Goal: Task Accomplishment & Management: Complete application form

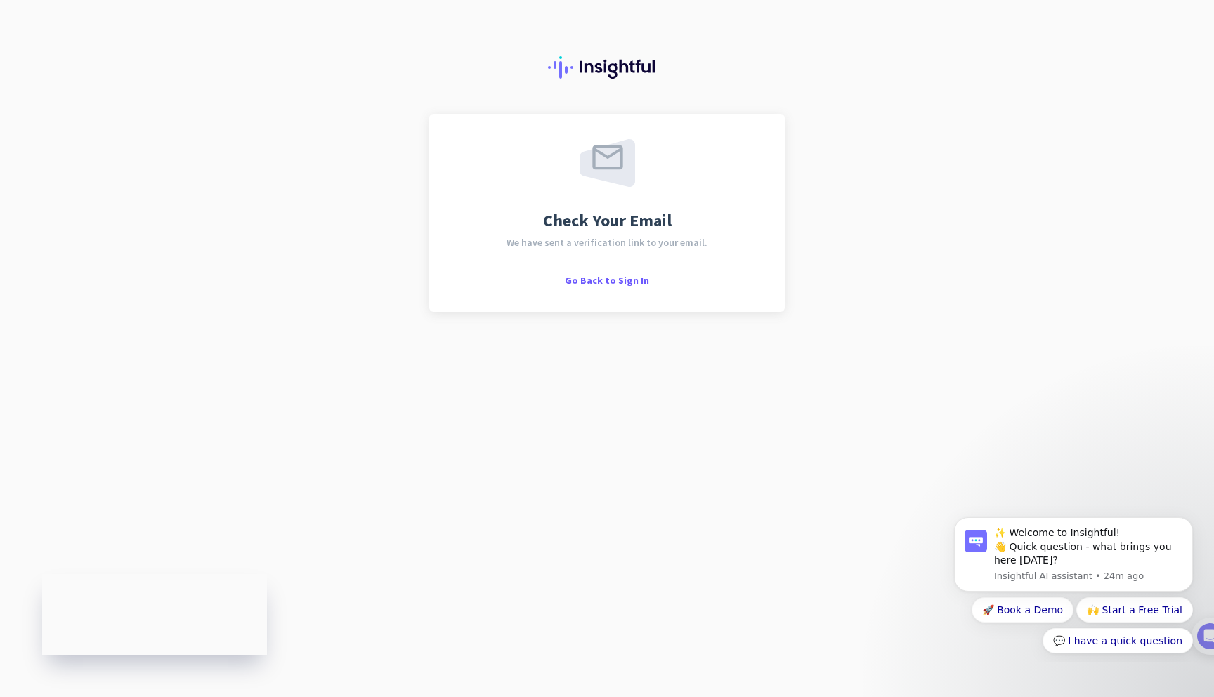
click at [492, 265] on div "Check Your Email We have sent a verification link to your email. Go Back to Sig…" at bounding box center [607, 213] width 305 height 148
click at [602, 58] on img at bounding box center [607, 67] width 118 height 22
click at [594, 72] on img at bounding box center [607, 67] width 118 height 22
click at [599, 65] on img at bounding box center [607, 67] width 118 height 22
click at [615, 284] on span "Go Back to Sign In" at bounding box center [607, 280] width 84 height 13
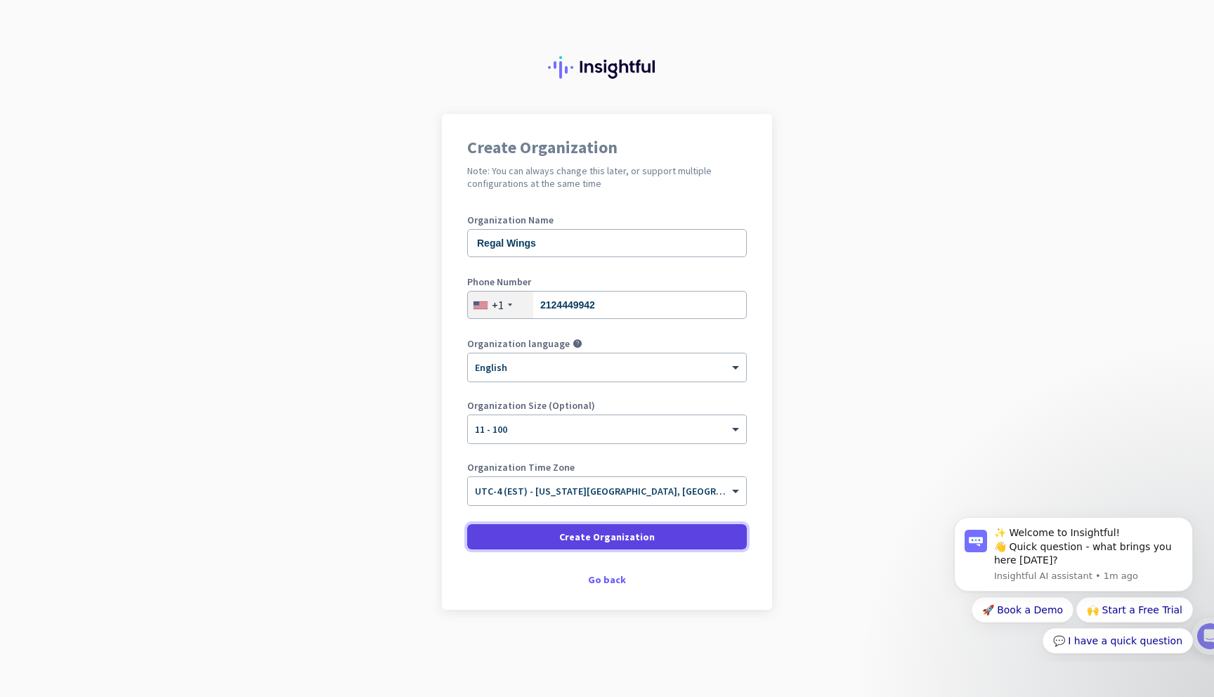
click at [629, 535] on span "Create Organization" at bounding box center [607, 537] width 96 height 14
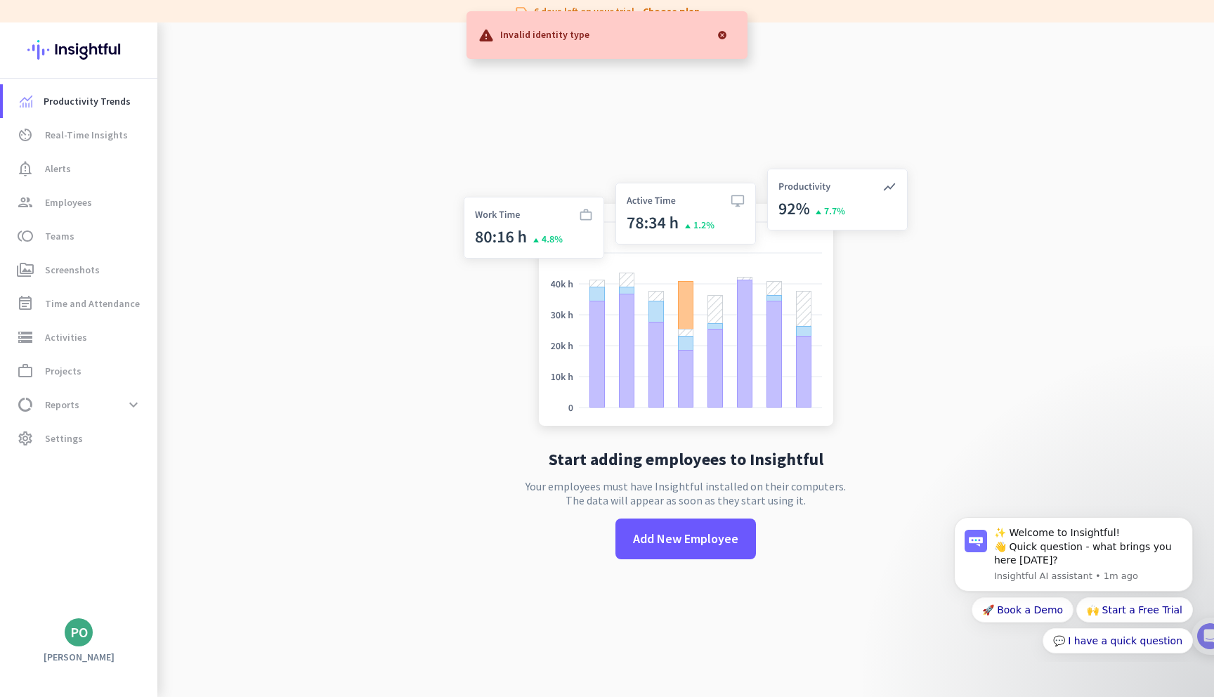
click at [720, 32] on div at bounding box center [722, 35] width 28 height 28
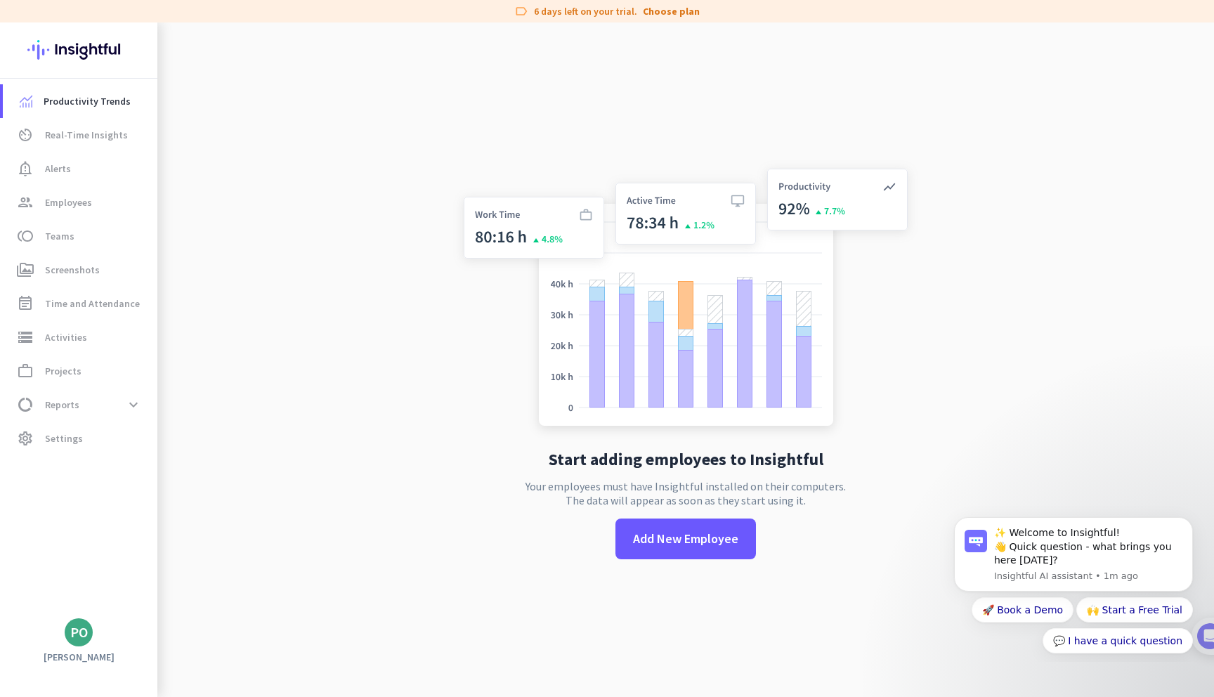
click at [474, 108] on div "Start adding employees to Insightful Your employees must have Insightful instal…" at bounding box center [685, 370] width 465 height 697
click at [690, 552] on span at bounding box center [685, 539] width 141 height 34
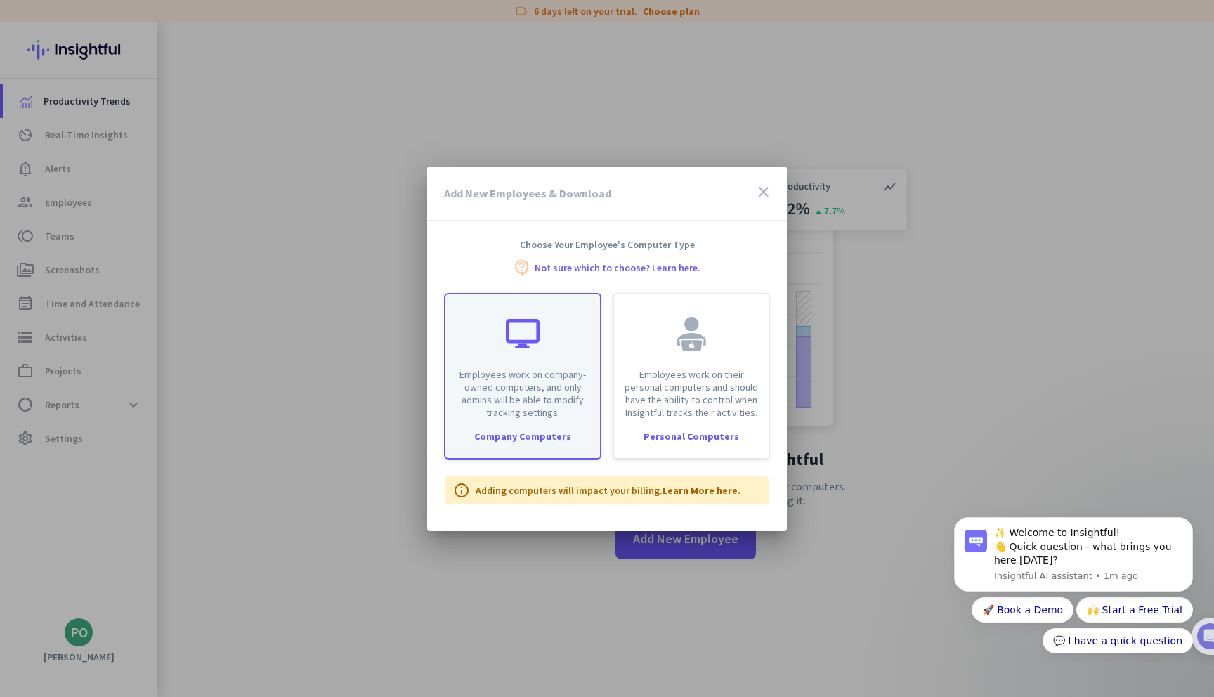
click at [527, 403] on p "Employees work on company-owned computers, and only admins will be able to modi…" at bounding box center [523, 393] width 138 height 51
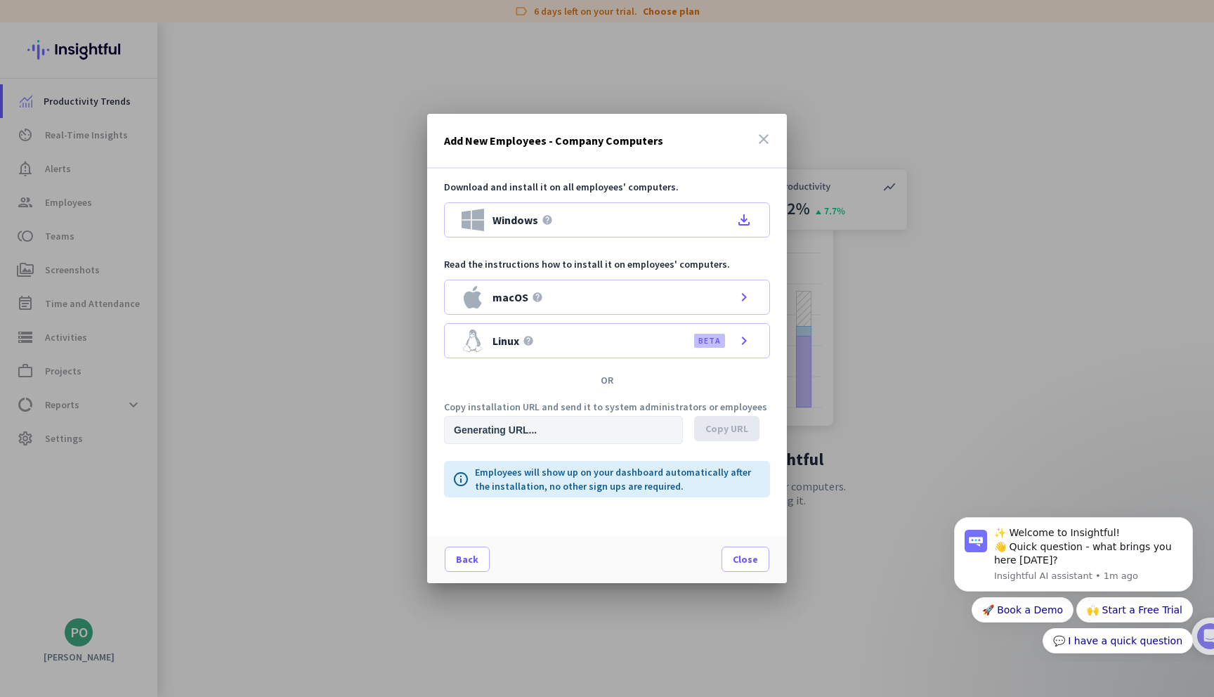
type input "[URL][DOMAIN_NAME]"
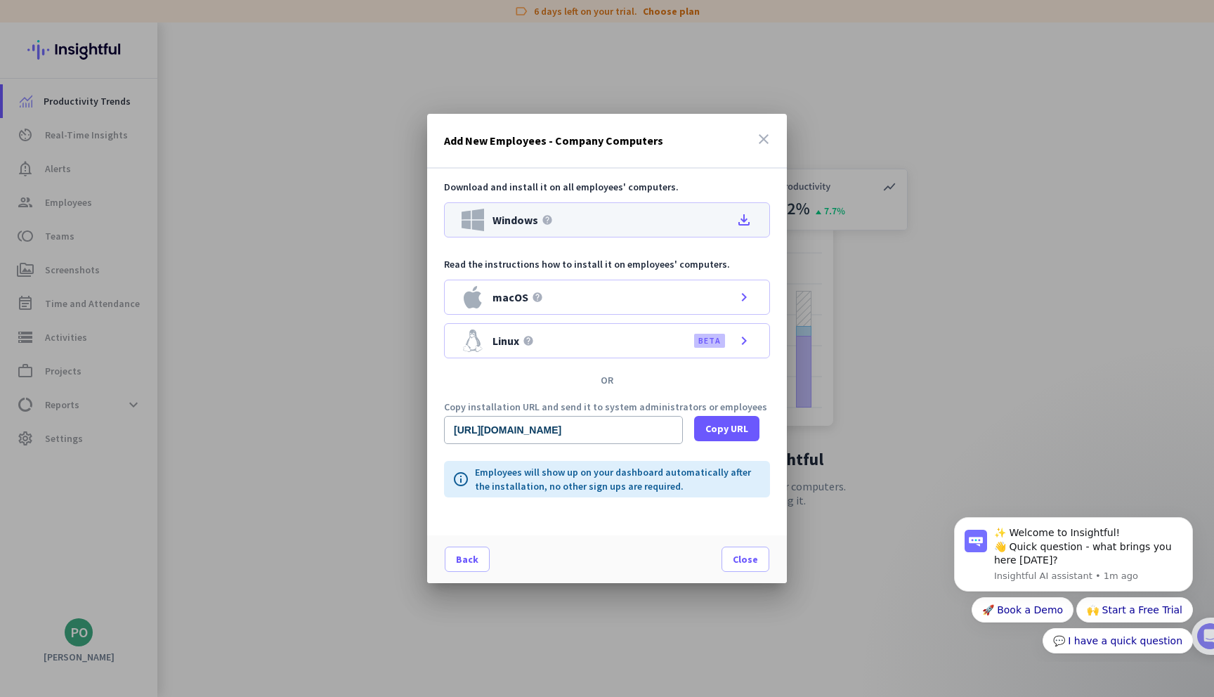
click at [637, 223] on div "Windows help file_download" at bounding box center [607, 219] width 326 height 35
click at [728, 443] on span at bounding box center [726, 429] width 65 height 34
click at [745, 223] on icon "file_download" at bounding box center [744, 219] width 17 height 17
click at [511, 215] on span "Windows" at bounding box center [528, 219] width 46 height 11
click at [379, 374] on div at bounding box center [607, 348] width 1214 height 697
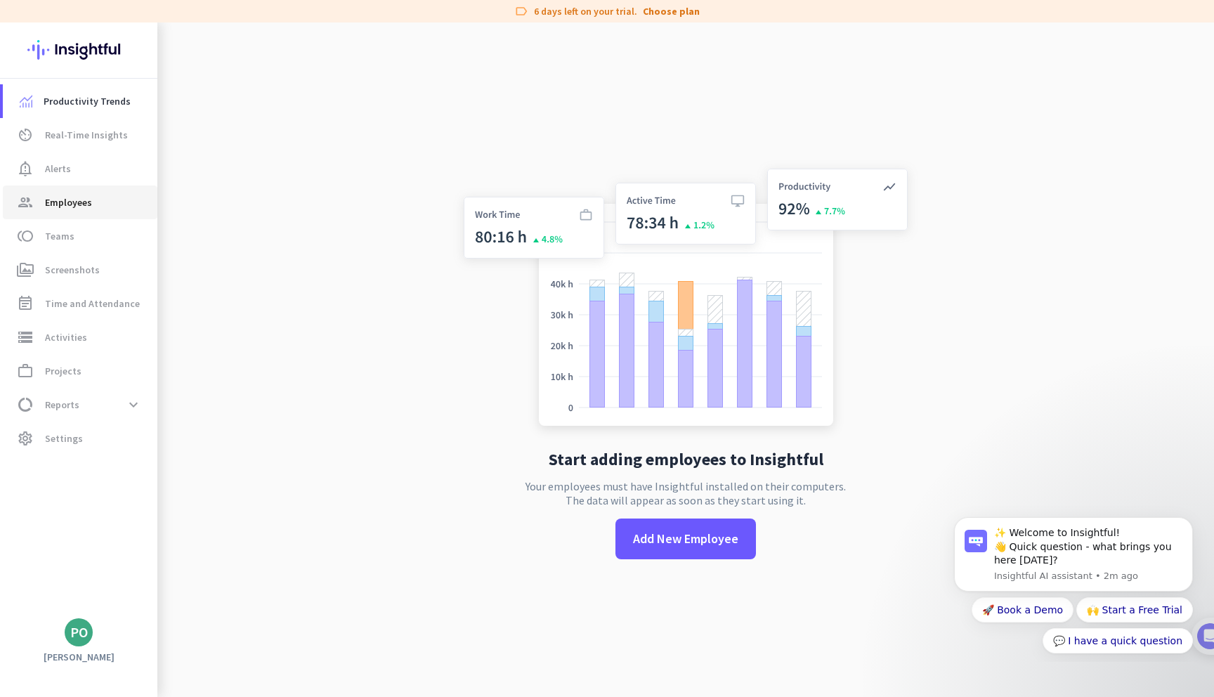
click at [89, 202] on span "Employees" at bounding box center [68, 202] width 47 height 17
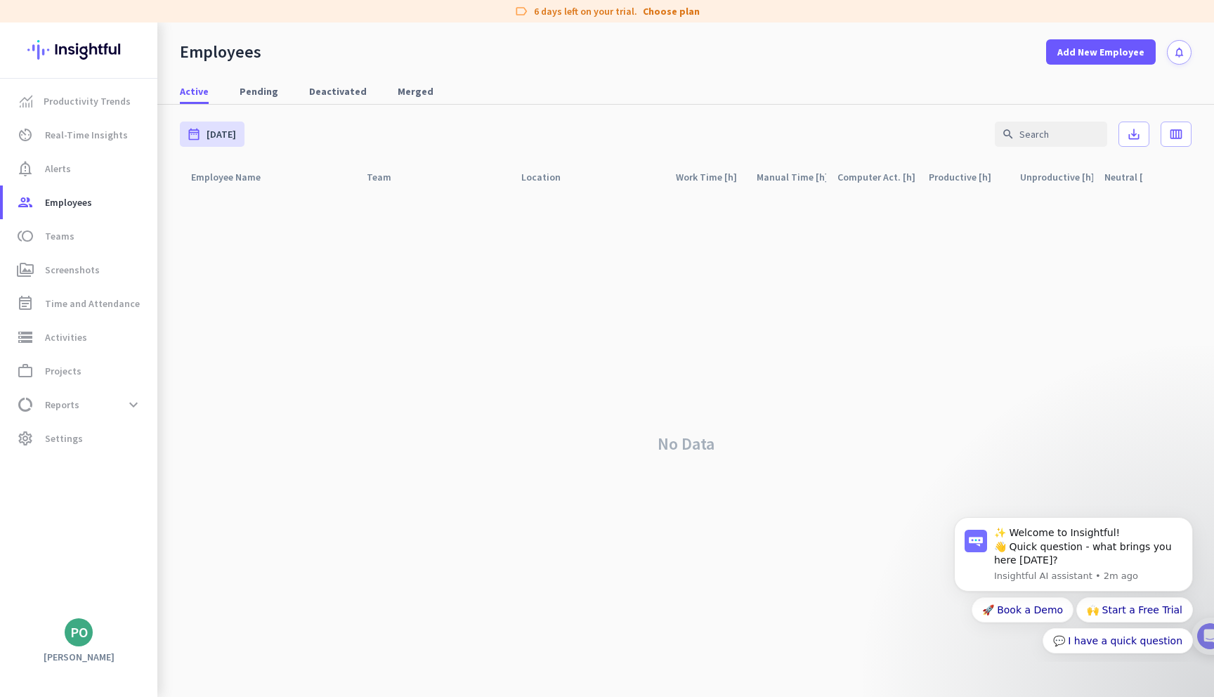
click at [75, 457] on mat-nav-list "Productivity Trends av_timer Real-Time Insights notification_important Alerts g…" at bounding box center [78, 270] width 157 height 382
click at [83, 445] on span "settings Settings" at bounding box center [80, 438] width 132 height 17
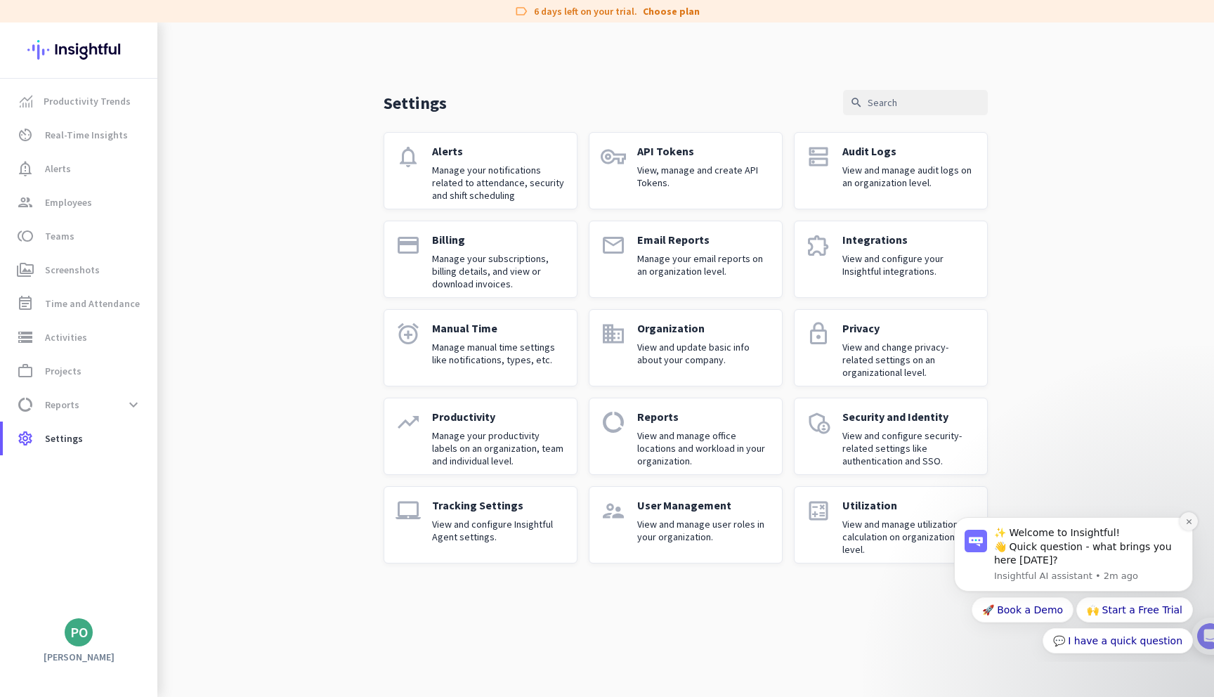
click at [1187, 521] on icon "Dismiss notification" at bounding box center [1189, 522] width 8 height 8
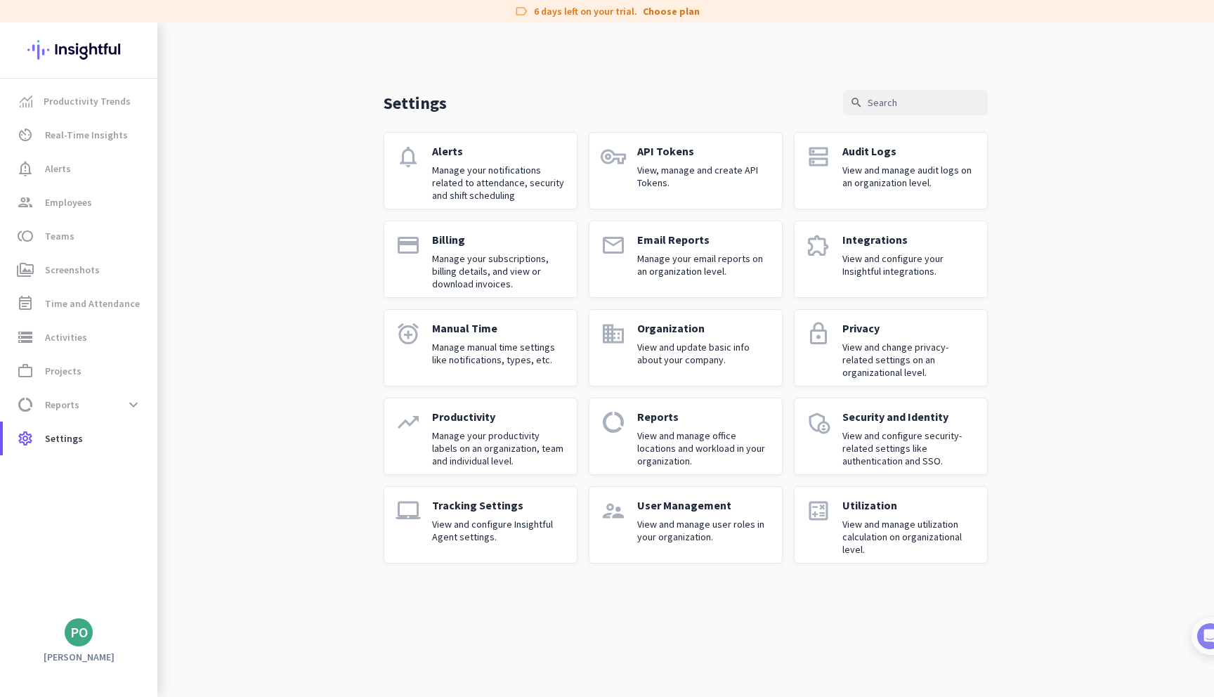
click at [657, 537] on p "View and manage user roles in your organization." at bounding box center [703, 530] width 133 height 25
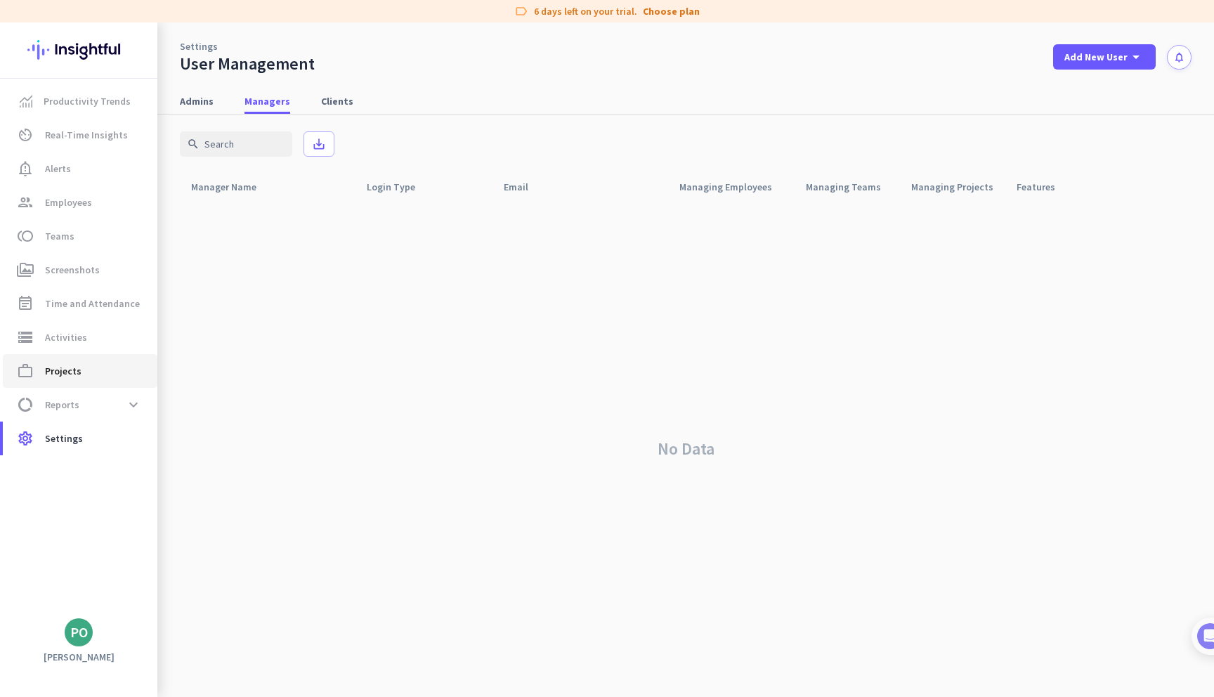
click at [106, 367] on span "work_outline Projects" at bounding box center [80, 371] width 132 height 17
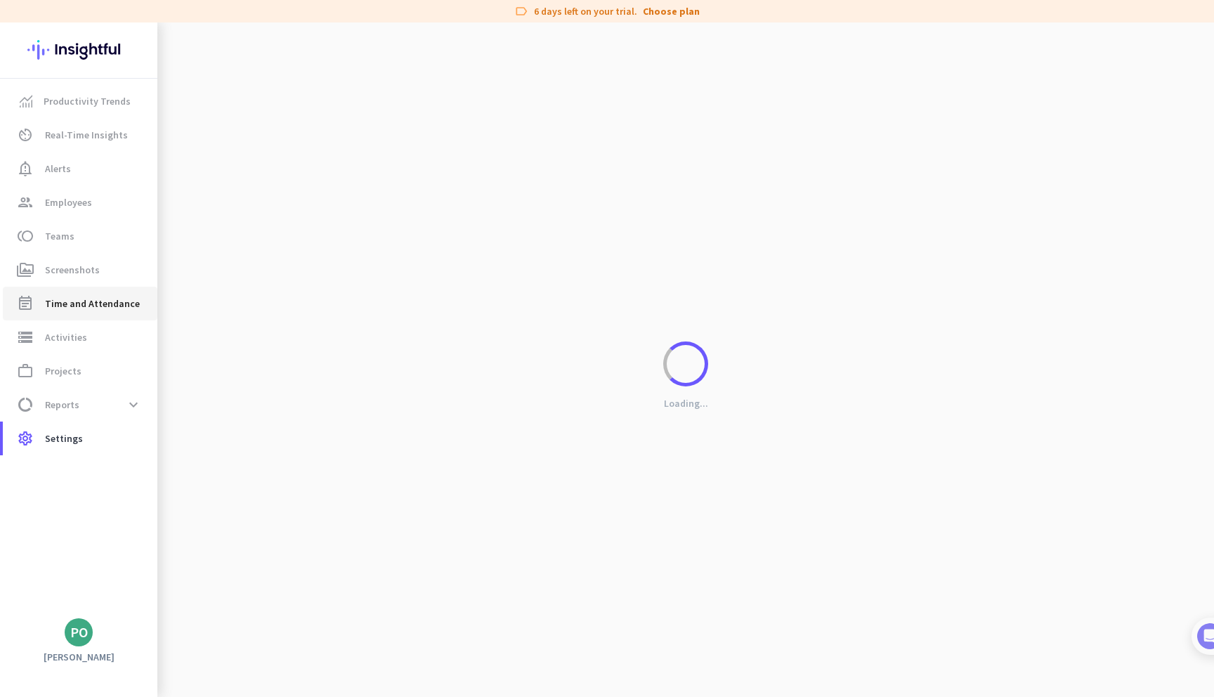
click at [100, 313] on link "event_note Time and Attendance" at bounding box center [80, 304] width 155 height 34
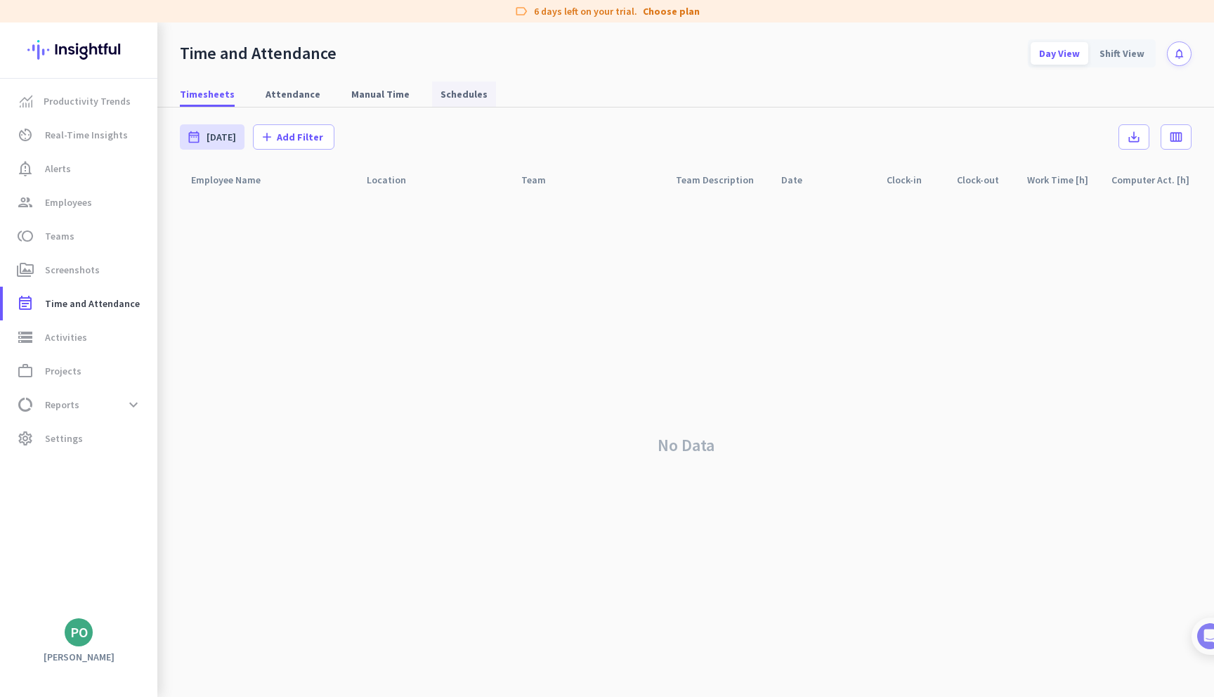
click at [458, 92] on span "Schedules" at bounding box center [464, 94] width 47 height 14
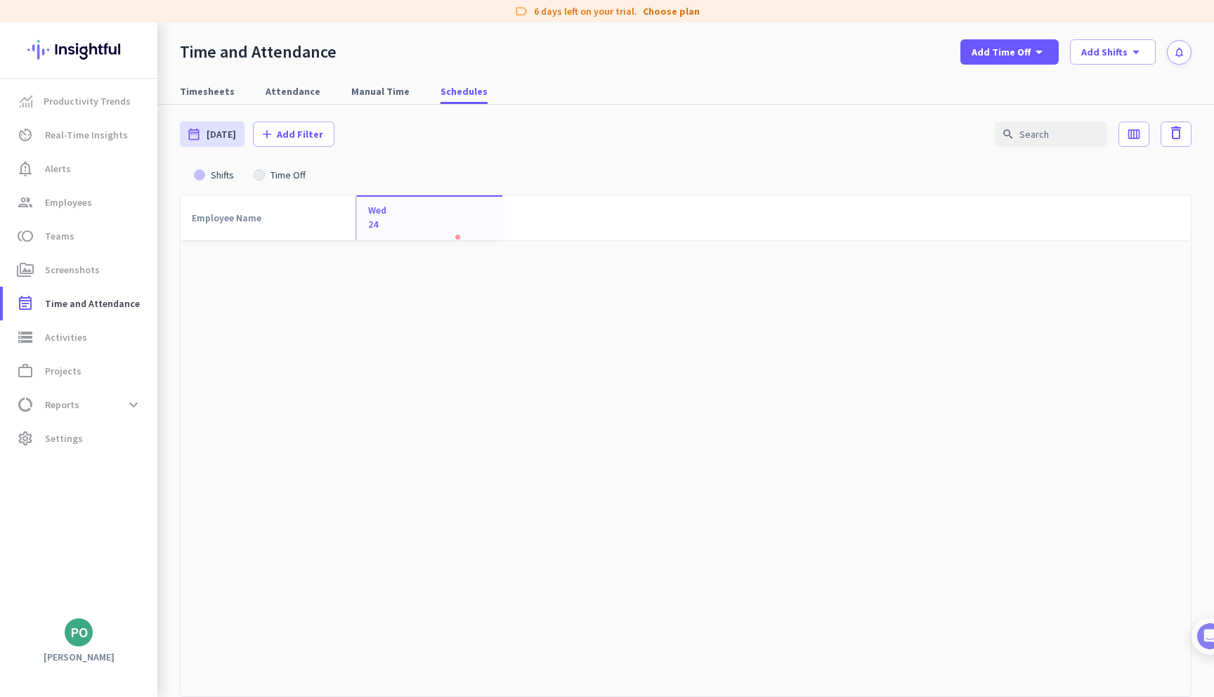
click at [335, 521] on div at bounding box center [686, 469] width 1010 height 456
click at [76, 440] on span "Settings" at bounding box center [64, 438] width 38 height 17
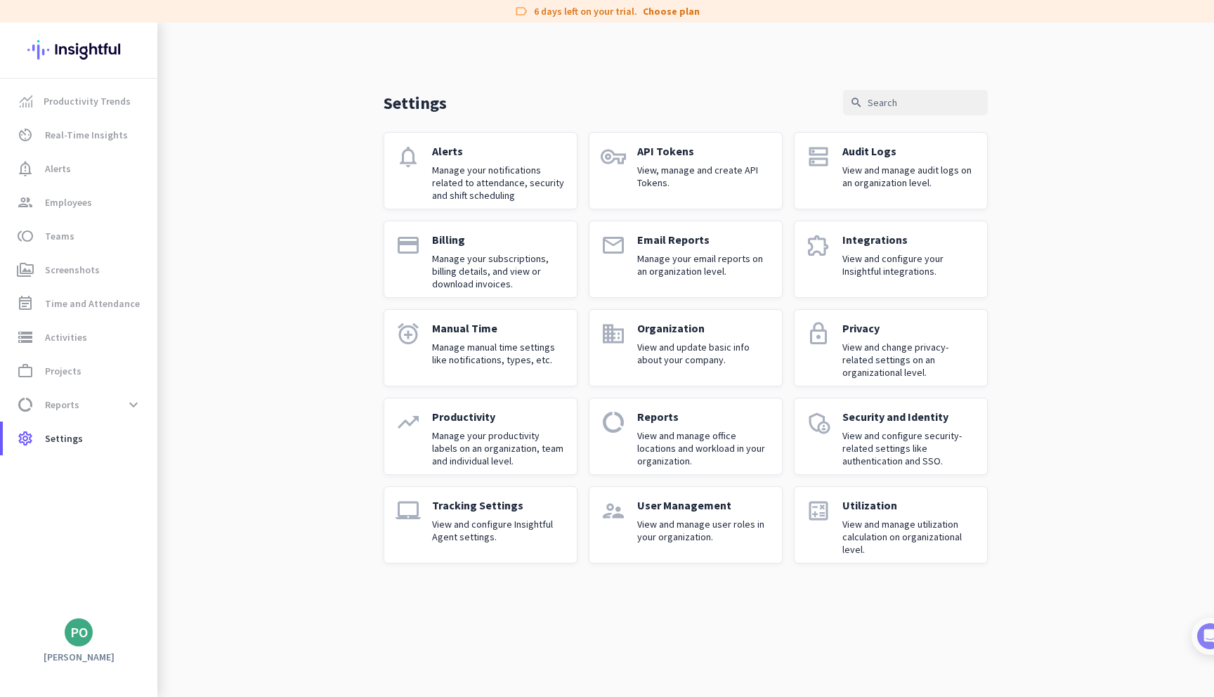
click at [720, 541] on p "View and manage user roles in your organization." at bounding box center [703, 530] width 133 height 25
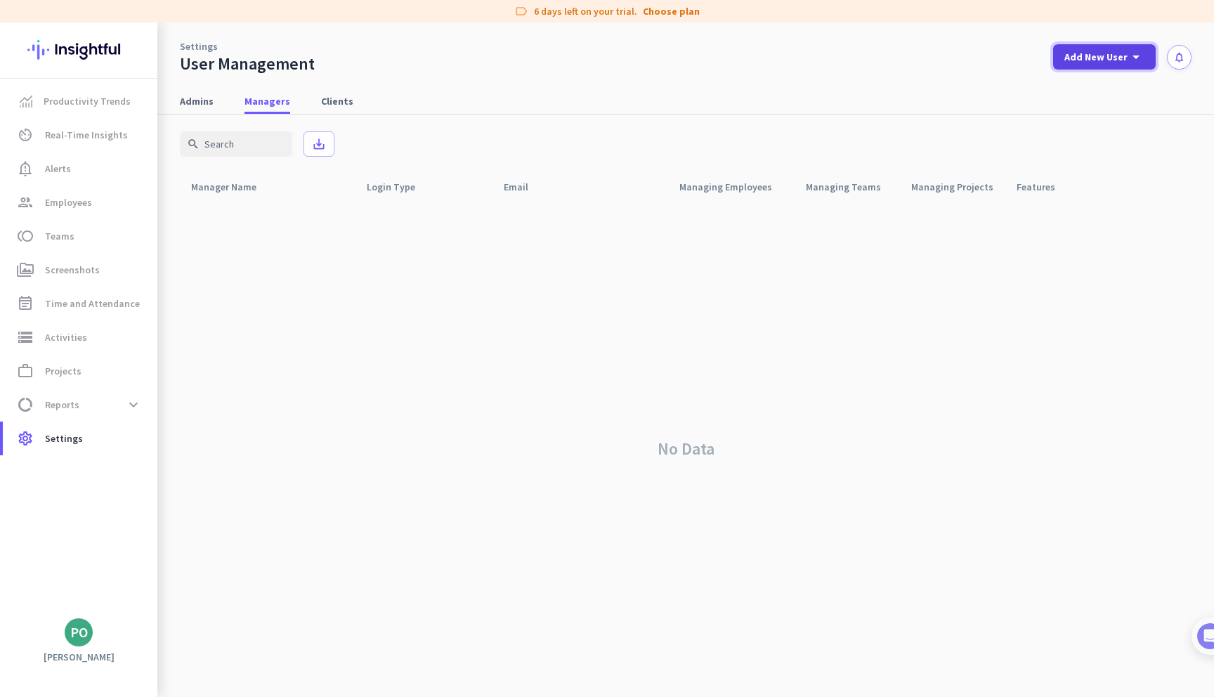
click at [1078, 62] on span "Add New User" at bounding box center [1095, 57] width 63 height 14
click at [1093, 118] on div "Manager" at bounding box center [1109, 122] width 43 height 14
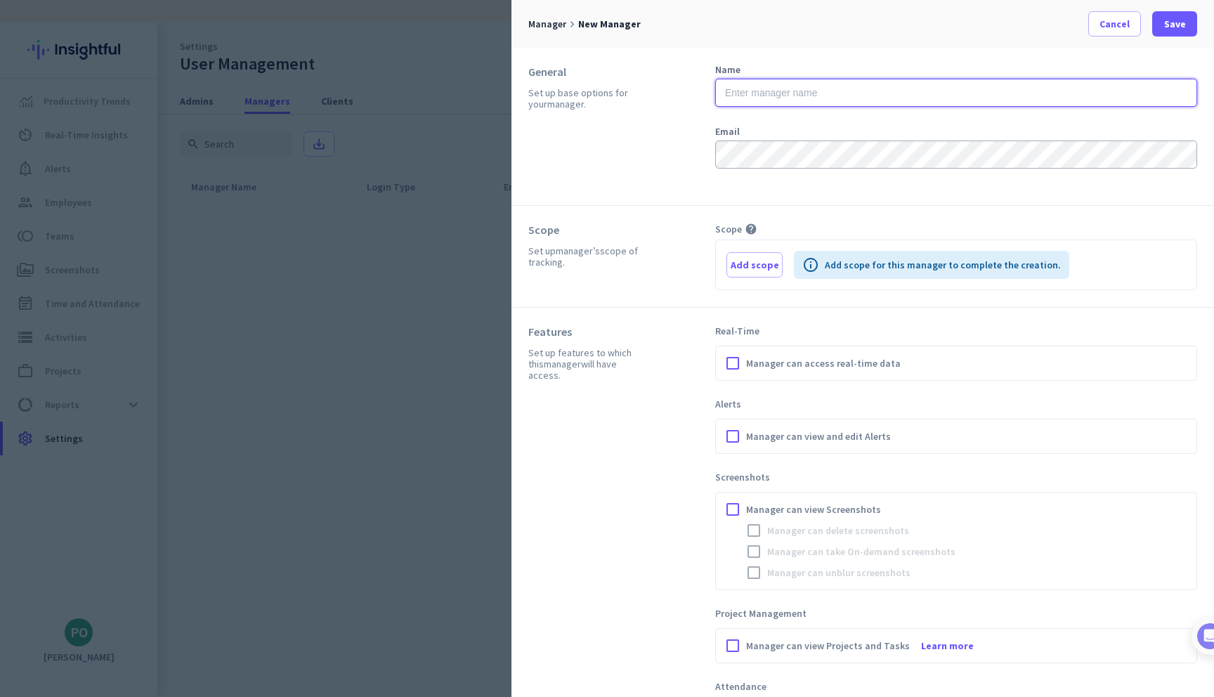
click at [845, 91] on input "text" at bounding box center [956, 93] width 482 height 28
click at [830, 96] on input "Rosserbert" at bounding box center [956, 93] width 482 height 28
type input "[PERSON_NAME]"
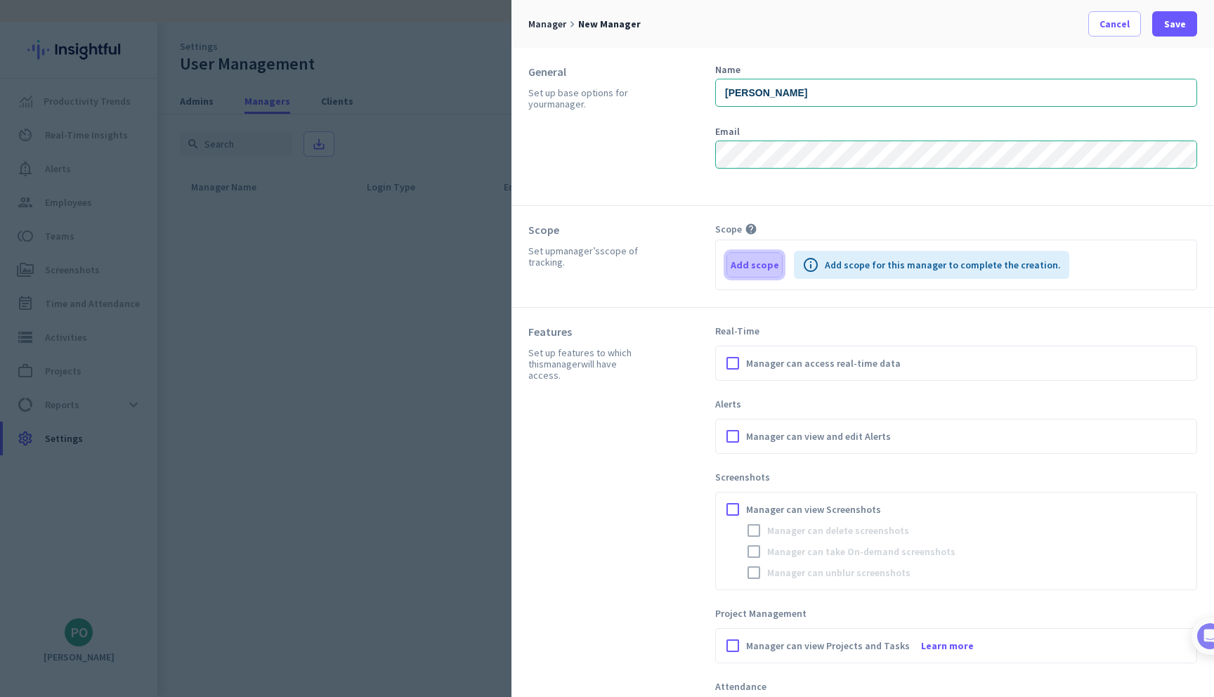
click at [750, 260] on span "Add scope" at bounding box center [755, 265] width 48 height 14
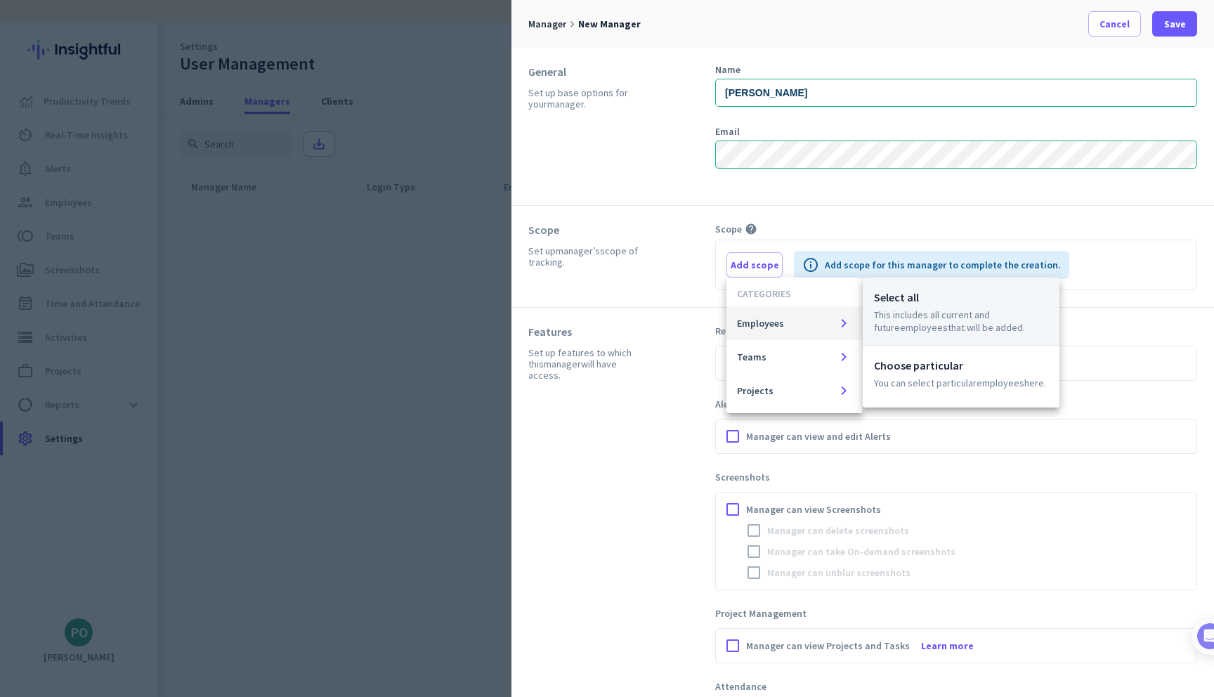
click at [892, 310] on p "This includes all current and future Employees that will be added." at bounding box center [961, 320] width 174 height 25
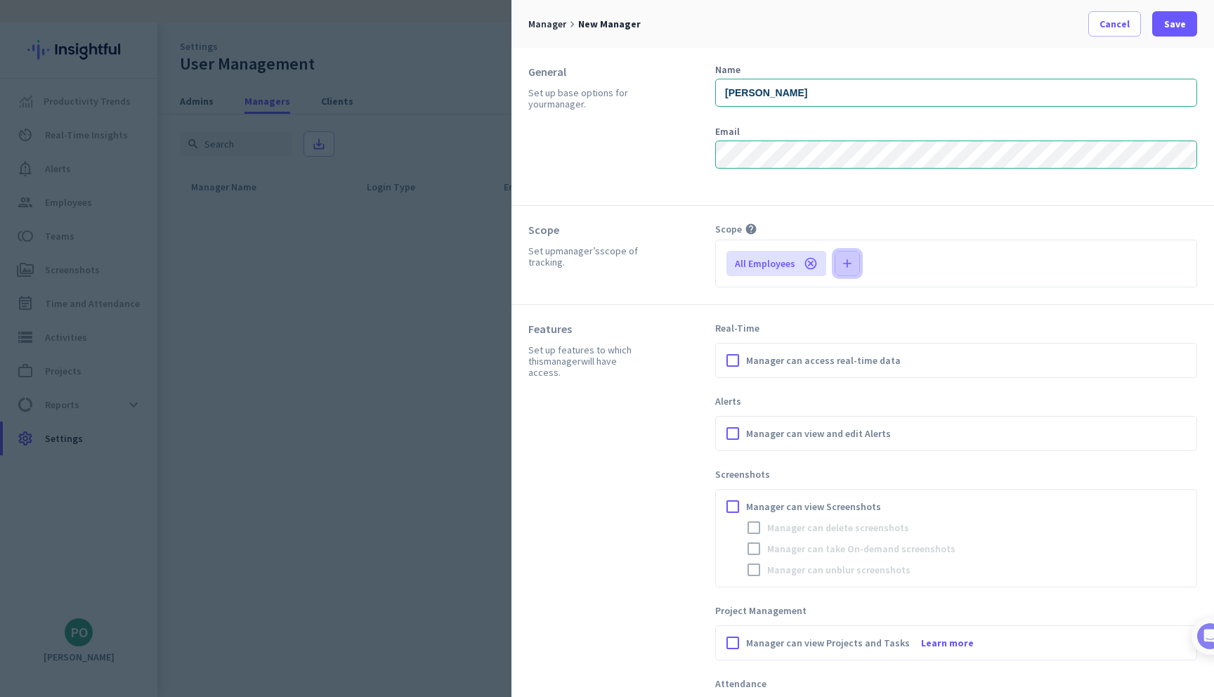
click at [842, 256] on icon "add" at bounding box center [847, 263] width 14 height 14
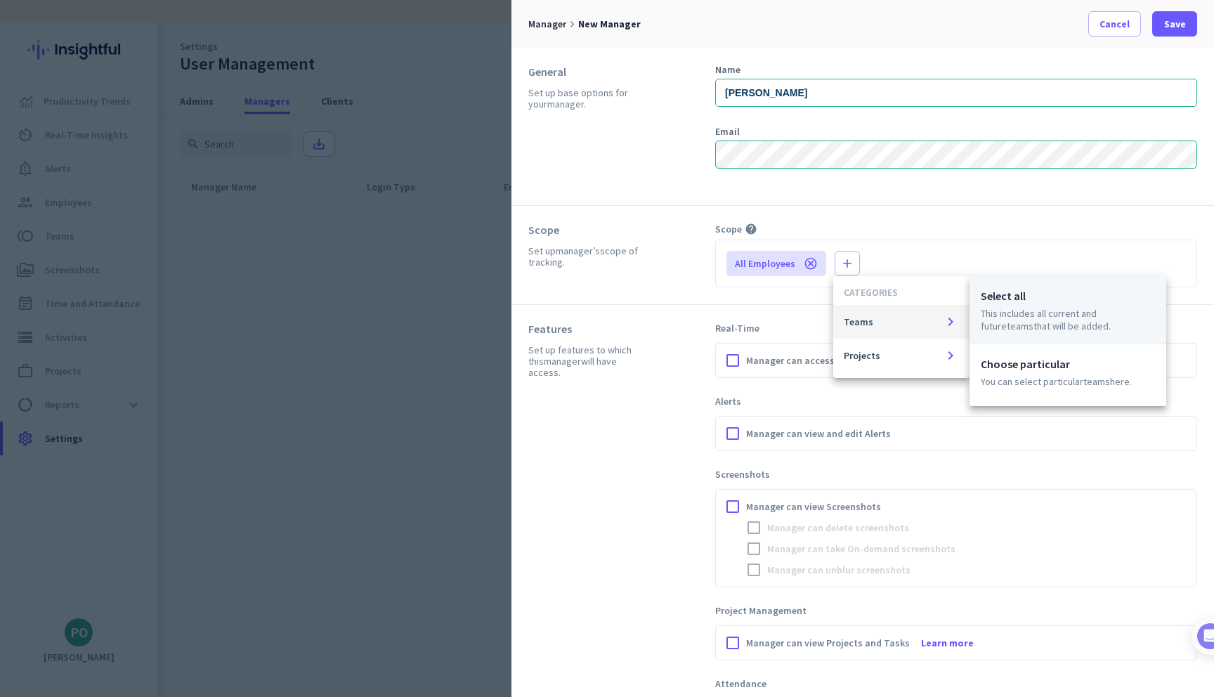
click at [1010, 318] on p "This includes all current and future Teams that will be added." at bounding box center [1068, 319] width 174 height 25
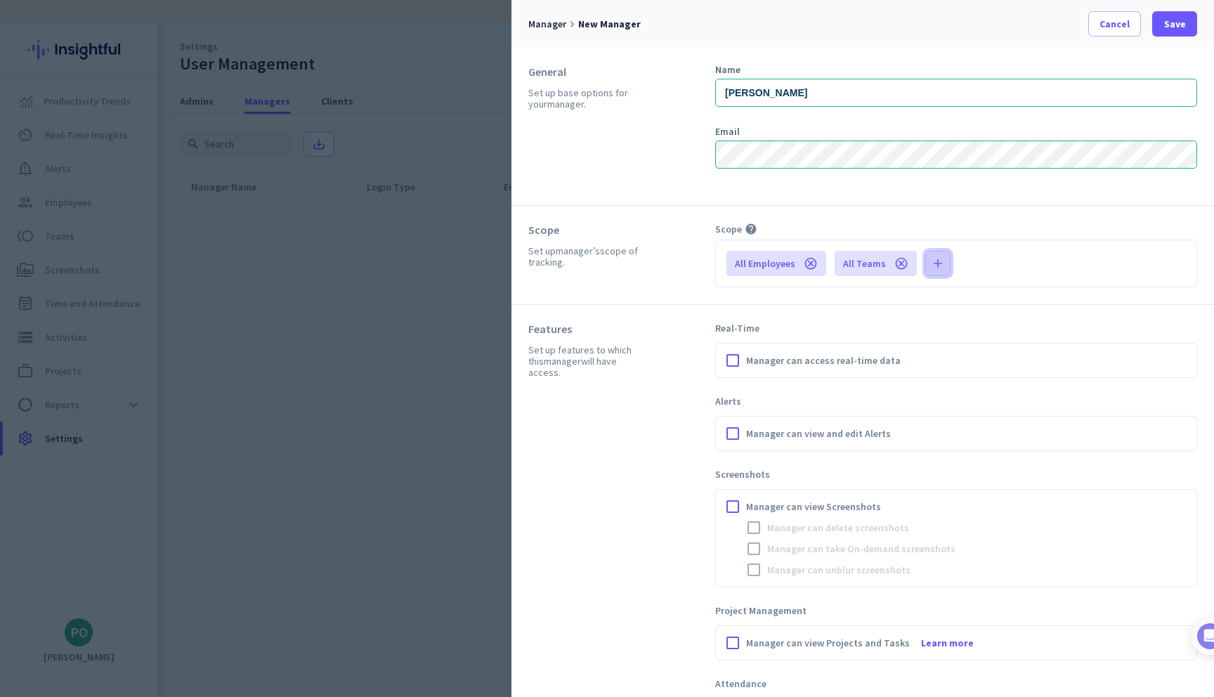
click at [941, 270] on span "button" at bounding box center [938, 264] width 24 height 34
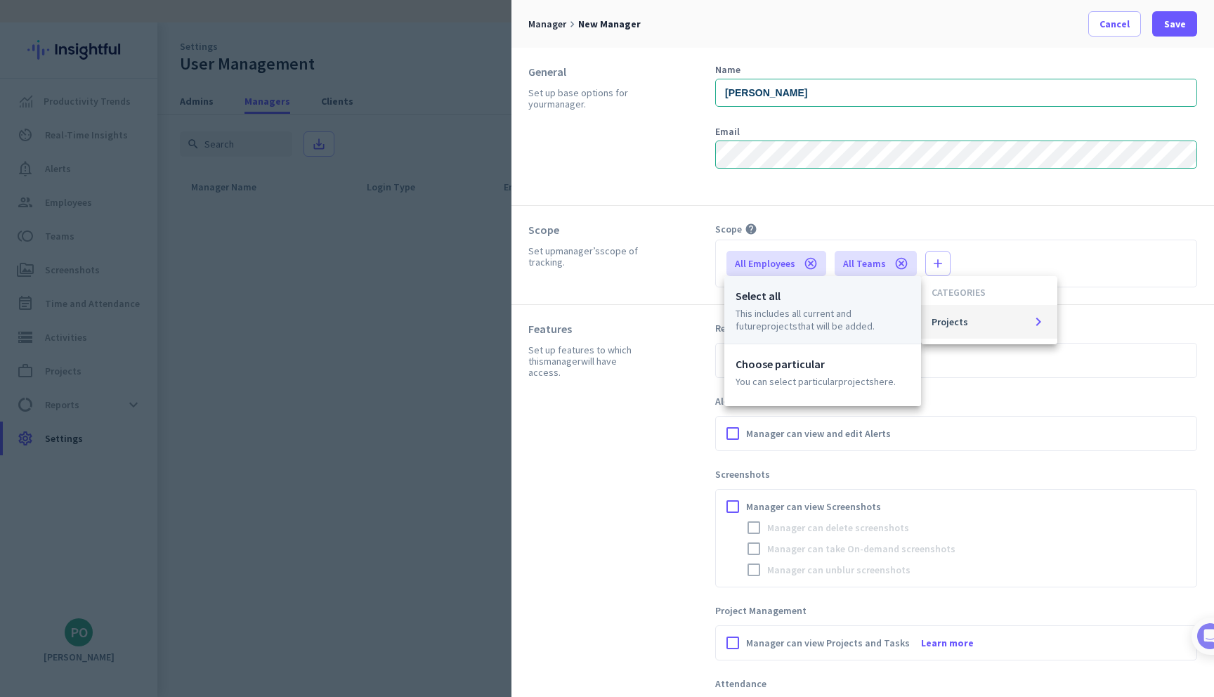
click at [845, 291] on p "Select all" at bounding box center [823, 295] width 174 height 17
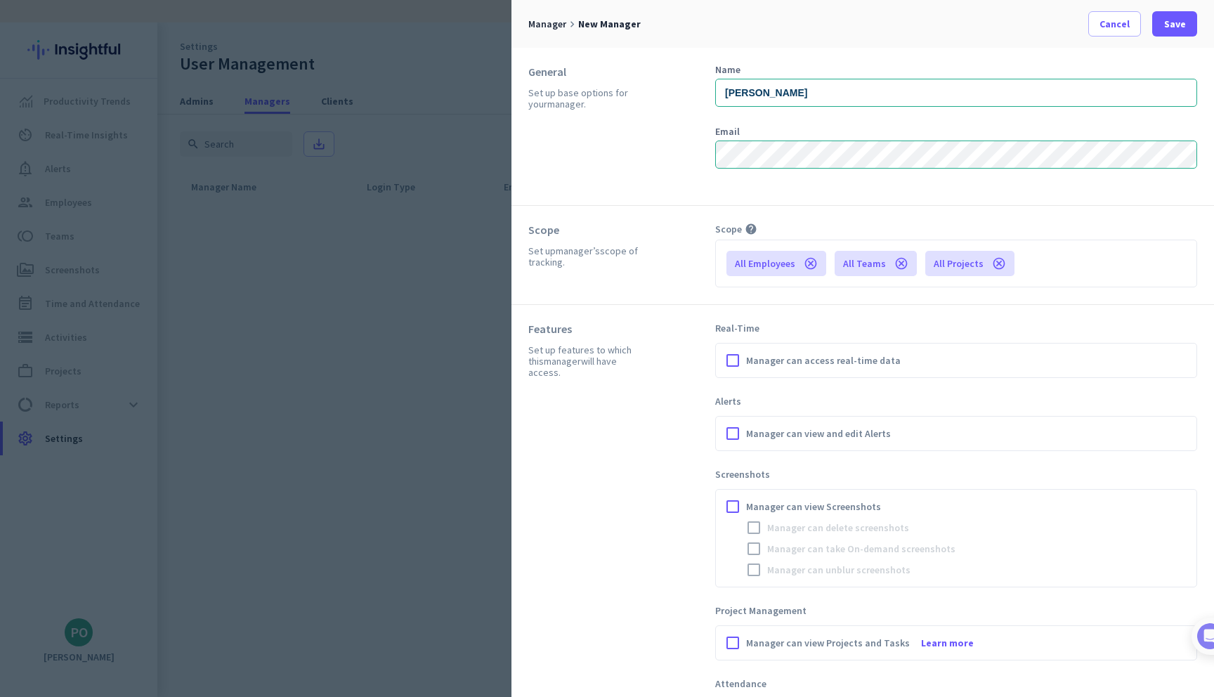
click at [835, 360] on span "Manager can access real-time data" at bounding box center [823, 360] width 155 height 14
click at [0, 0] on input "Manager can access real-time data" at bounding box center [0, 0] width 0 height 0
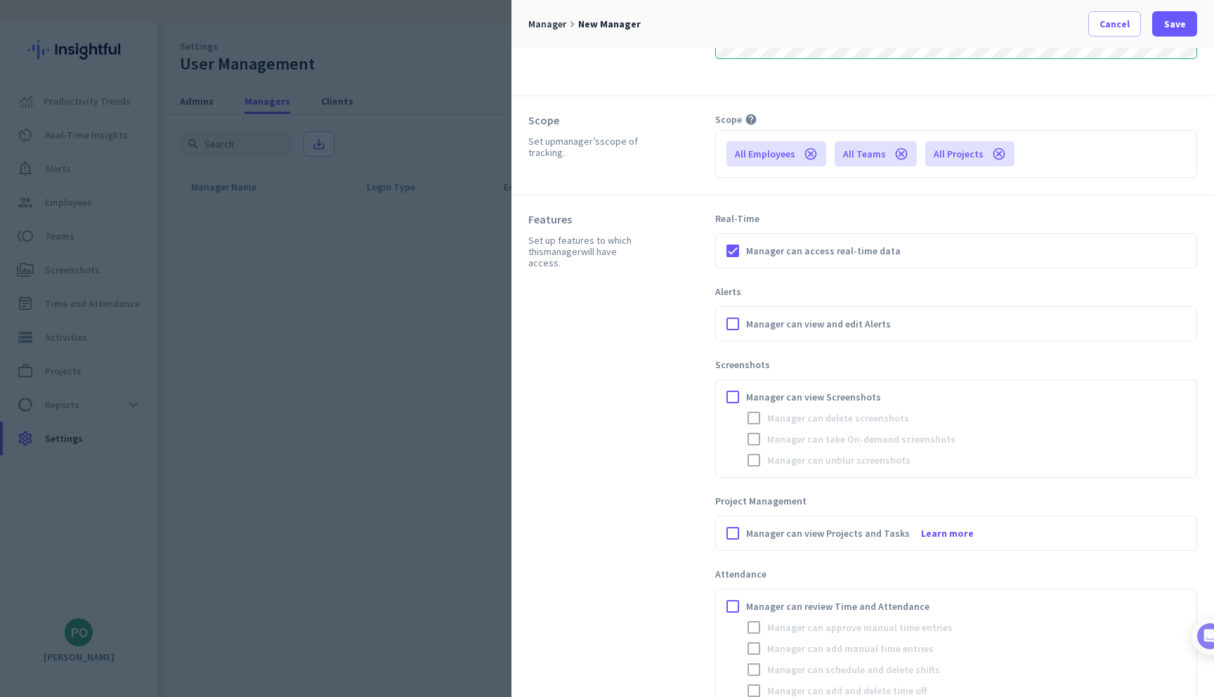
scroll to position [118, 0]
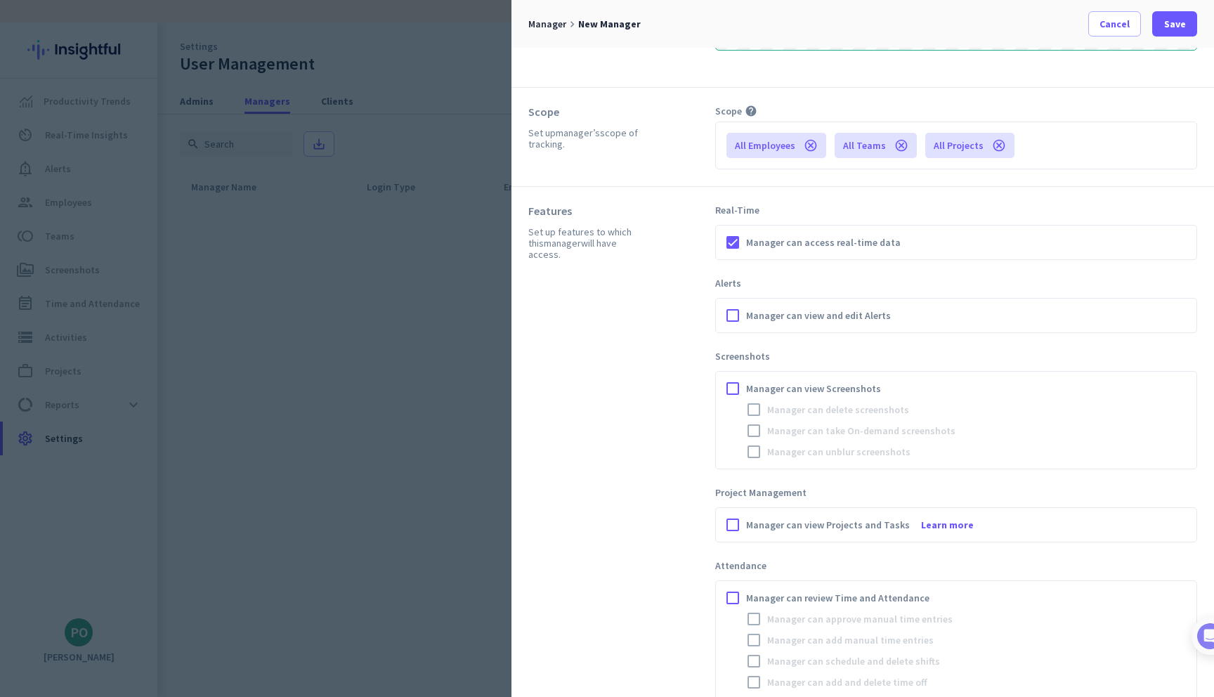
click at [819, 308] on div "Manager can view and edit Alerts" at bounding box center [956, 315] width 468 height 21
click at [815, 318] on span "Manager can view and edit Alerts" at bounding box center [818, 315] width 145 height 14
click at [0, 0] on input "Manager can view and edit Alerts" at bounding box center [0, 0] width 0 height 0
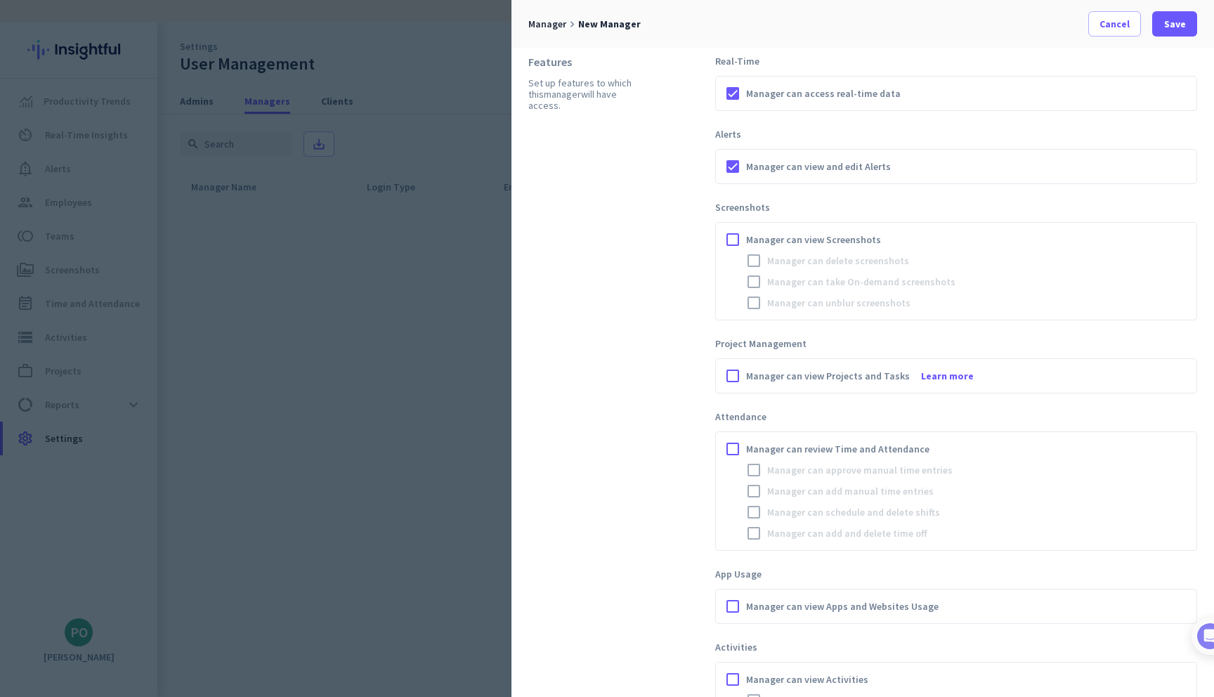
scroll to position [271, 0]
click at [821, 238] on span "Manager can view Screenshots" at bounding box center [813, 235] width 135 height 14
click at [0, 0] on input "Manager can view Screenshots" at bounding box center [0, 0] width 0 height 0
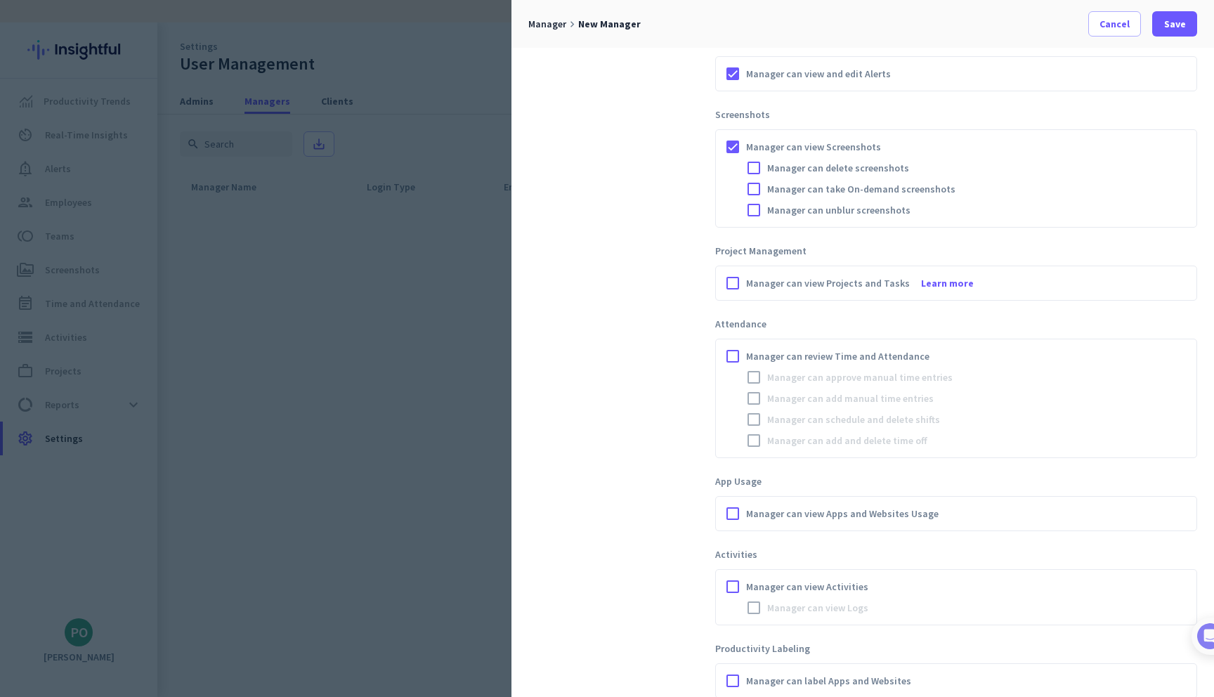
scroll to position [379, 0]
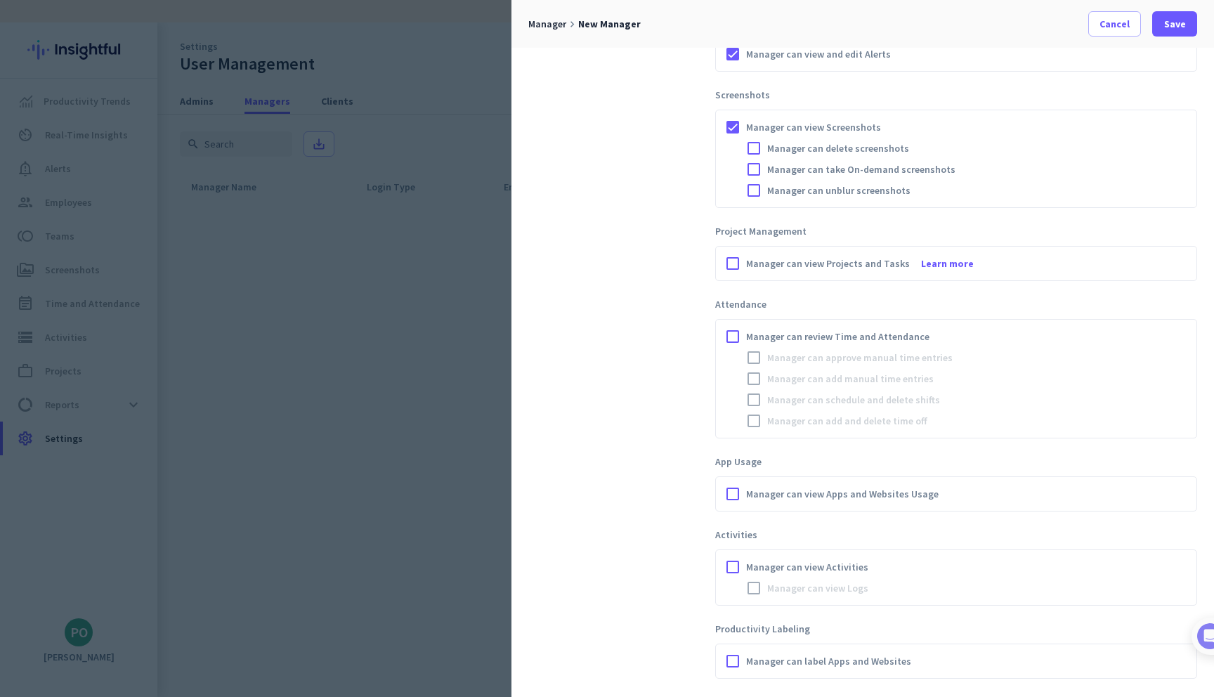
click at [816, 188] on span "Manager can unblur screenshots" at bounding box center [838, 190] width 143 height 14
click at [0, 0] on input "Manager can unblur screenshots" at bounding box center [0, 0] width 0 height 0
click at [824, 173] on span "Manager can take On-demand screenshots" at bounding box center [861, 169] width 188 height 14
click at [0, 0] on input "Manager can take On-demand screenshots" at bounding box center [0, 0] width 0 height 0
click at [814, 266] on span "Manager can view Projects and Tasks" at bounding box center [828, 263] width 164 height 14
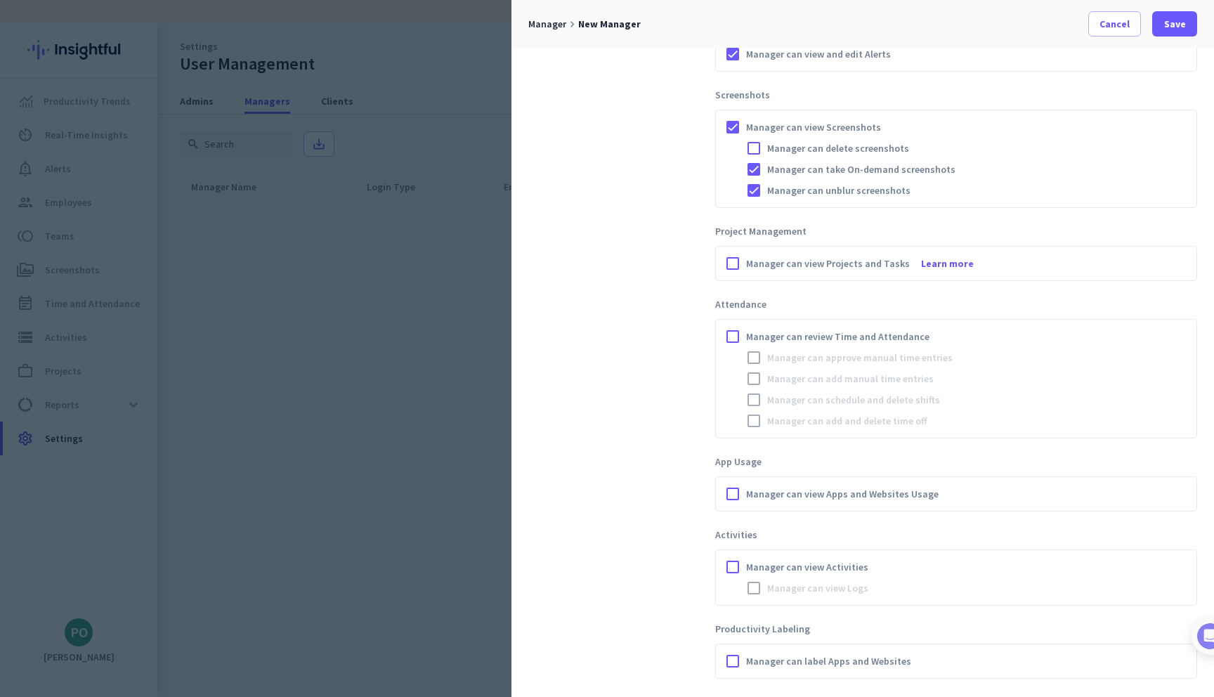
click at [0, 0] on input "Manager can view Projects and Tasks Learn more" at bounding box center [0, 0] width 0 height 0
click at [780, 339] on span "Manager can review Time and Attendance" at bounding box center [837, 336] width 183 height 14
click at [0, 0] on input "Manager can review Time and Attendance" at bounding box center [0, 0] width 0 height 0
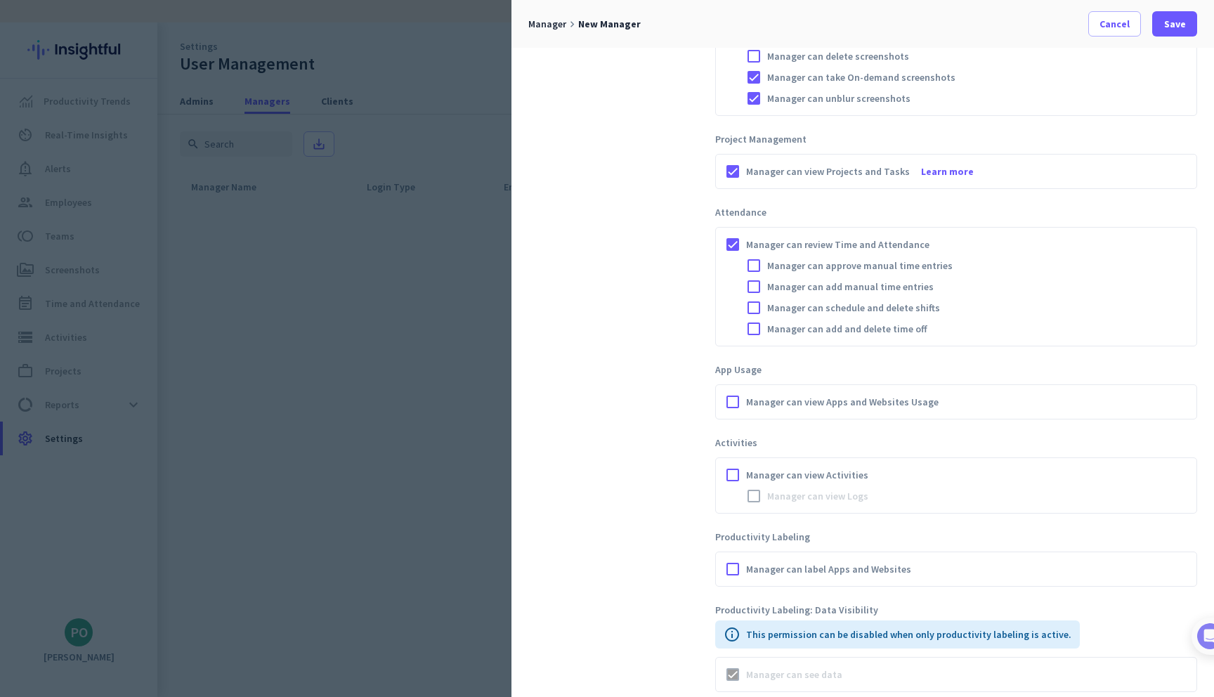
scroll to position [474, 0]
click at [756, 266] on div at bounding box center [753, 263] width 21 height 21
click at [756, 281] on div at bounding box center [753, 284] width 21 height 21
click at [756, 299] on div at bounding box center [753, 305] width 21 height 21
click at [756, 332] on div at bounding box center [753, 326] width 21 height 21
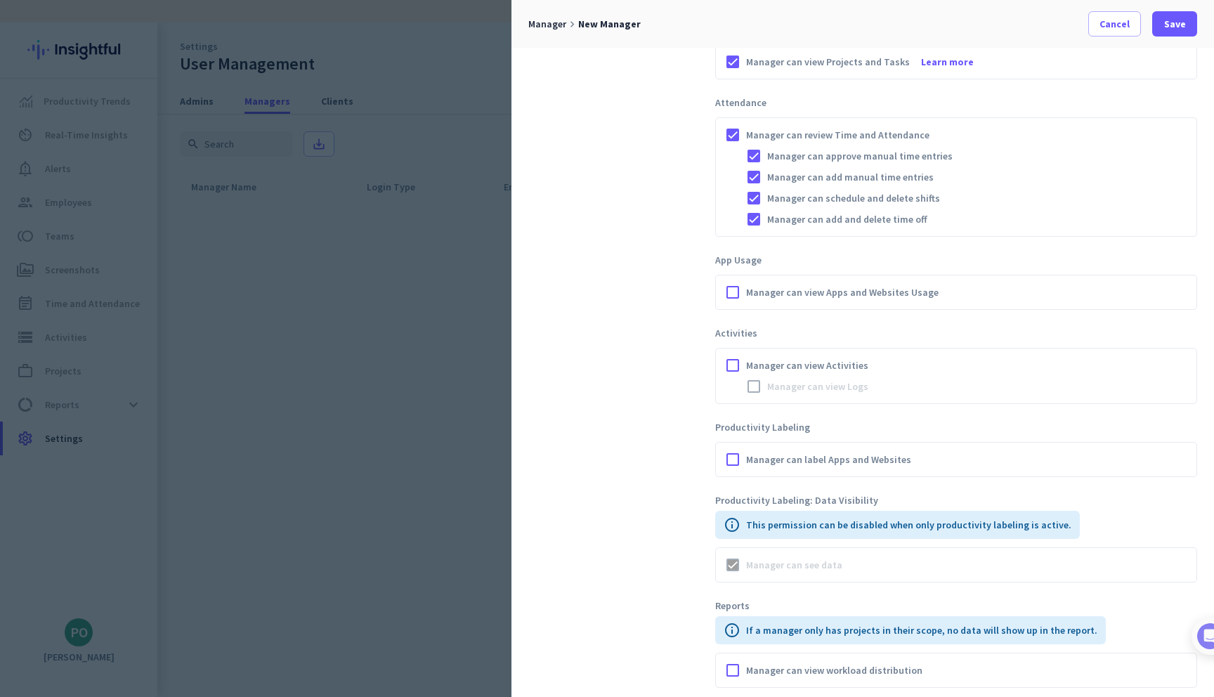
scroll to position [605, 0]
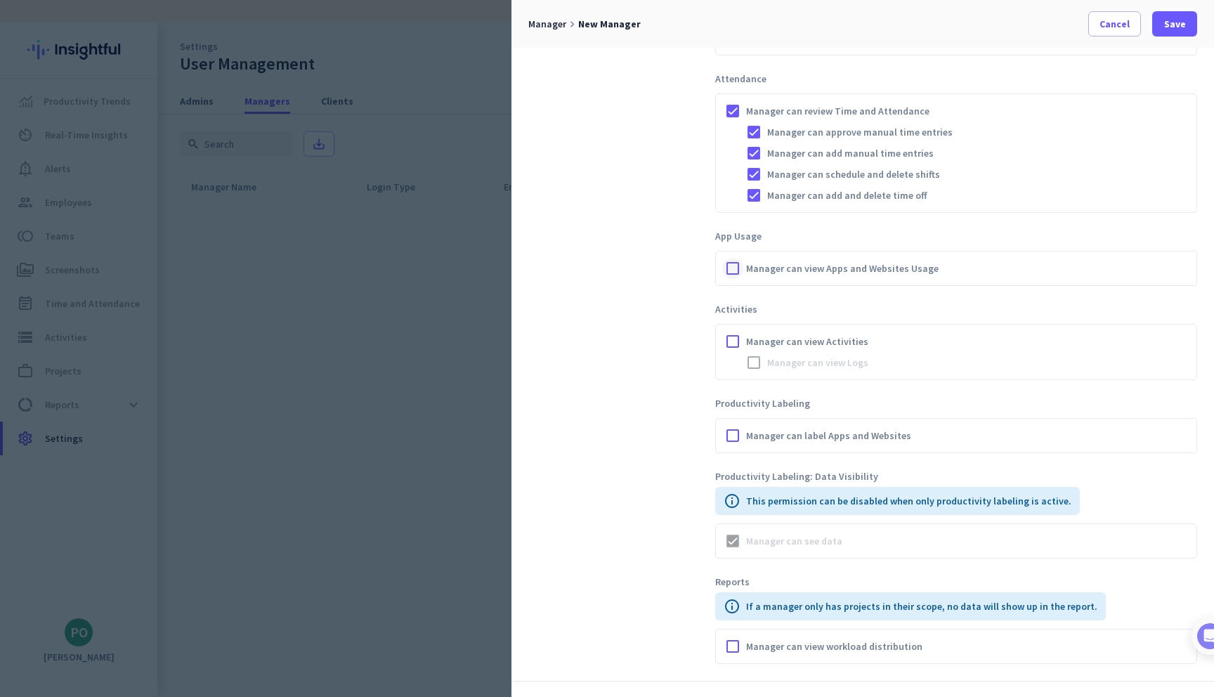
click at [733, 276] on div at bounding box center [732, 268] width 21 height 21
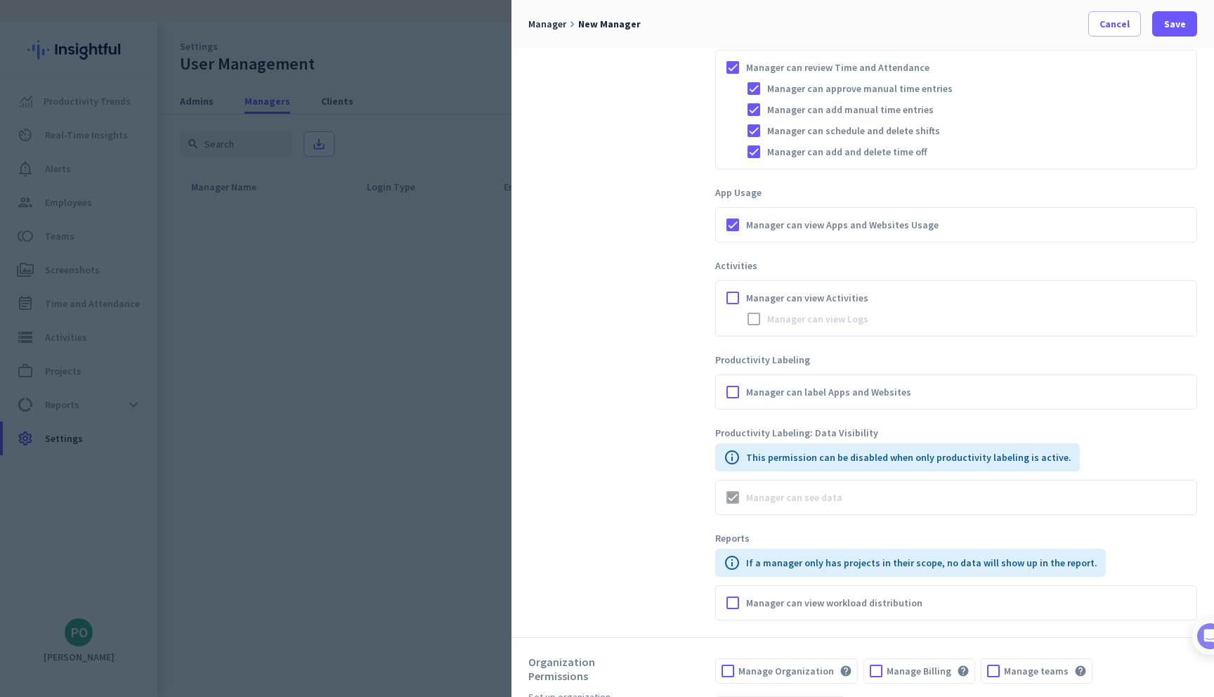
scroll to position [693, 0]
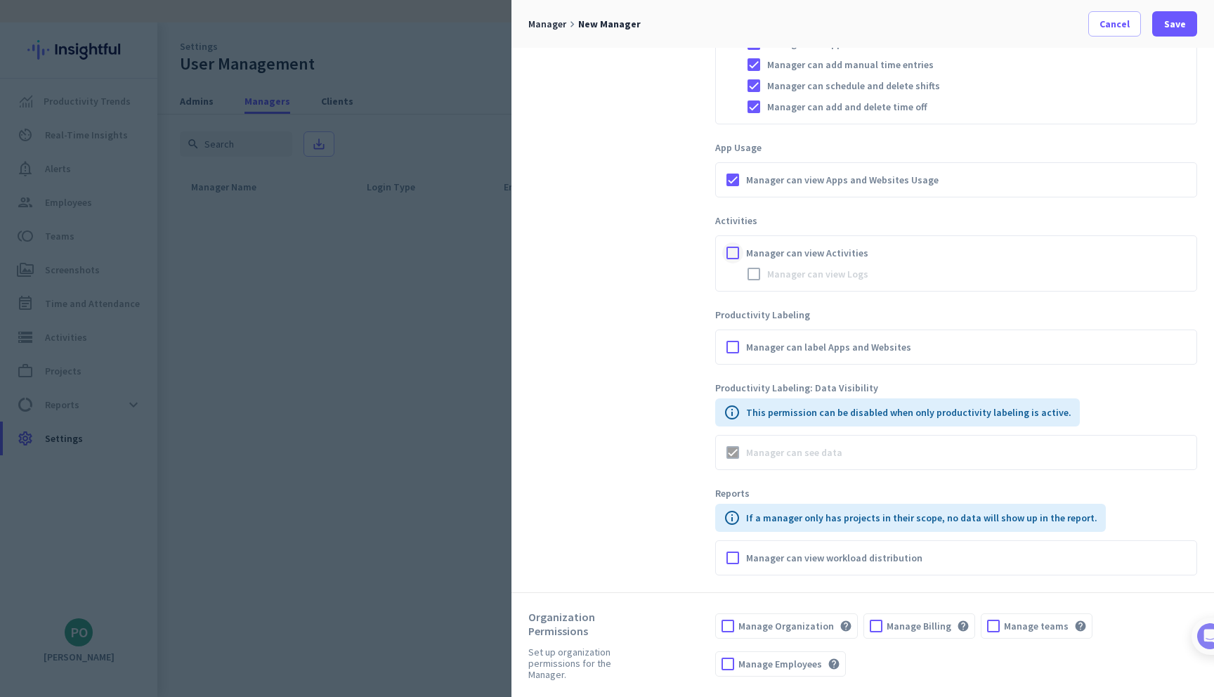
click at [729, 254] on div at bounding box center [732, 252] width 21 height 21
click at [755, 285] on div "Manager can view Activities Manager can view Logs" at bounding box center [956, 263] width 482 height 56
click at [760, 284] on div at bounding box center [753, 273] width 21 height 21
click at [686, 402] on div "Features Set up features to which this manager will have access." at bounding box center [621, 101] width 187 height 947
click at [736, 347] on div at bounding box center [732, 347] width 21 height 21
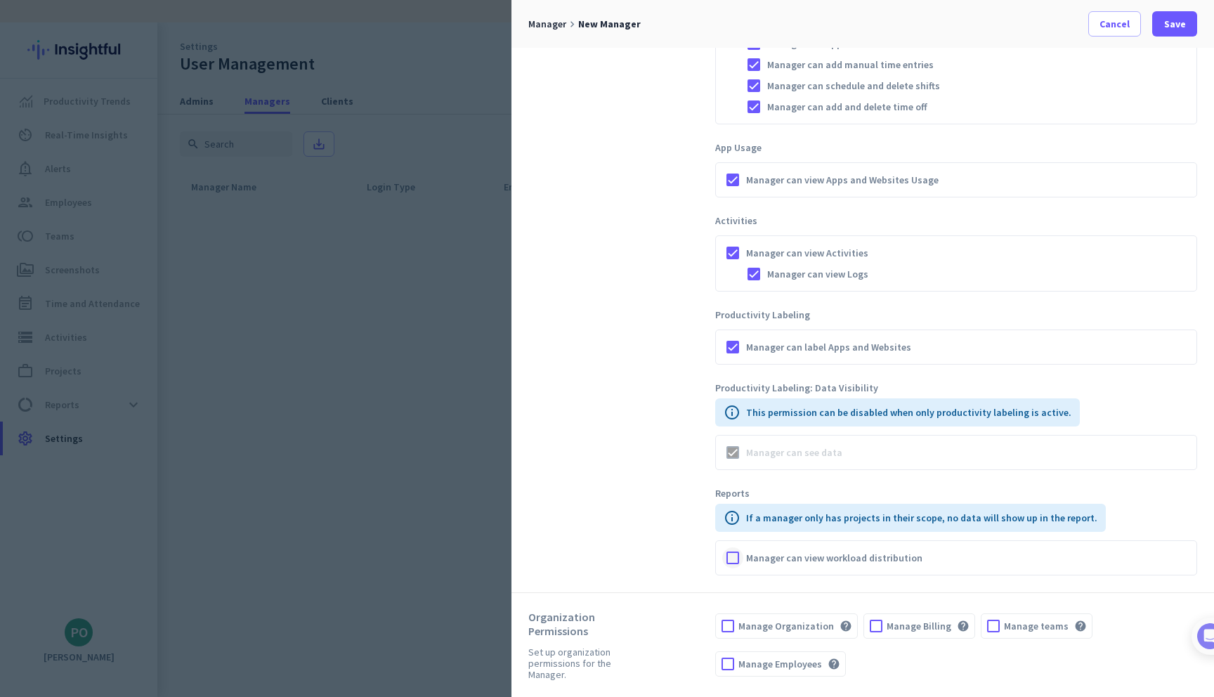
click at [740, 567] on div at bounding box center [732, 557] width 21 height 21
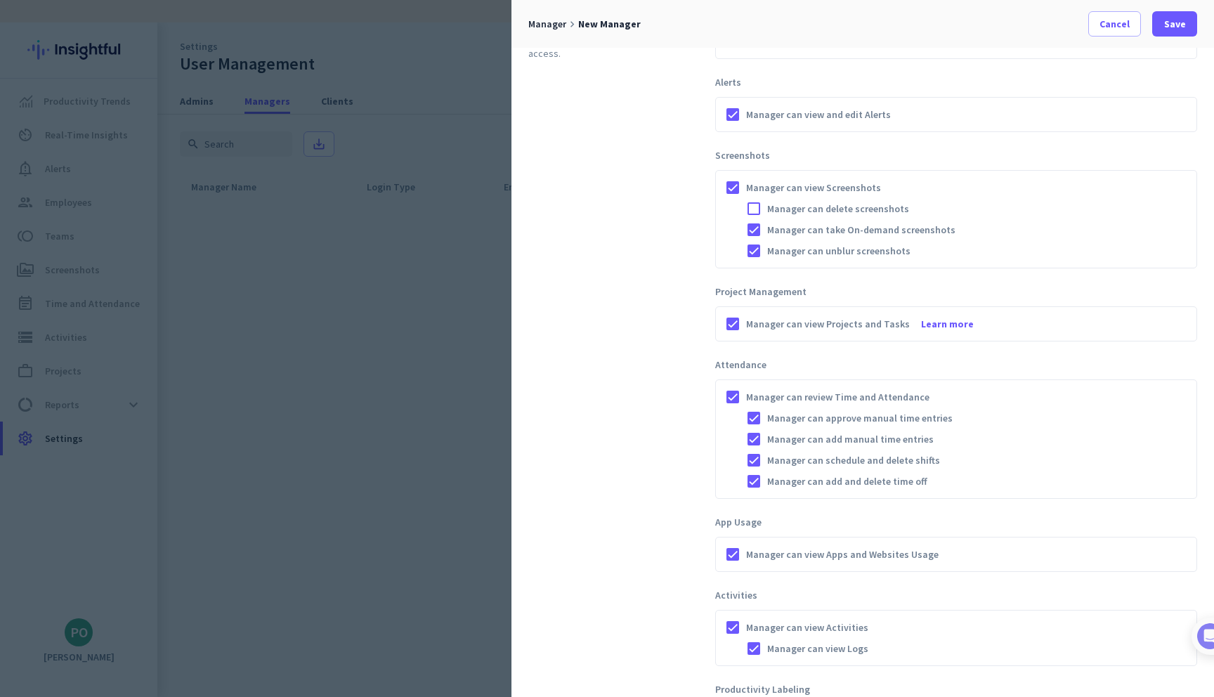
scroll to position [0, 0]
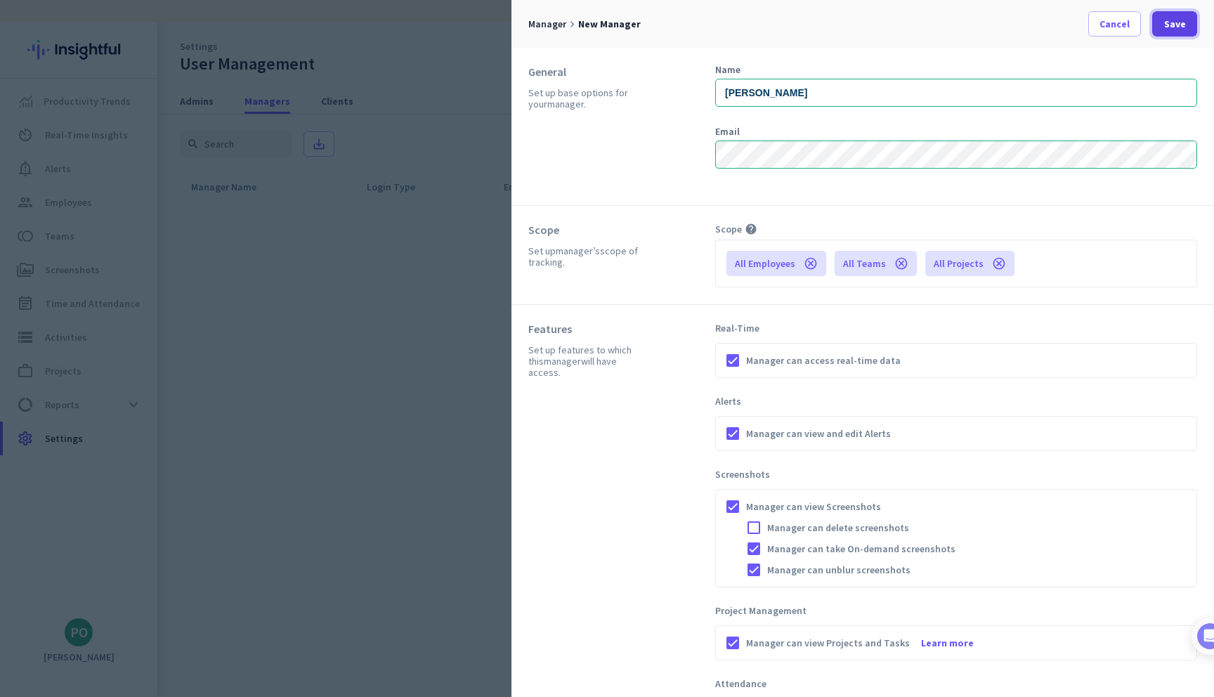
click at [1182, 23] on span "Save" at bounding box center [1175, 24] width 22 height 14
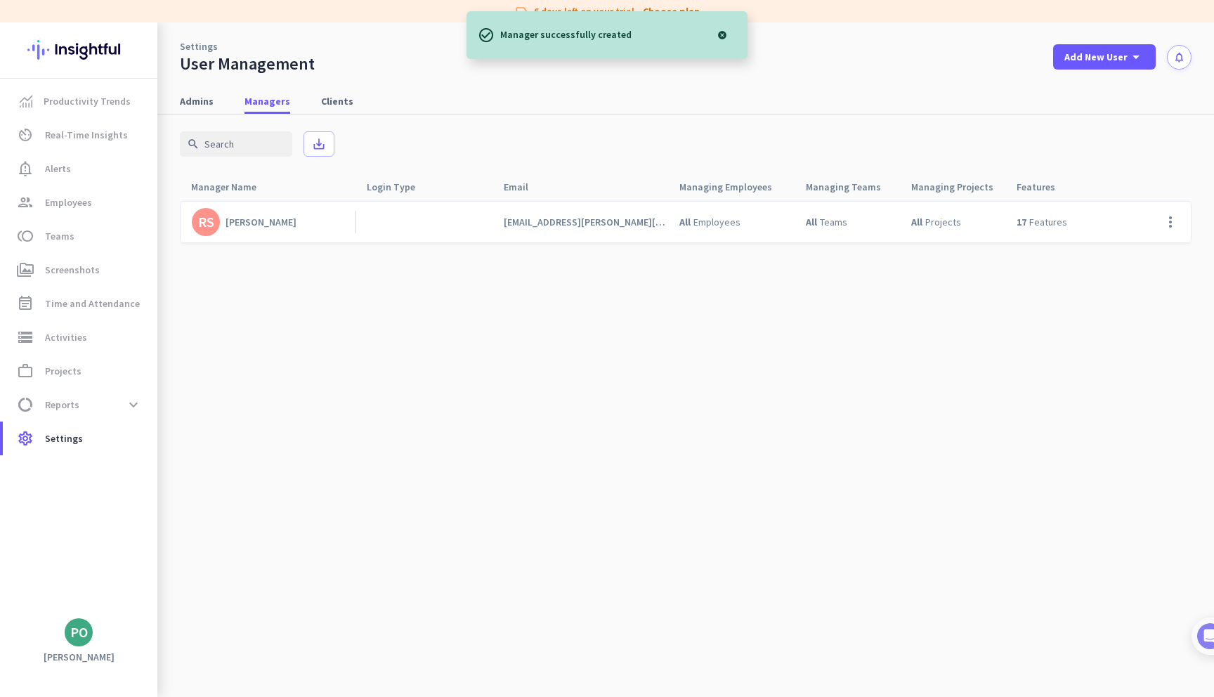
click at [928, 103] on div "Admins Managers Clients" at bounding box center [685, 102] width 1057 height 26
click at [1084, 65] on div "Add New User arrow_drop_down" at bounding box center [1104, 56] width 80 height 17
click at [1090, 120] on div "Manager" at bounding box center [1109, 122] width 43 height 14
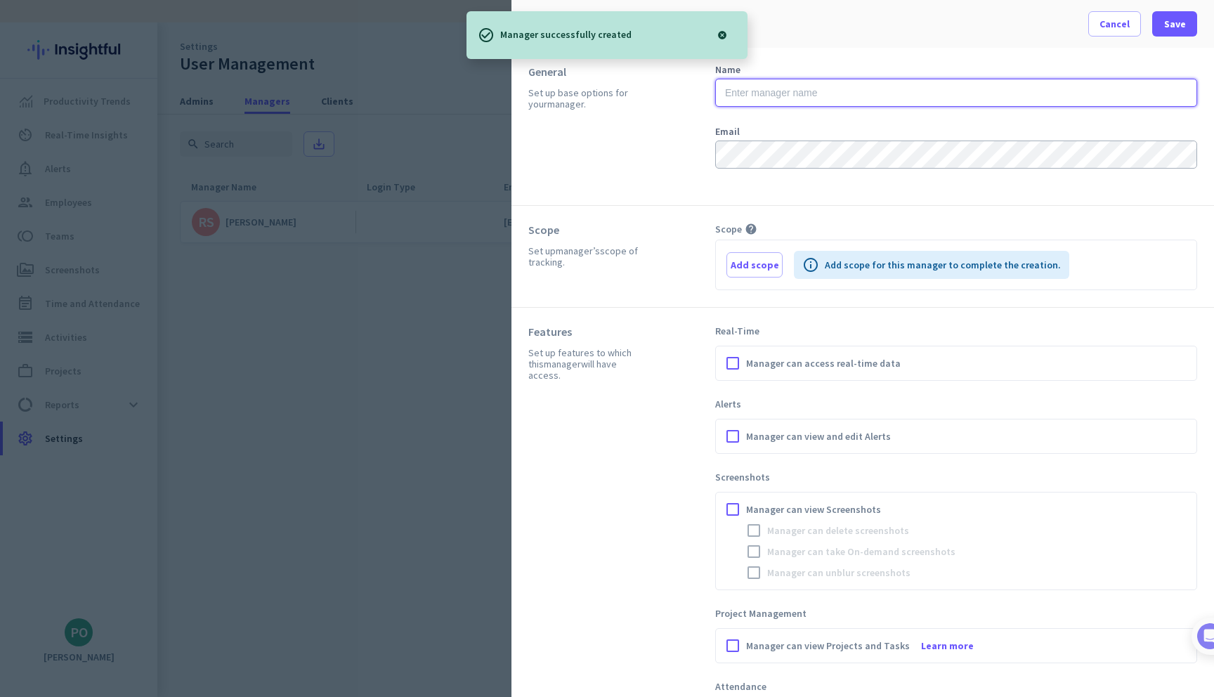
click at [840, 98] on input "text" at bounding box center [956, 93] width 482 height 28
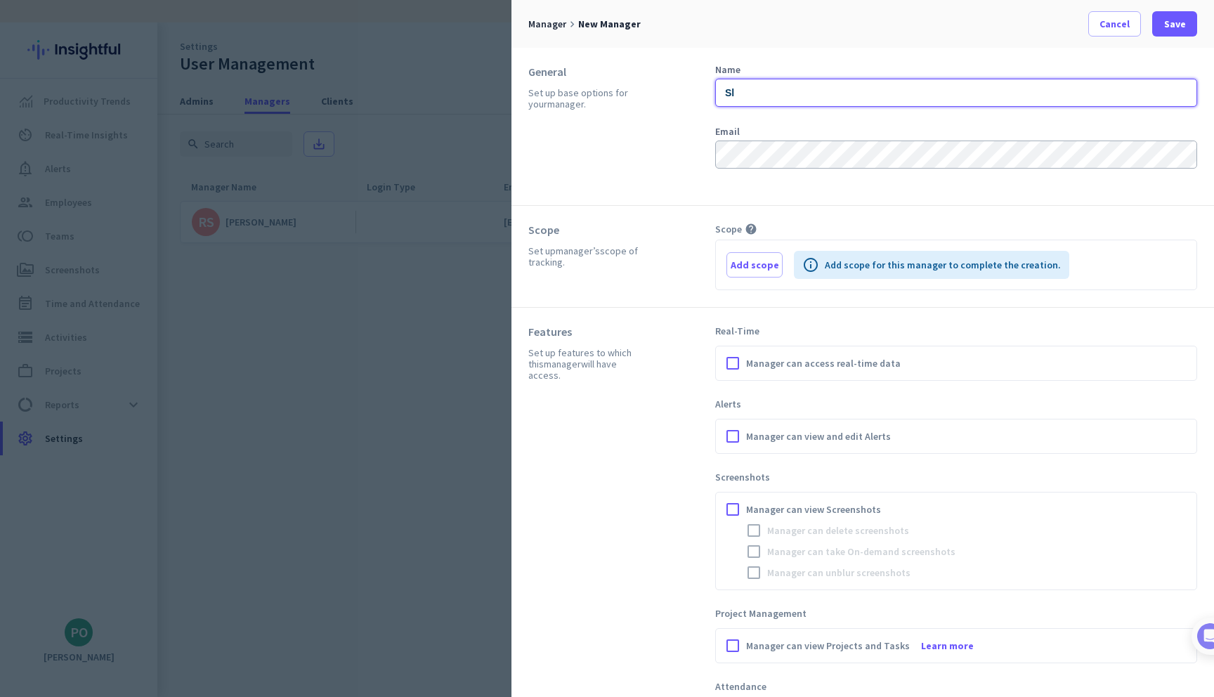
type input "S"
type input "[PERSON_NAME]"
click at [828, 203] on div "General Set up base options for your manager . Name [PERSON_NAME] Email" at bounding box center [862, 127] width 703 height 158
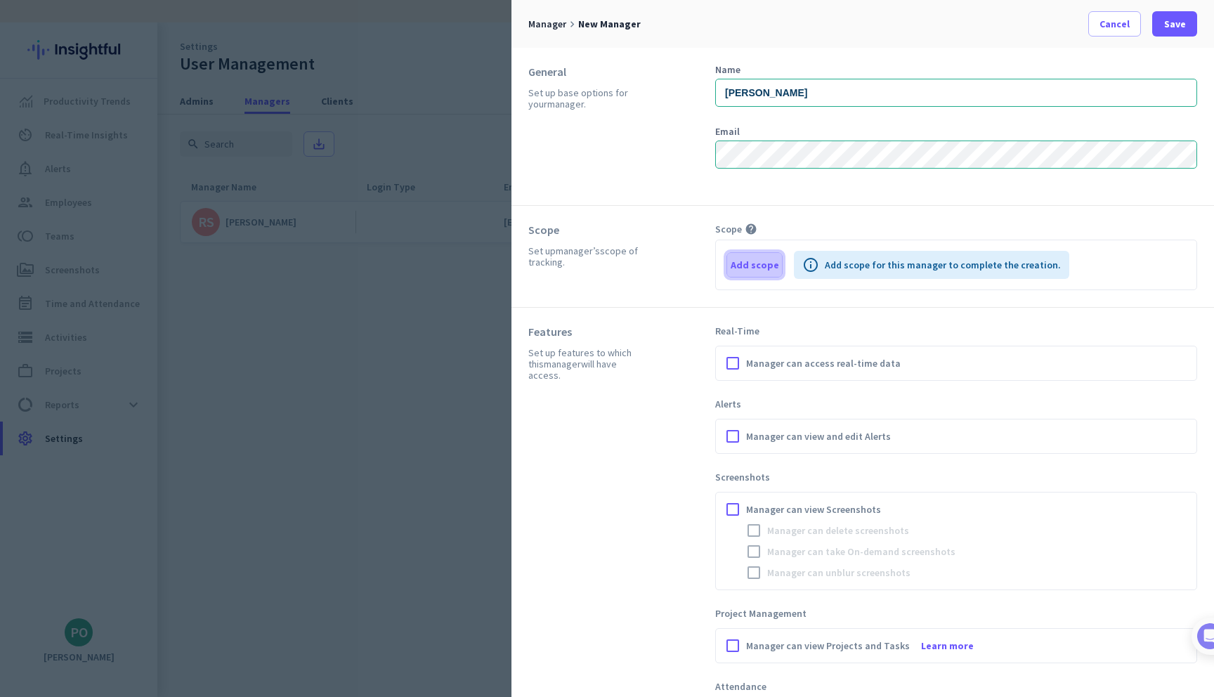
click at [762, 270] on span "Add scope" at bounding box center [755, 265] width 48 height 14
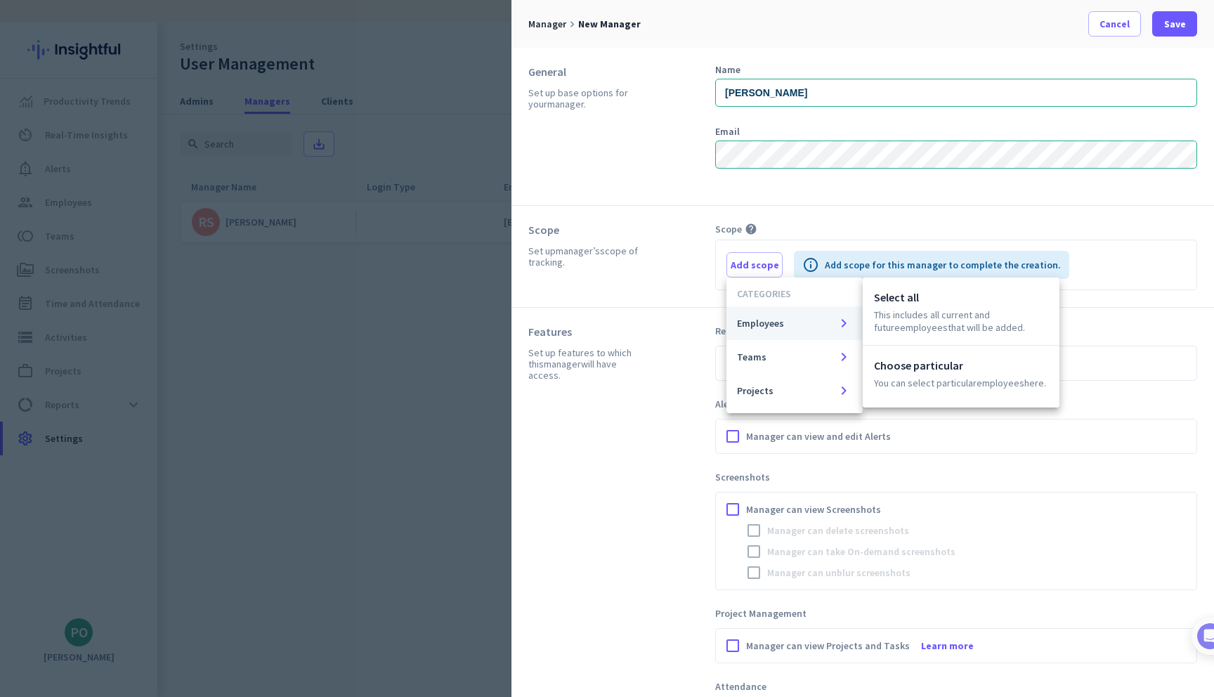
click at [771, 312] on button "Employees keyboard_arrow_right" at bounding box center [794, 323] width 136 height 34
click at [915, 310] on p "This includes all current and future Employees that will be added." at bounding box center [961, 320] width 174 height 25
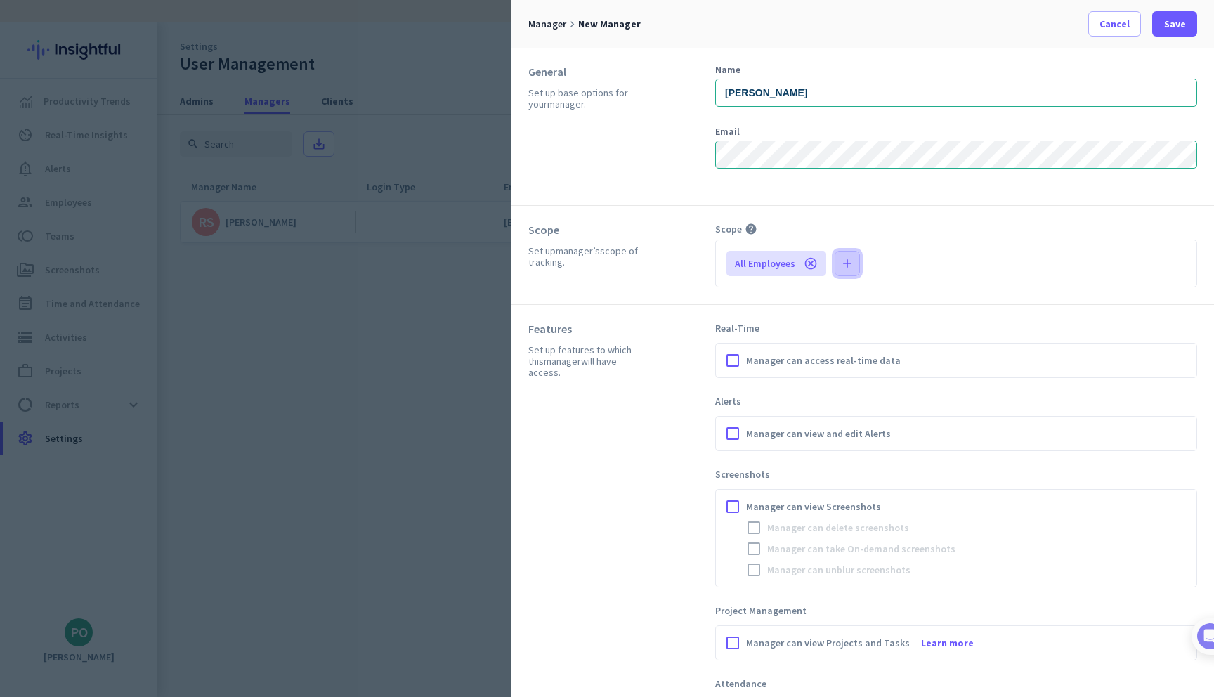
click at [845, 261] on icon "add" at bounding box center [847, 263] width 14 height 14
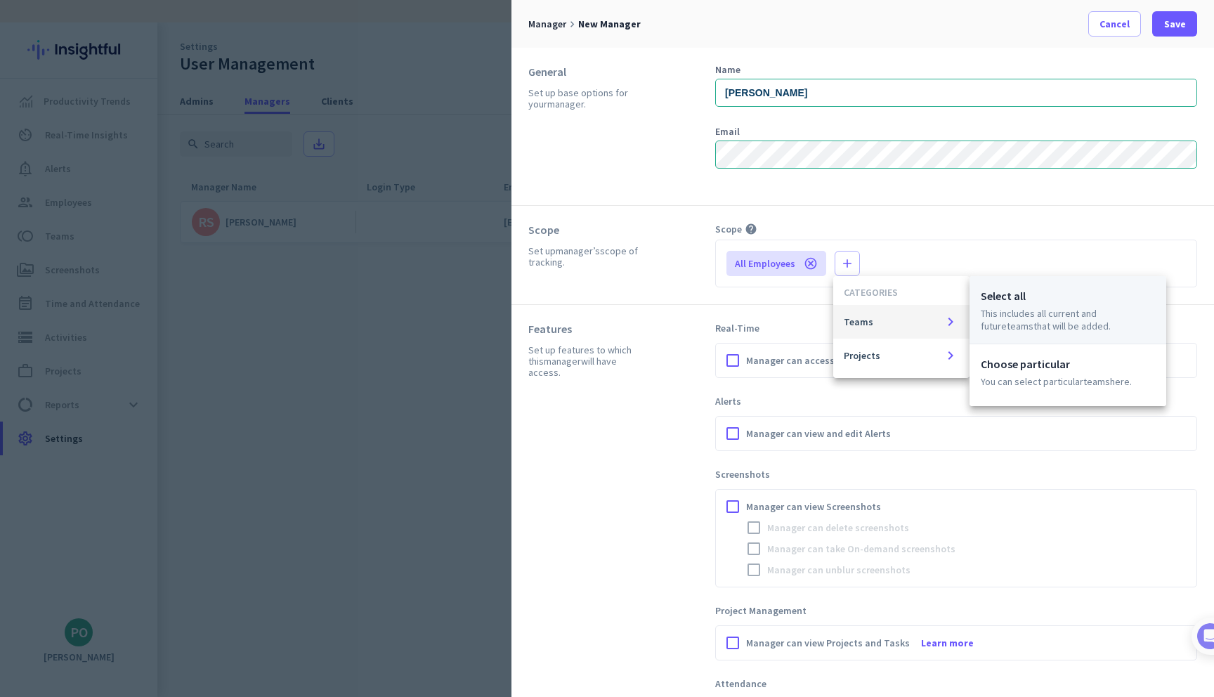
click at [1000, 317] on p "This includes all current and future Teams that will be added." at bounding box center [1068, 319] width 174 height 25
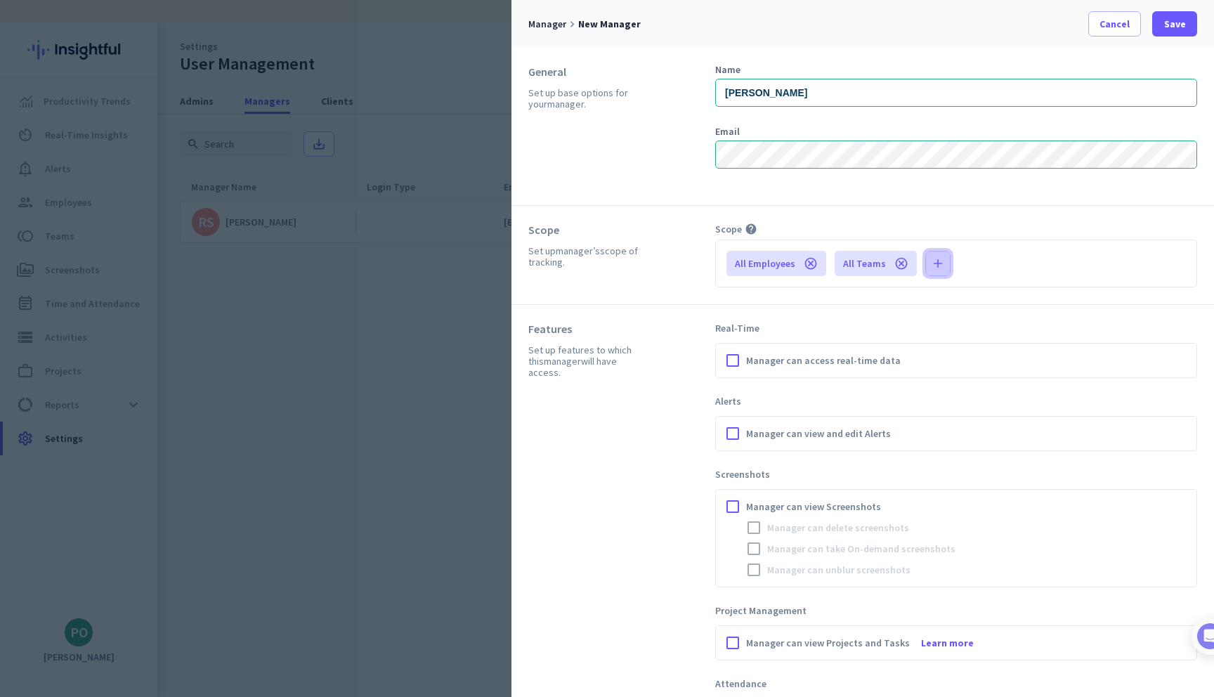
click at [940, 261] on span "button" at bounding box center [938, 264] width 24 height 34
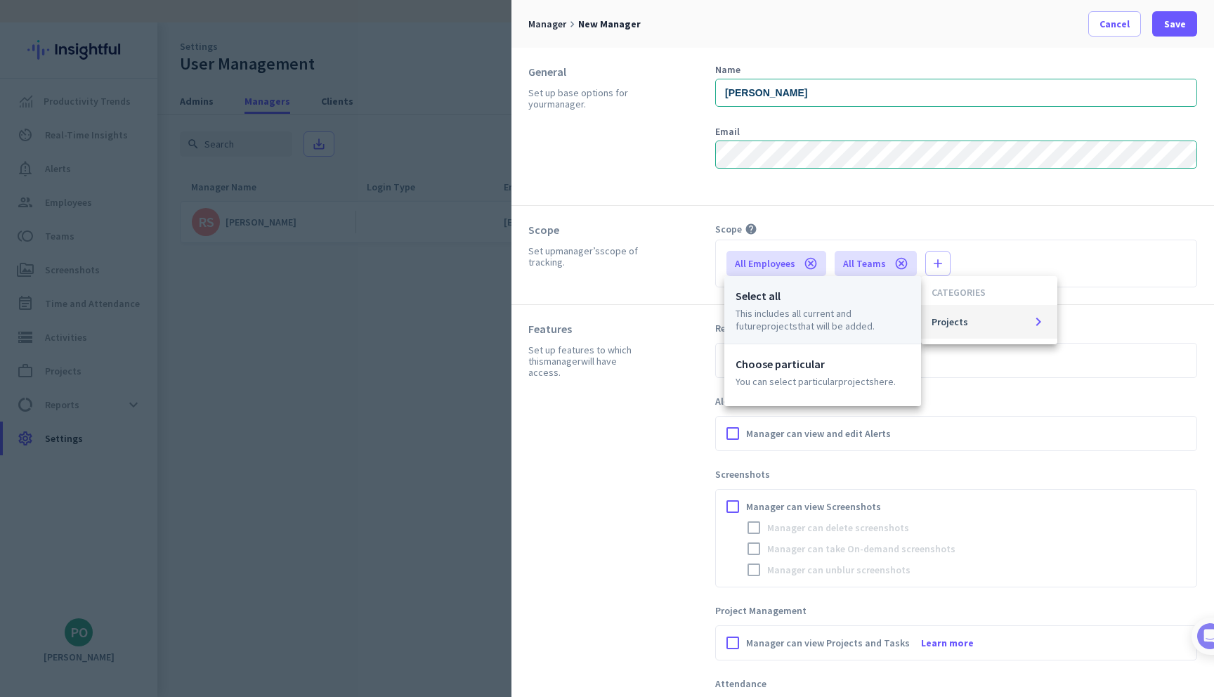
click at [855, 311] on p "This includes all current and future Projects that will be added." at bounding box center [823, 319] width 174 height 25
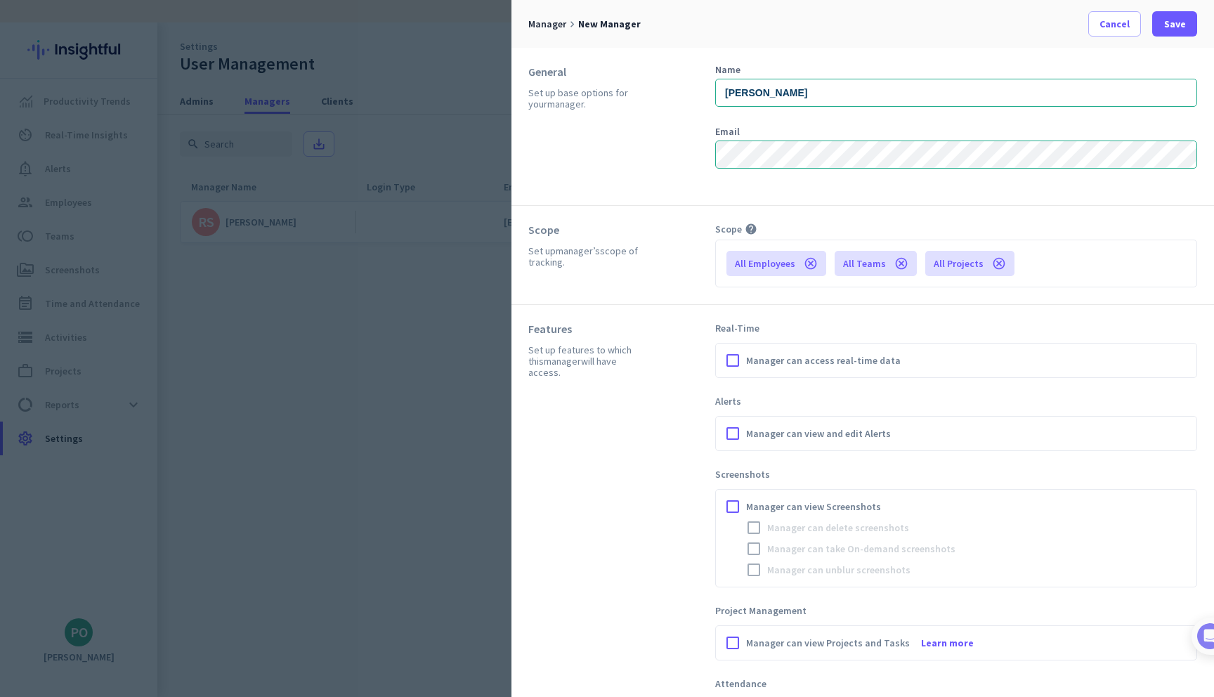
click at [807, 358] on span "Manager can access real-time data" at bounding box center [823, 360] width 155 height 14
click at [0, 0] on input "Manager can access real-time data" at bounding box center [0, 0] width 0 height 0
click at [776, 434] on span "Manager can view and edit Alerts" at bounding box center [818, 433] width 145 height 14
click at [0, 0] on input "Manager can view and edit Alerts" at bounding box center [0, 0] width 0 height 0
click at [777, 511] on span "Manager can view Screenshots" at bounding box center [813, 507] width 135 height 14
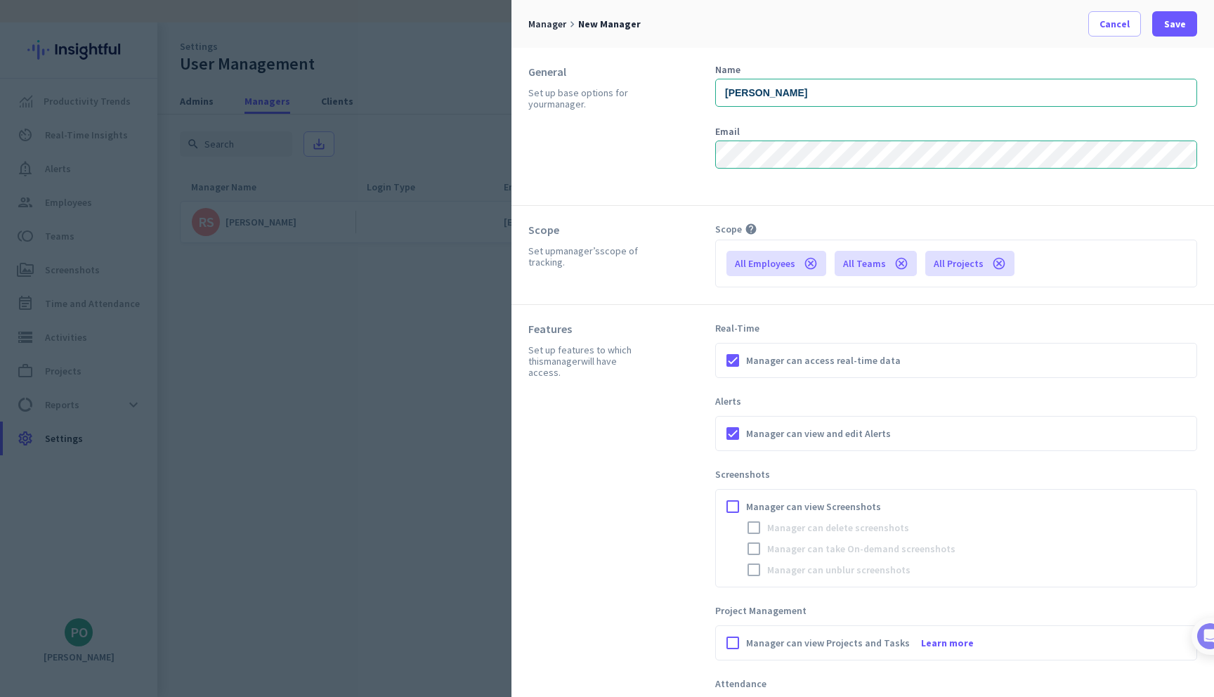
click at [0, 0] on input "Manager can view Screenshots" at bounding box center [0, 0] width 0 height 0
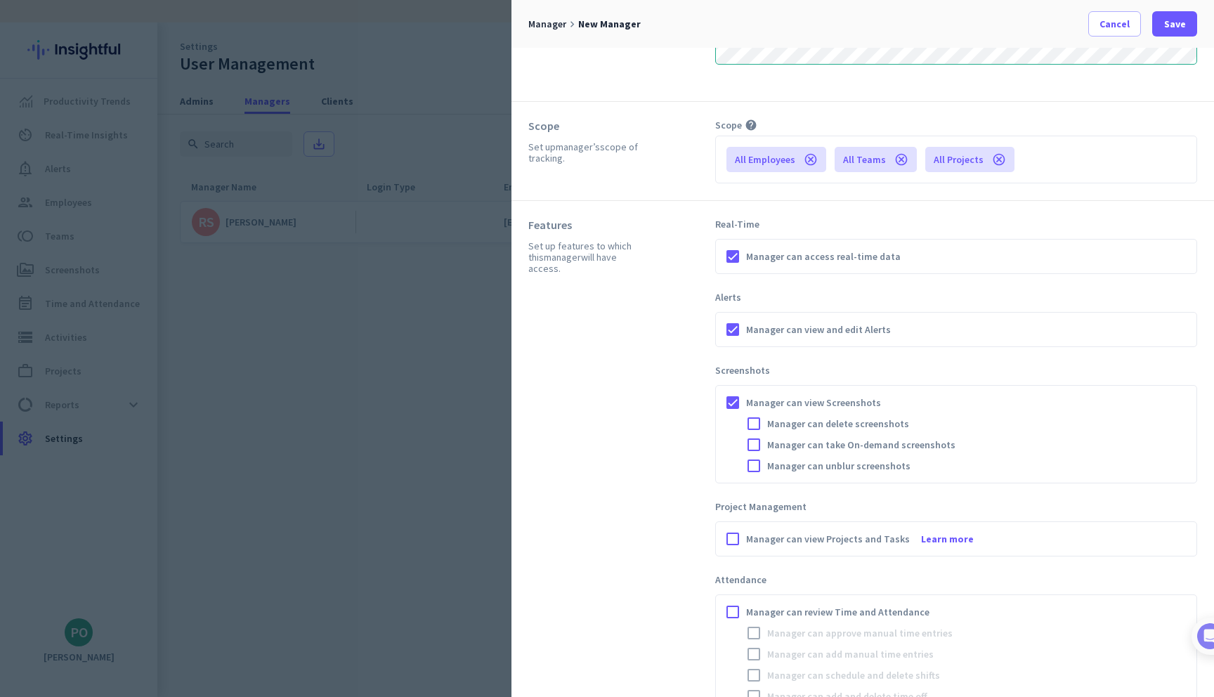
scroll to position [122, 0]
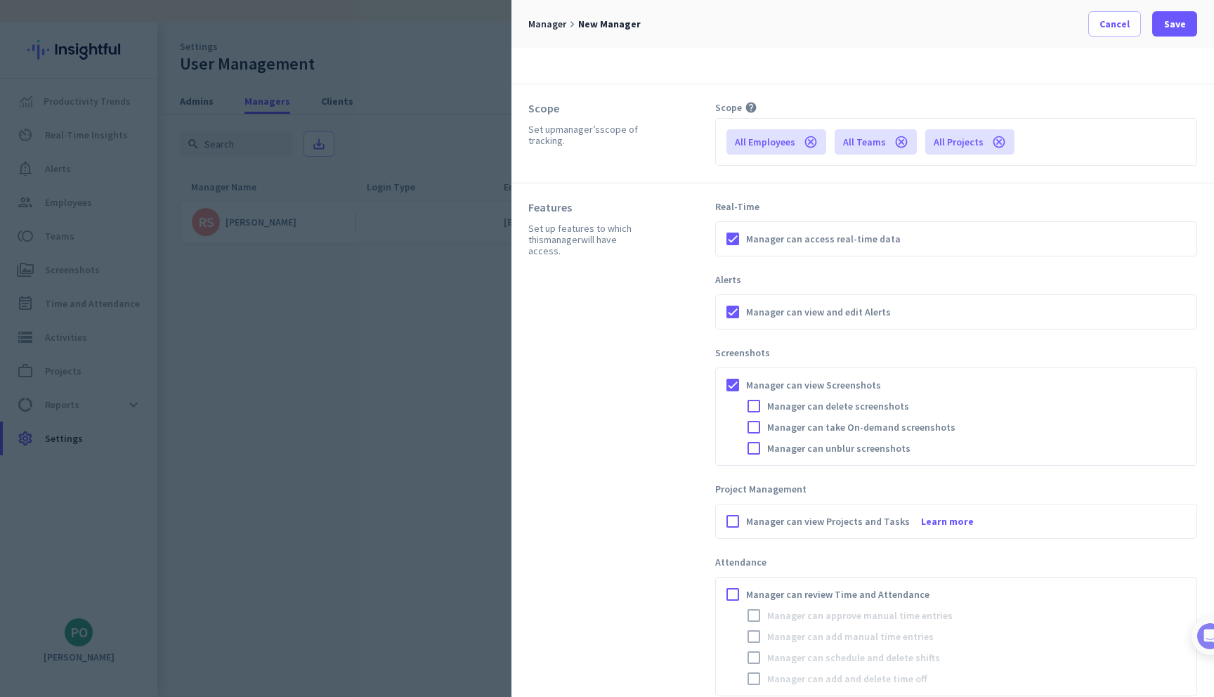
click at [833, 446] on span "Manager can unblur screenshots" at bounding box center [838, 448] width 143 height 14
click at [0, 0] on input "Manager can unblur screenshots" at bounding box center [0, 0] width 0 height 0
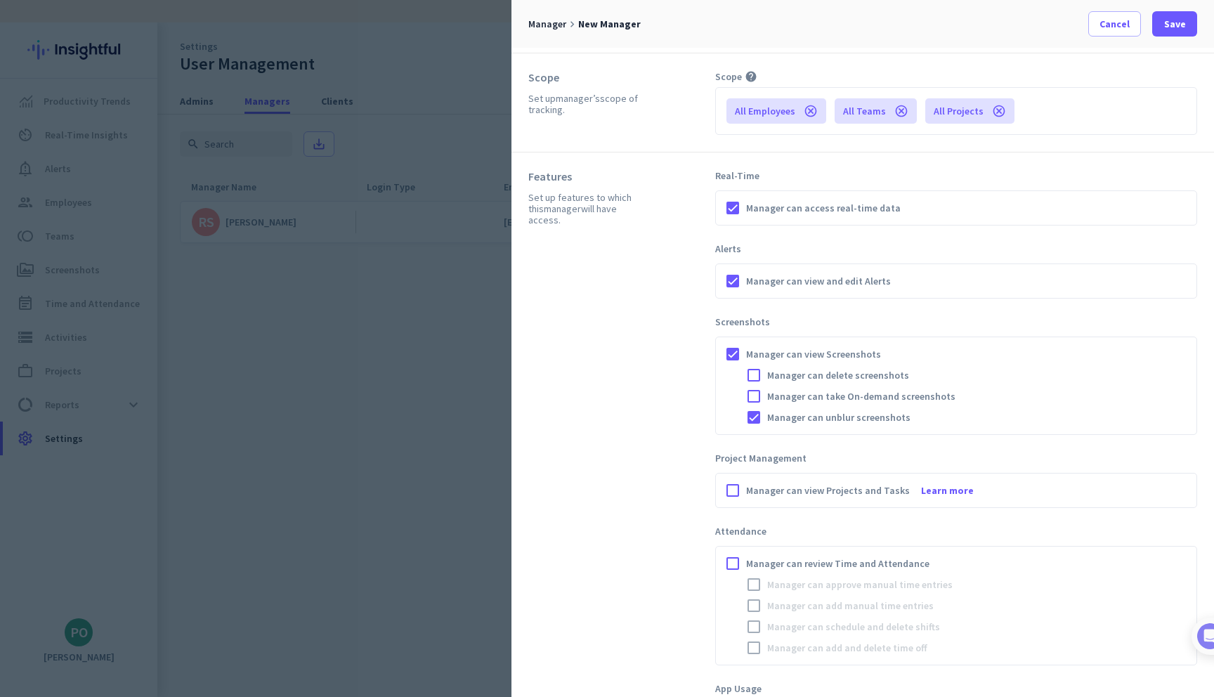
scroll to position [155, 0]
click at [859, 385] on div "Manager can take On-demand screenshots" at bounding box center [966, 393] width 447 height 21
click at [854, 398] on span "Manager can take On-demand screenshots" at bounding box center [861, 393] width 188 height 14
click at [0, 0] on input "Manager can take On-demand screenshots" at bounding box center [0, 0] width 0 height 0
click at [818, 477] on div "Manager can view Projects and Tasks Learn more" at bounding box center [956, 487] width 468 height 21
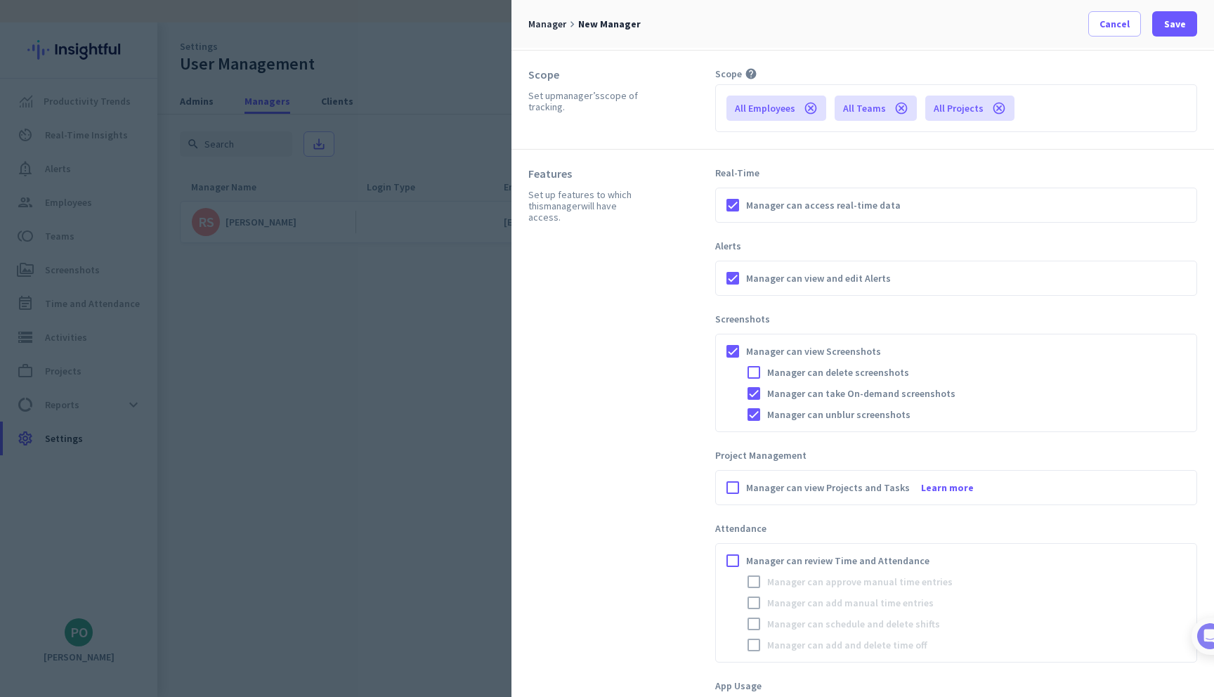
click at [815, 486] on span "Manager can view Projects and Tasks" at bounding box center [828, 488] width 164 height 14
click at [0, 0] on input "Manager can view Projects and Tasks Learn more" at bounding box center [0, 0] width 0 height 0
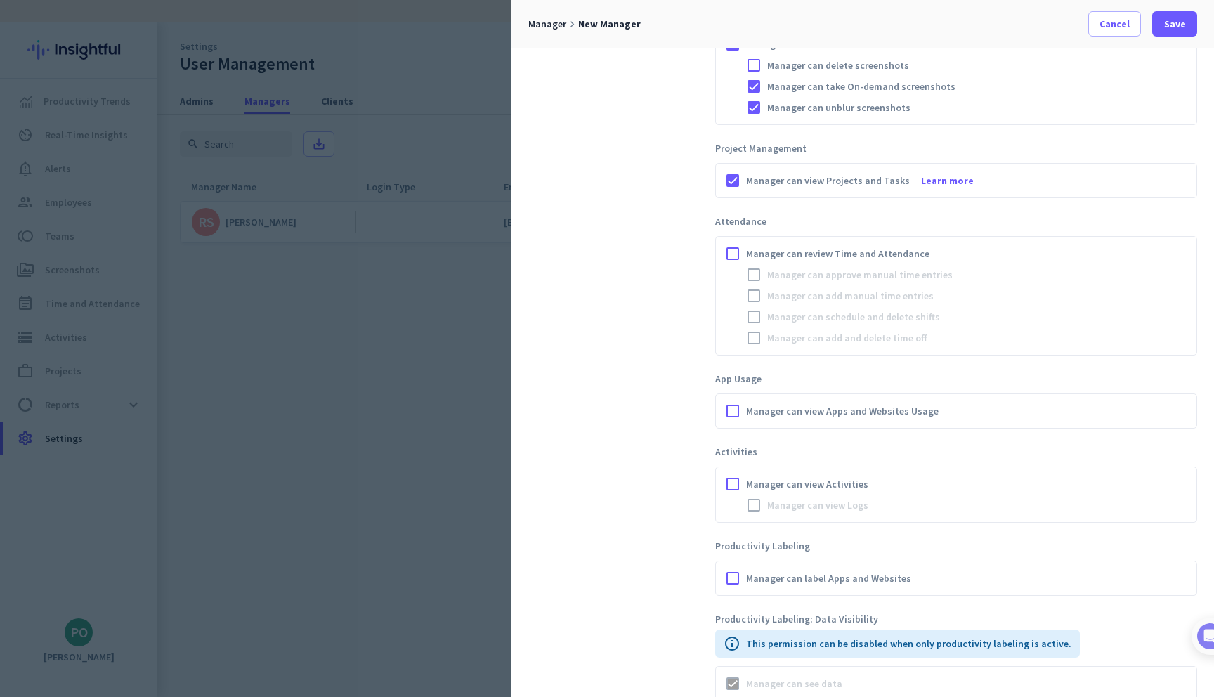
scroll to position [474, 0]
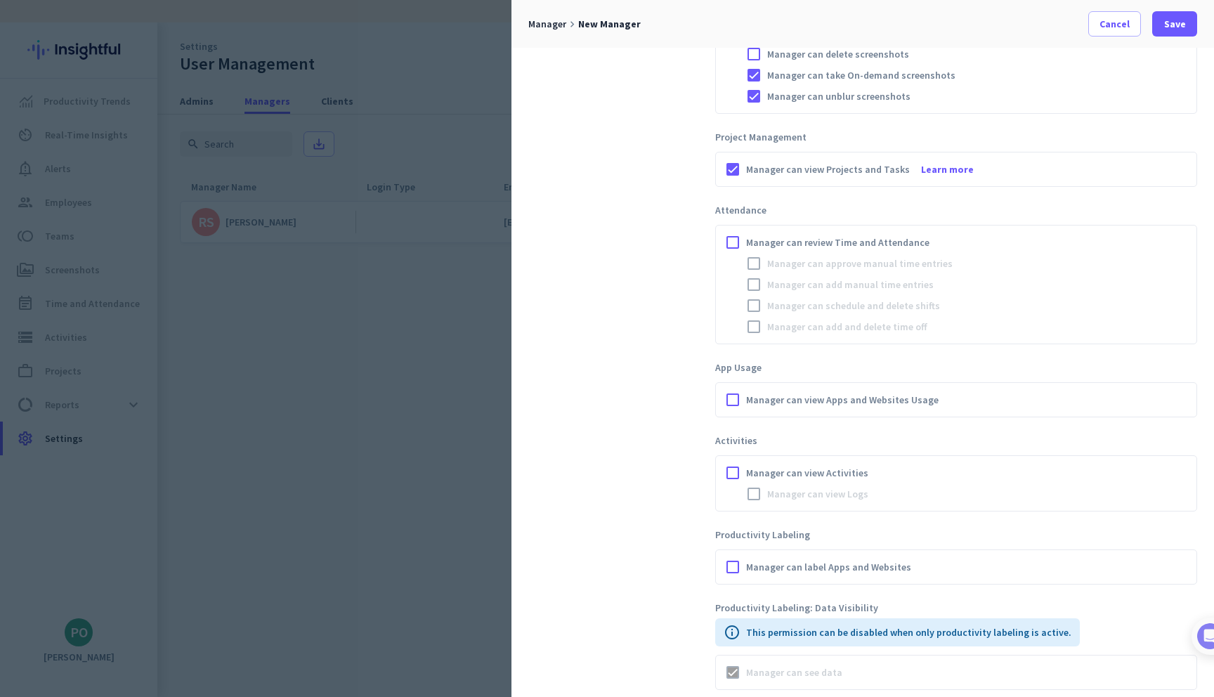
click at [840, 237] on span "Manager can review Time and Attendance" at bounding box center [837, 242] width 183 height 14
click at [0, 0] on input "Manager can review Time and Attendance" at bounding box center [0, 0] width 0 height 0
click at [815, 398] on span "Manager can view Apps and Websites Usage" at bounding box center [842, 400] width 192 height 14
click at [0, 0] on input "Manager can view Apps and Websites Usage" at bounding box center [0, 0] width 0 height 0
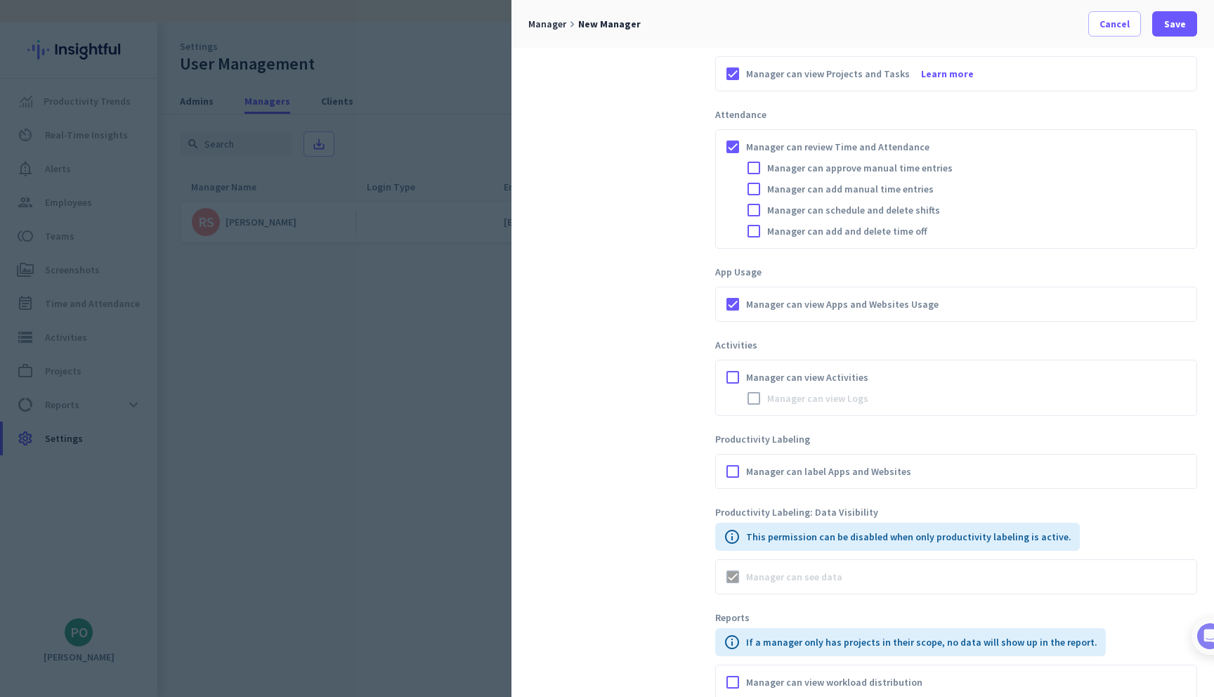
scroll to position [599, 0]
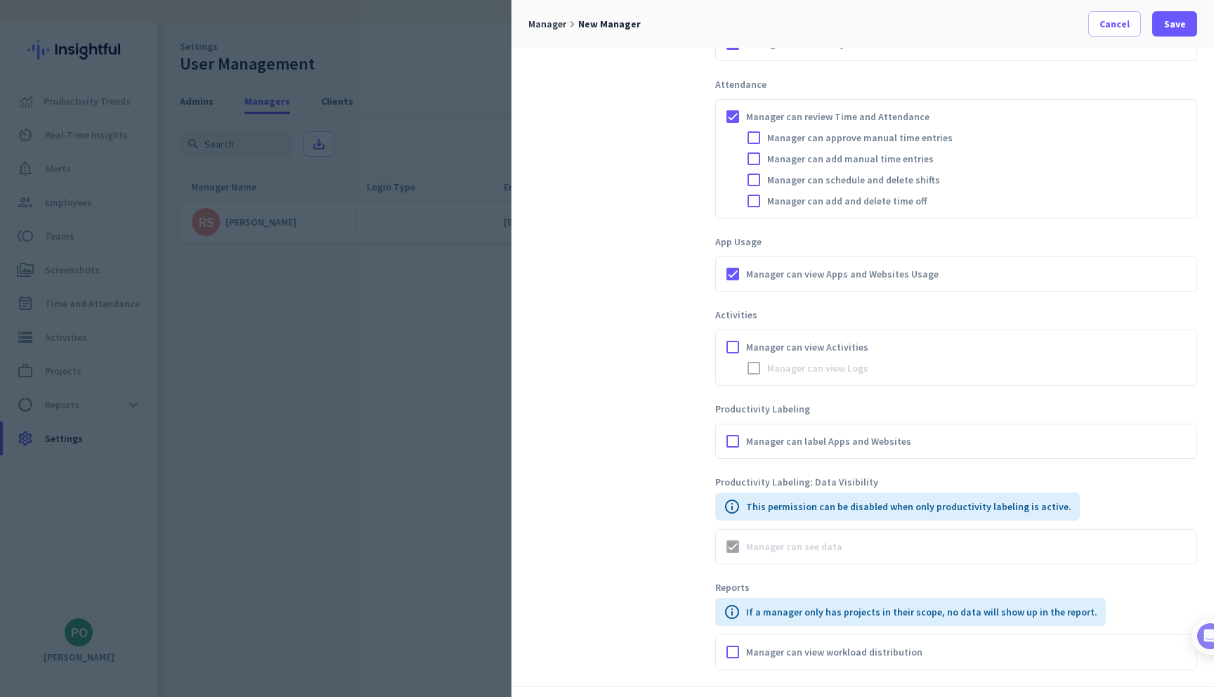
click at [815, 353] on span "Manager can view Activities" at bounding box center [807, 347] width 122 height 14
click at [0, 0] on input "Manager can view Activities" at bounding box center [0, 0] width 0 height 0
click at [787, 431] on div "Manager can label Apps and Websites" at bounding box center [956, 441] width 468 height 21
click at [804, 437] on span "Manager can label Apps and Websites" at bounding box center [828, 441] width 165 height 14
click at [0, 0] on input "Manager can label Apps and Websites" at bounding box center [0, 0] width 0 height 0
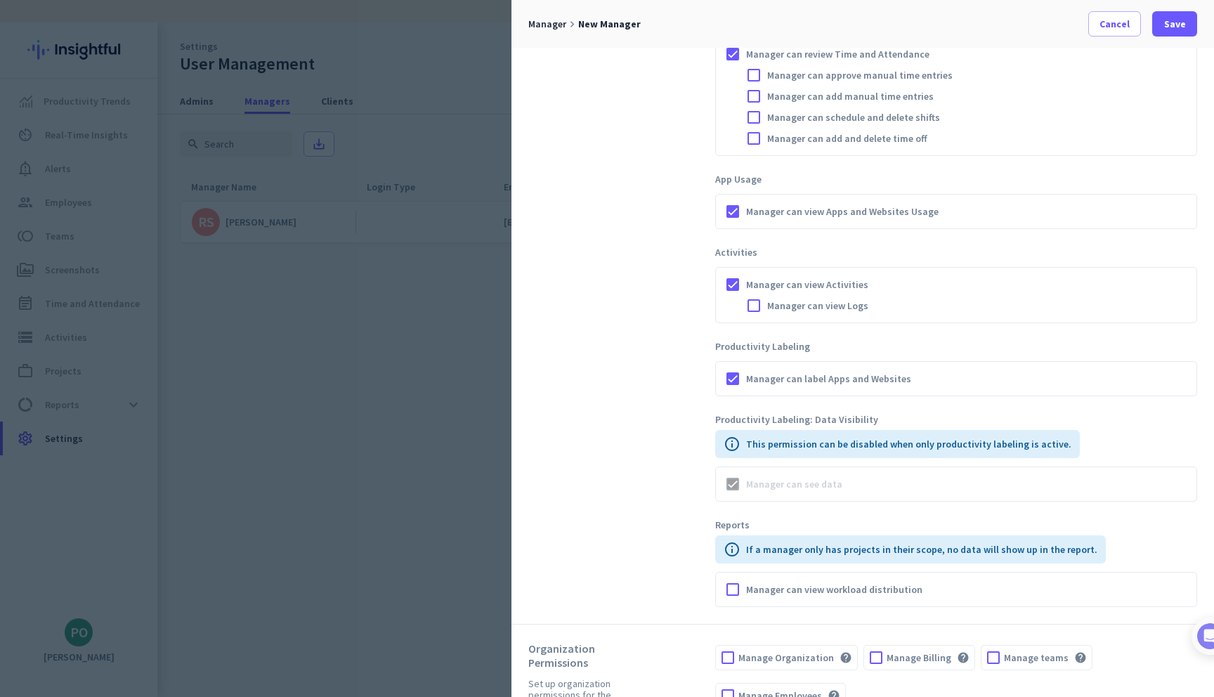
scroll to position [693, 0]
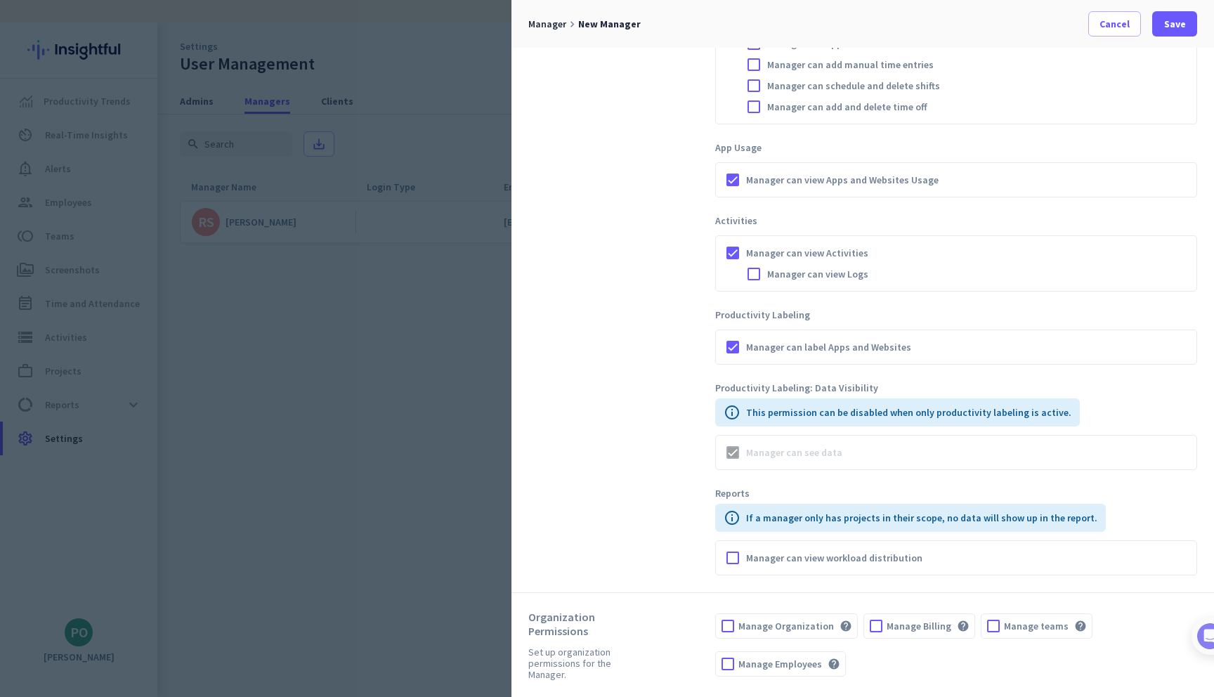
click at [799, 560] on span "Manager can view workload distribution" at bounding box center [834, 558] width 176 height 14
click at [0, 0] on input "Manager can view workload distribution" at bounding box center [0, 0] width 0 height 0
click at [802, 555] on span "Manager can view workload distribution" at bounding box center [834, 558] width 176 height 14
click at [0, 0] on input "Manager can view workload distribution" at bounding box center [0, 0] width 0 height 0
click at [802, 555] on span "Manager can view workload distribution" at bounding box center [834, 558] width 176 height 14
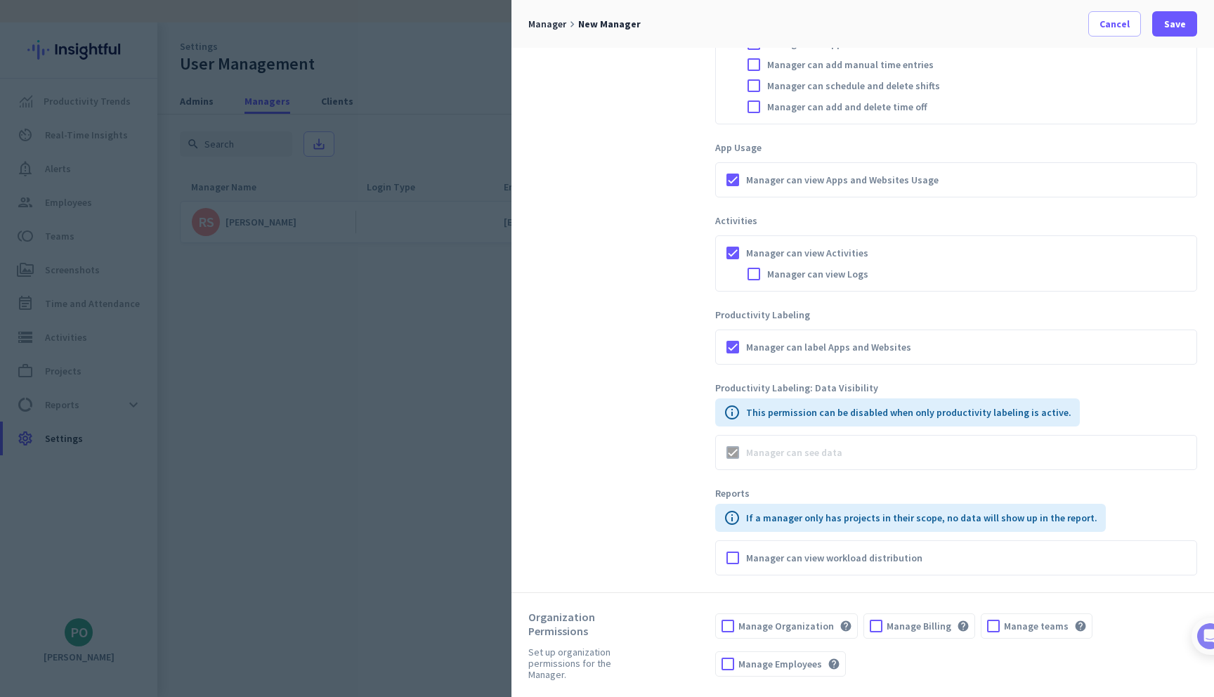
click at [0, 0] on input "Manager can view workload distribution" at bounding box center [0, 0] width 0 height 0
click at [1184, 34] on span at bounding box center [1174, 24] width 45 height 34
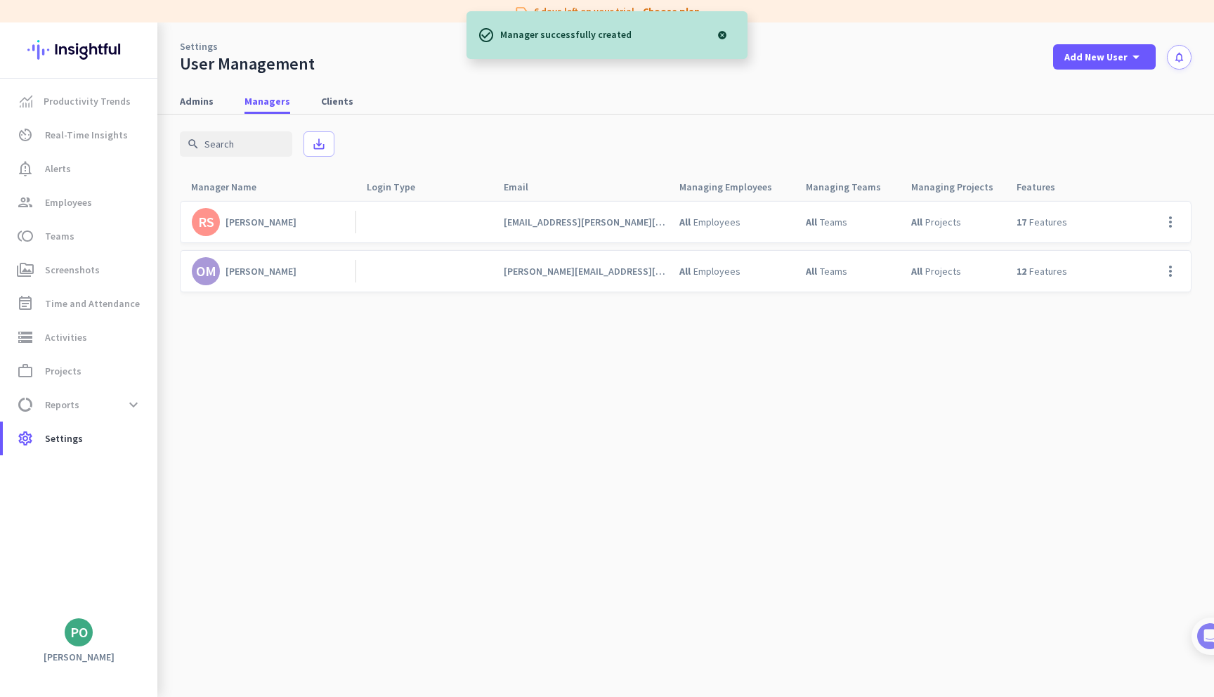
click at [674, 438] on cdk-virtual-scroll-viewport "RS Rosserbert [PERSON_NAME] [PERSON_NAME][EMAIL_ADDRESS][DOMAIN_NAME] All Emplo…" at bounding box center [686, 448] width 1012 height 497
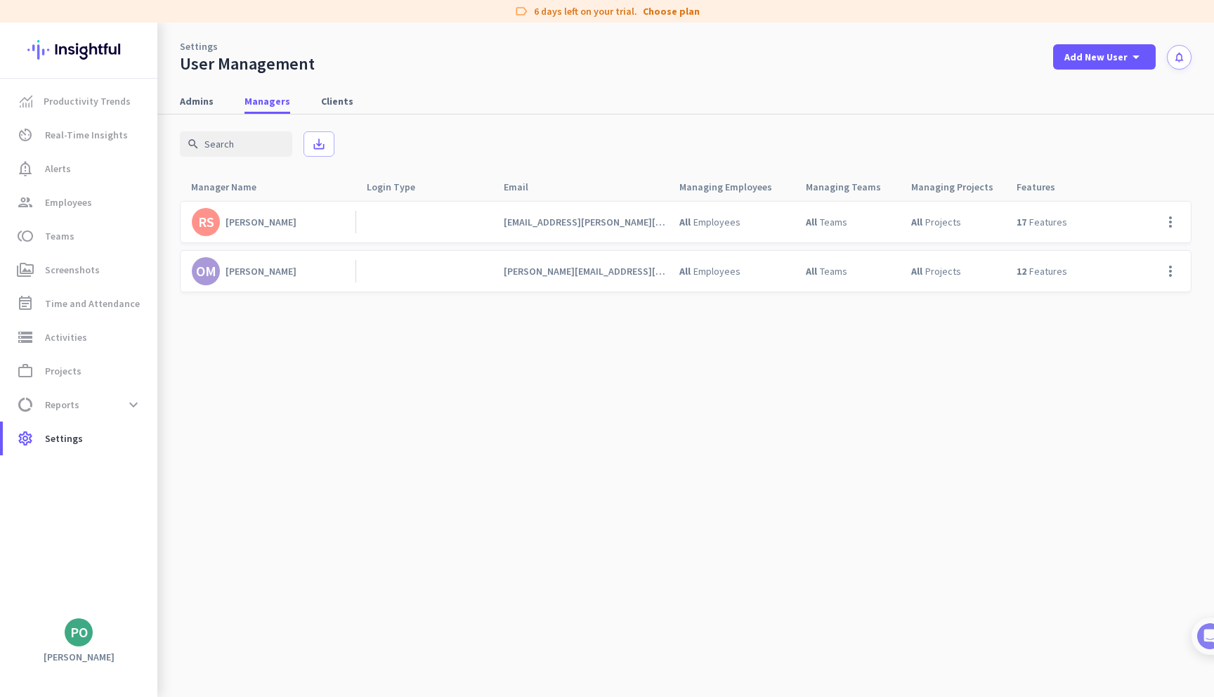
click at [822, 119] on div "search save_alt" at bounding box center [686, 144] width 1012 height 59
click at [110, 195] on span "group Employees" at bounding box center [80, 202] width 132 height 17
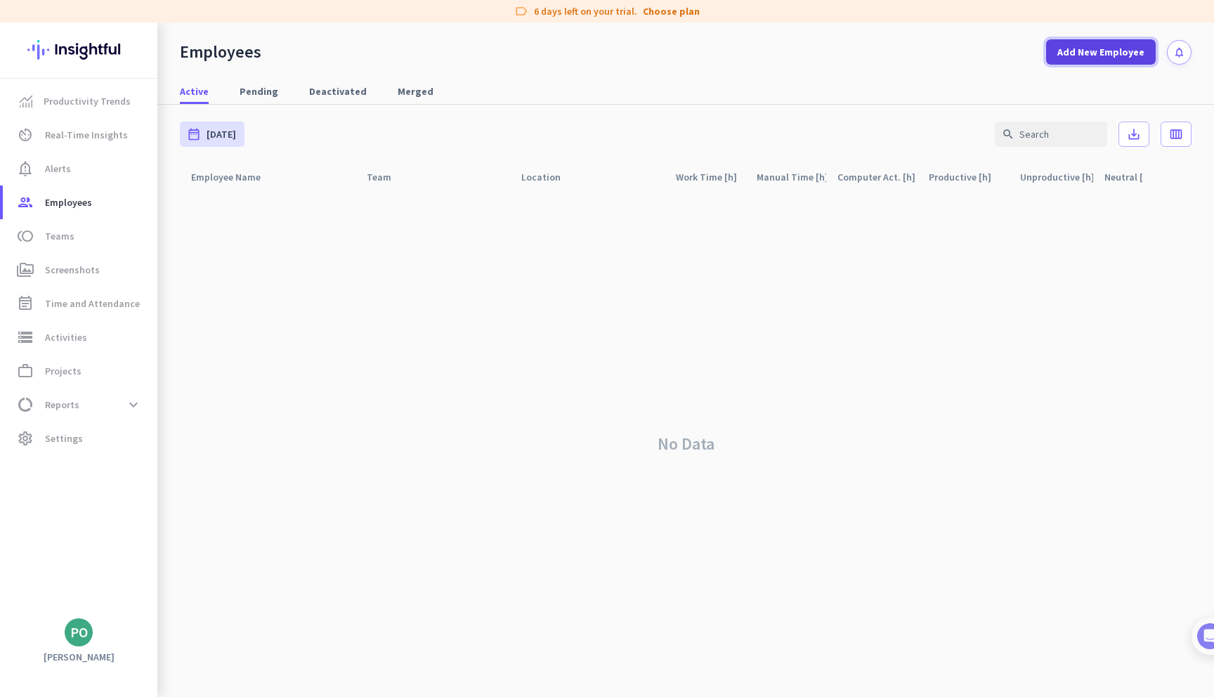
click at [1066, 39] on span at bounding box center [1101, 52] width 110 height 34
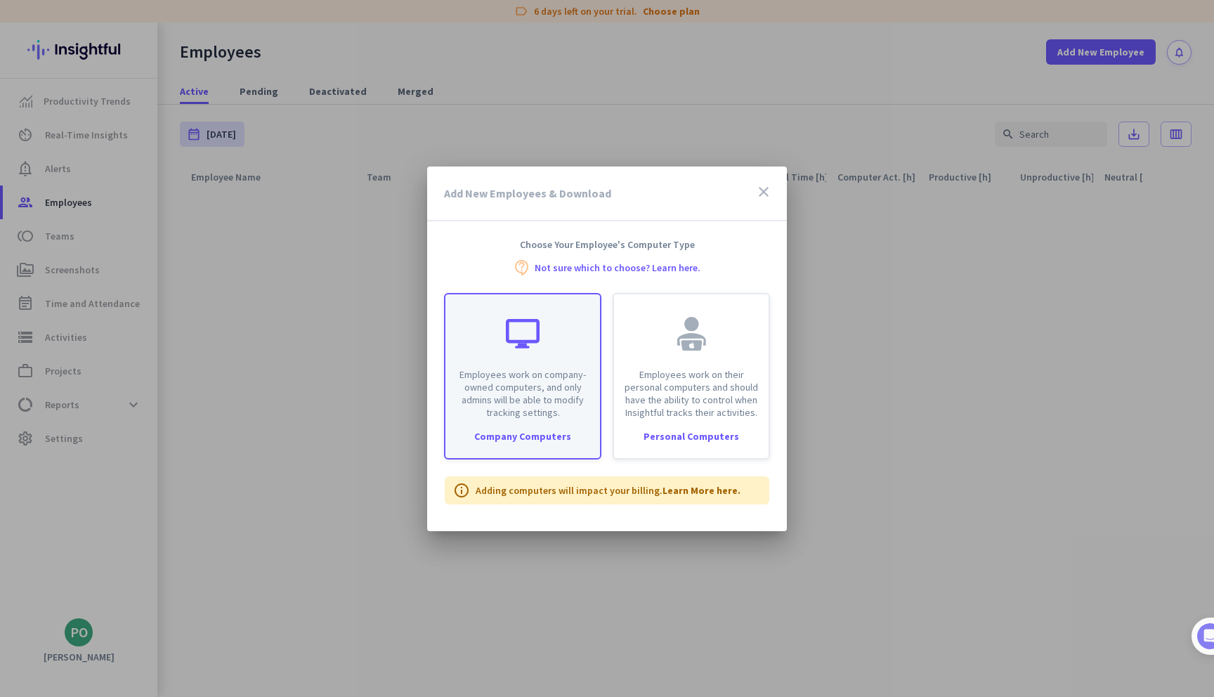
click at [495, 387] on p "Employees work on company-owned computers, and only admins will be able to modi…" at bounding box center [523, 393] width 138 height 51
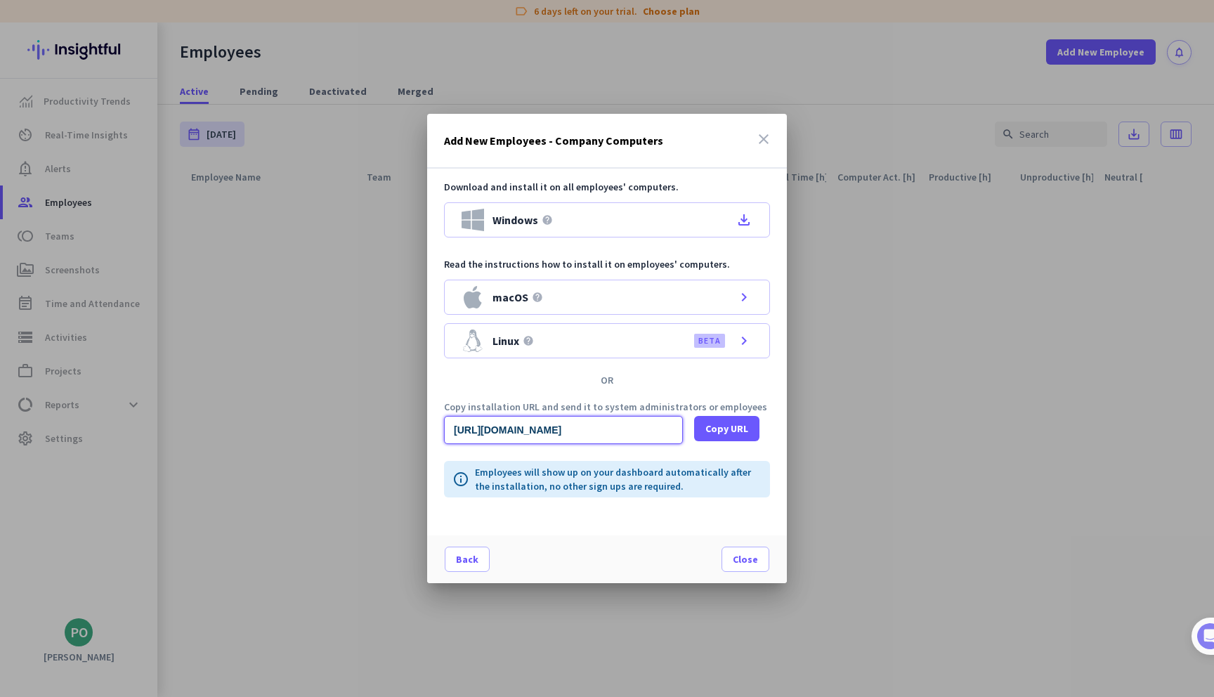
click at [625, 441] on input "[URL][DOMAIN_NAME]" at bounding box center [563, 430] width 239 height 28
click at [737, 436] on span at bounding box center [726, 429] width 65 height 34
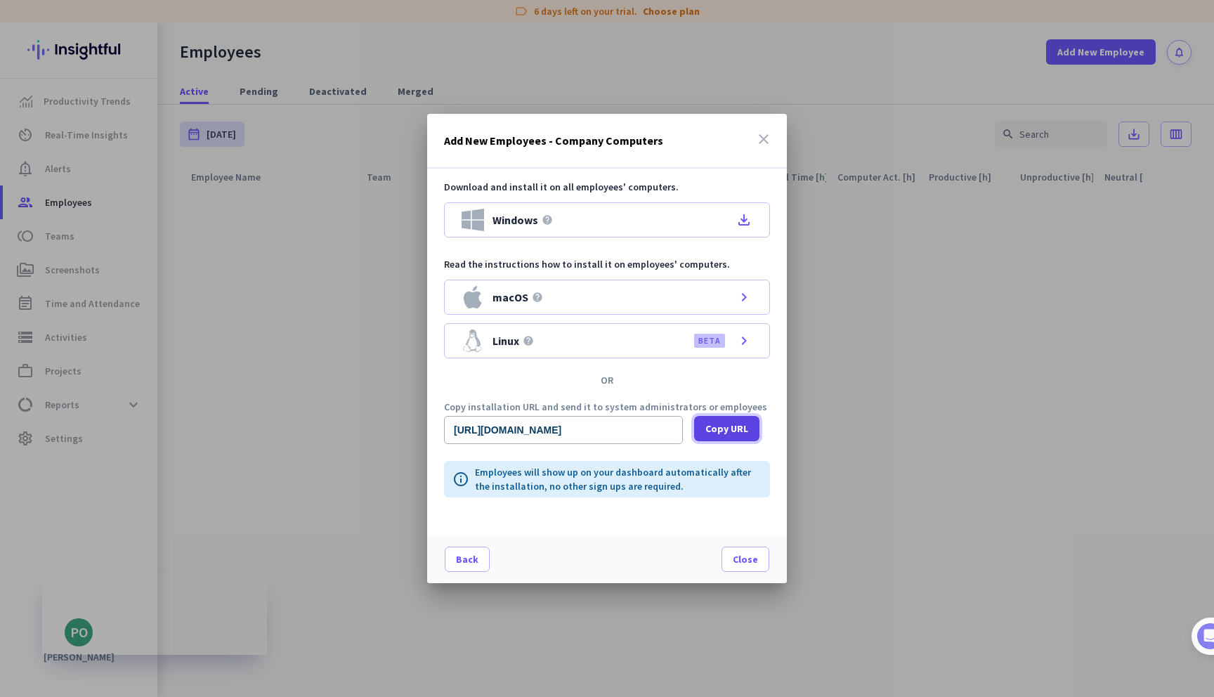
click at [739, 442] on span at bounding box center [726, 429] width 65 height 34
click at [711, 431] on span "Copy URL" at bounding box center [726, 429] width 43 height 14
click at [743, 561] on span "Close" at bounding box center [745, 559] width 25 height 14
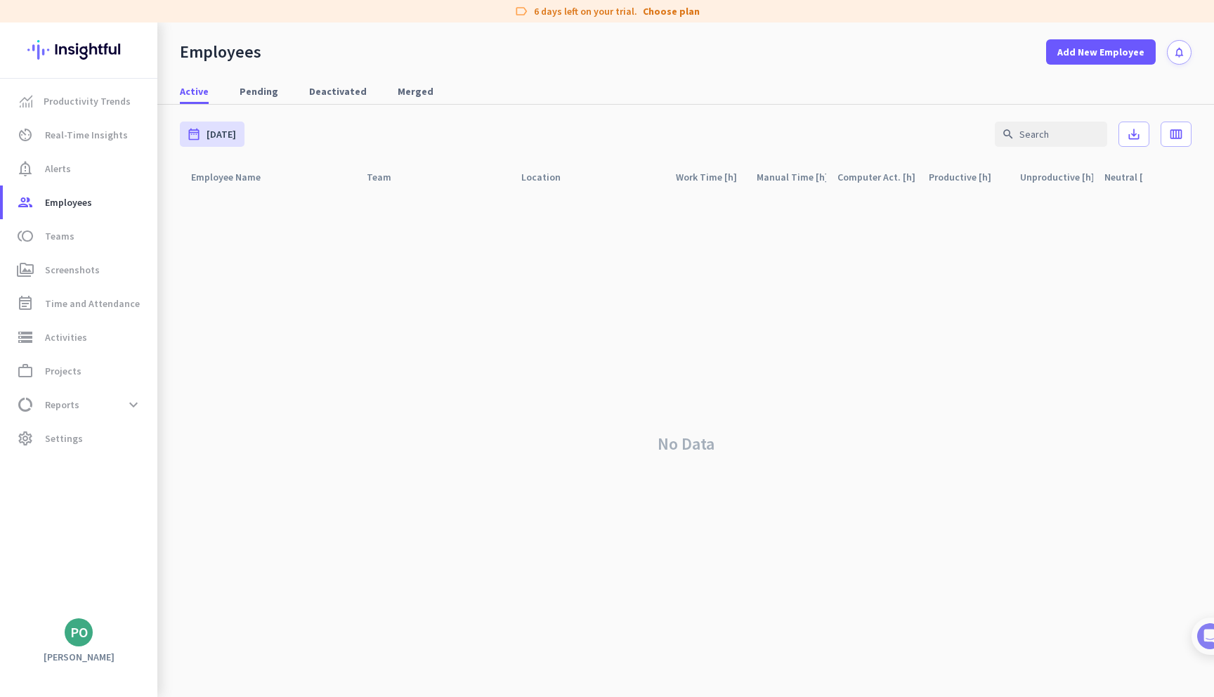
click at [393, 436] on div "No Data" at bounding box center [686, 443] width 1012 height 507
click at [70, 400] on span "Reports" at bounding box center [62, 404] width 34 height 17
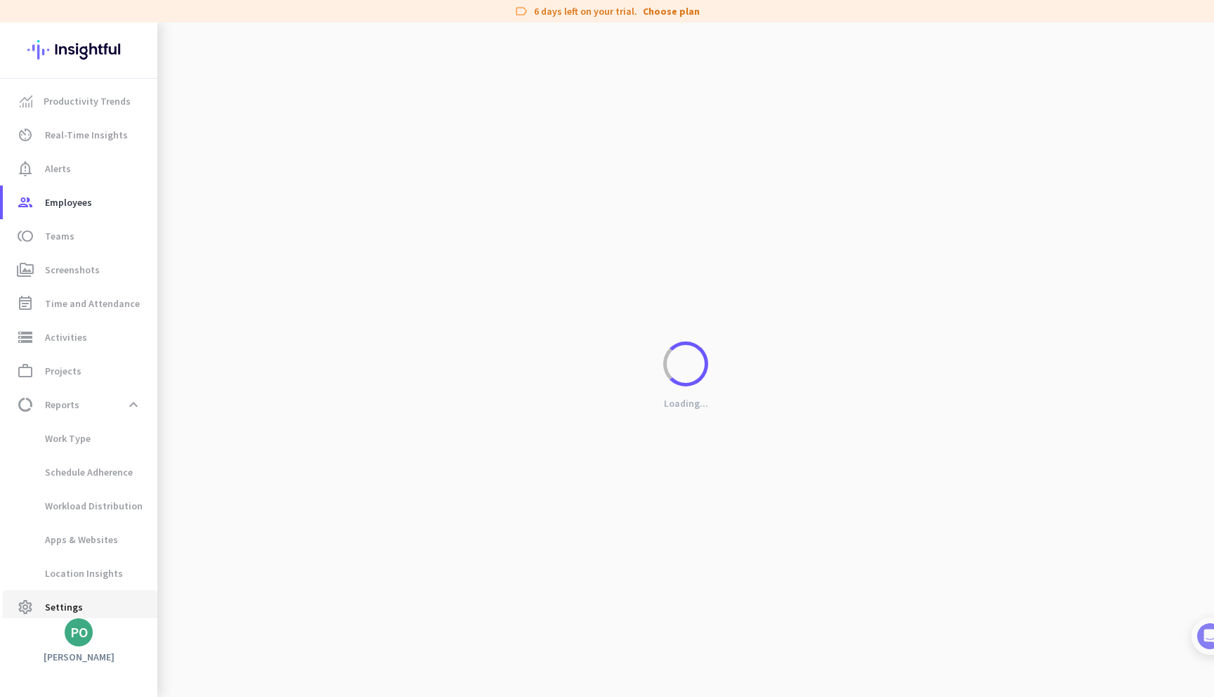
click at [52, 603] on span "Settings" at bounding box center [64, 607] width 38 height 17
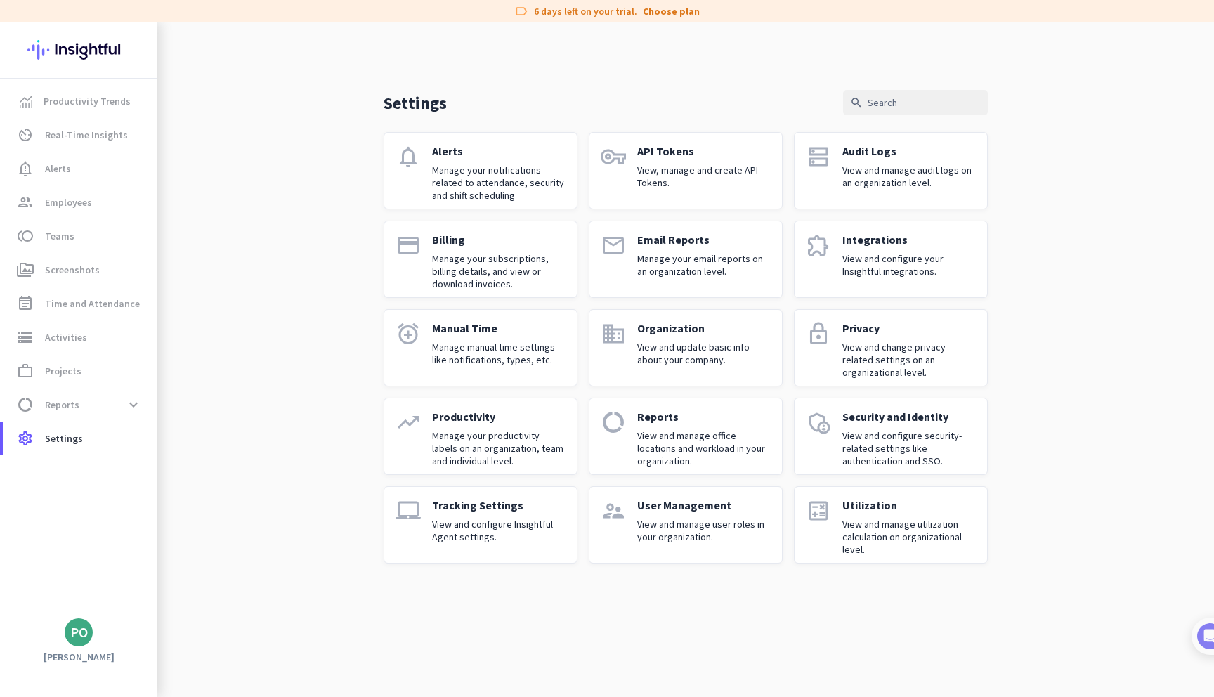
click at [907, 243] on p "Integrations" at bounding box center [908, 240] width 133 height 14
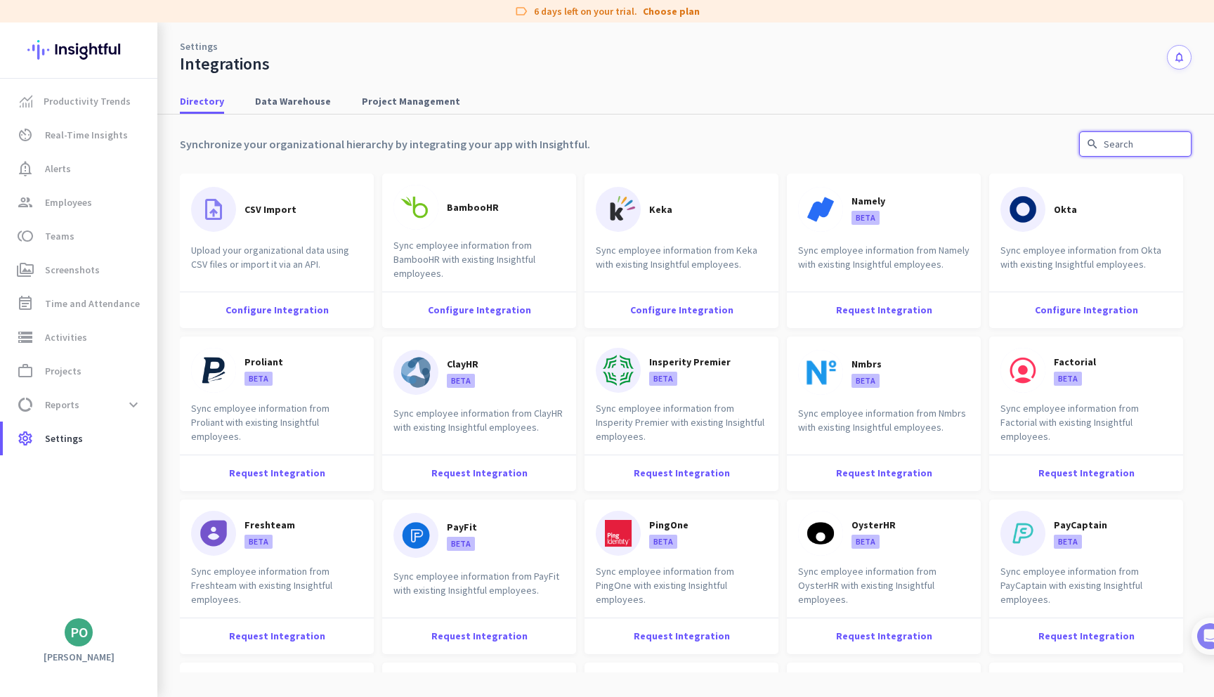
click at [1122, 152] on input "text" at bounding box center [1135, 143] width 112 height 25
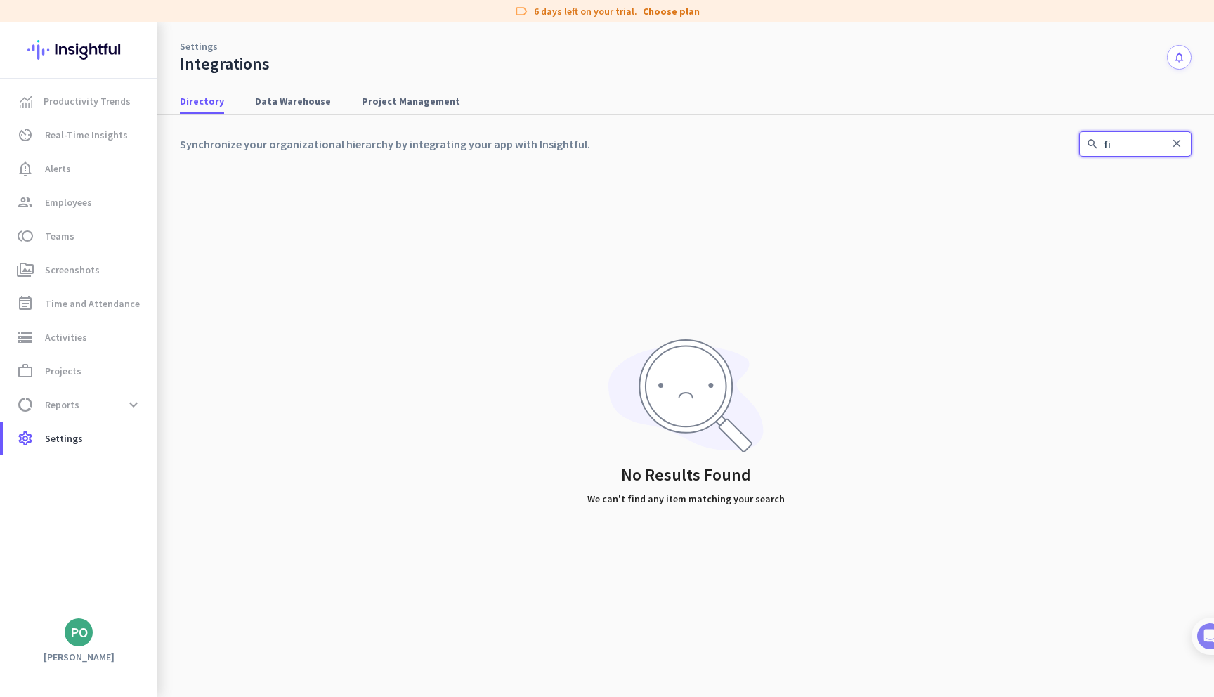
type input "f"
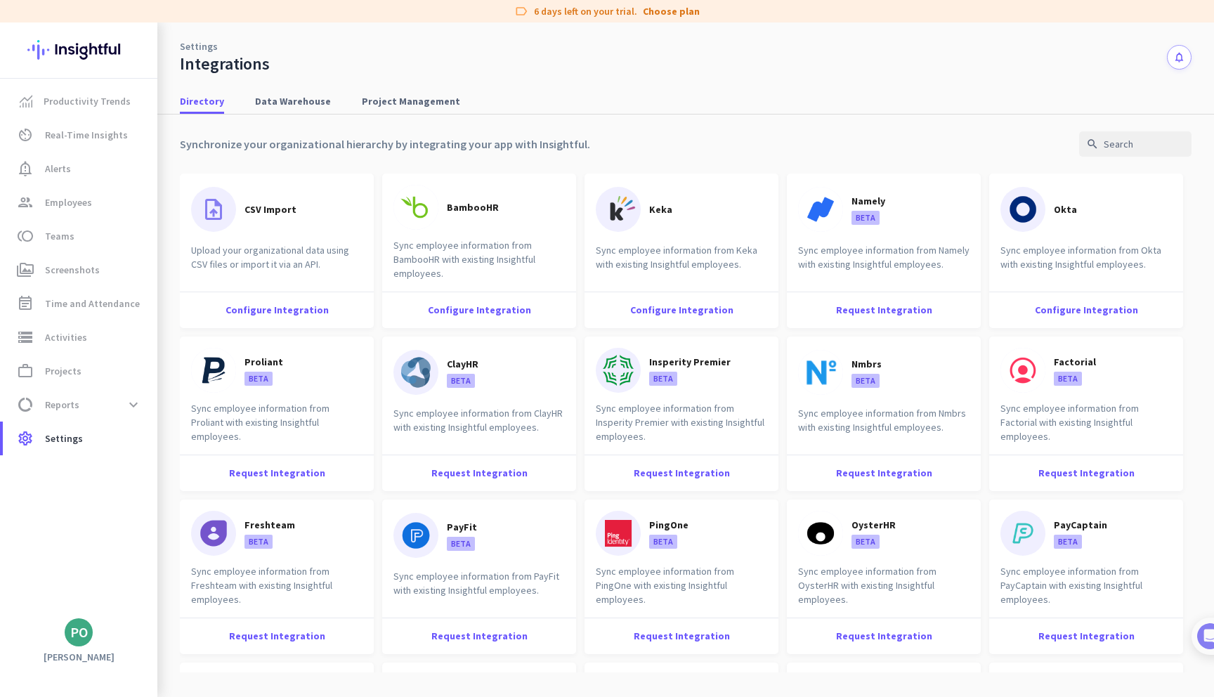
click at [243, 267] on div "Upload your organizational data using CSV files or import it via an API." at bounding box center [277, 265] width 194 height 44
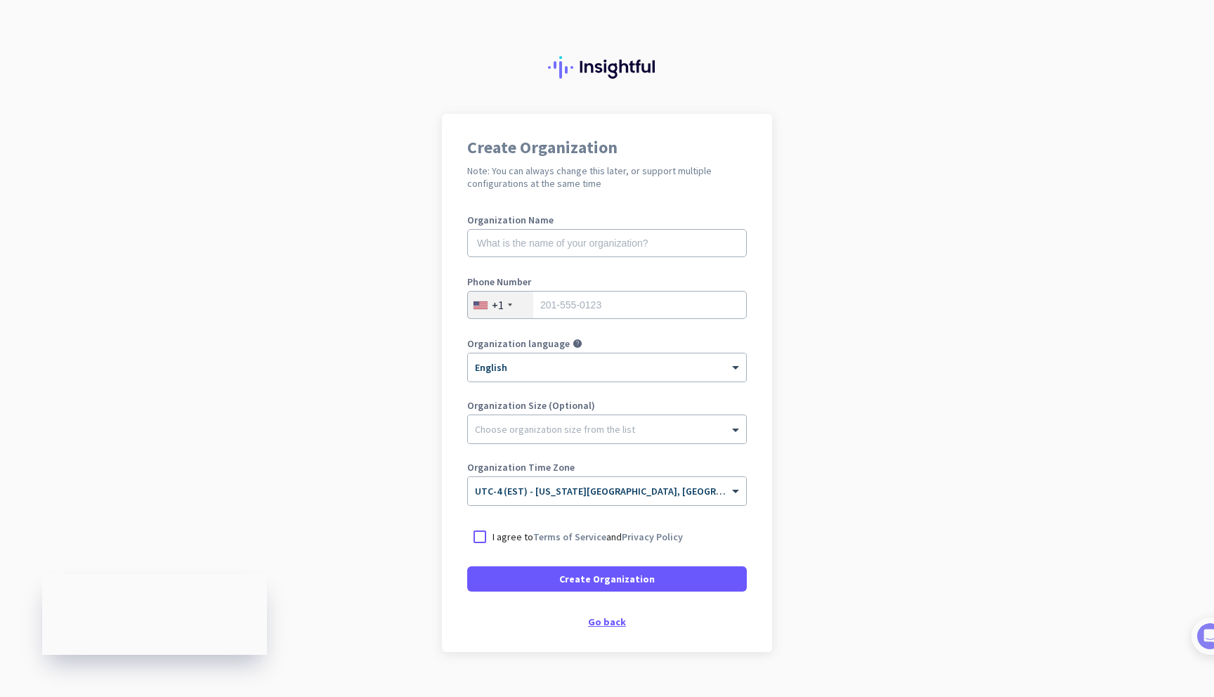
click at [608, 622] on div "Go back" at bounding box center [607, 622] width 280 height 10
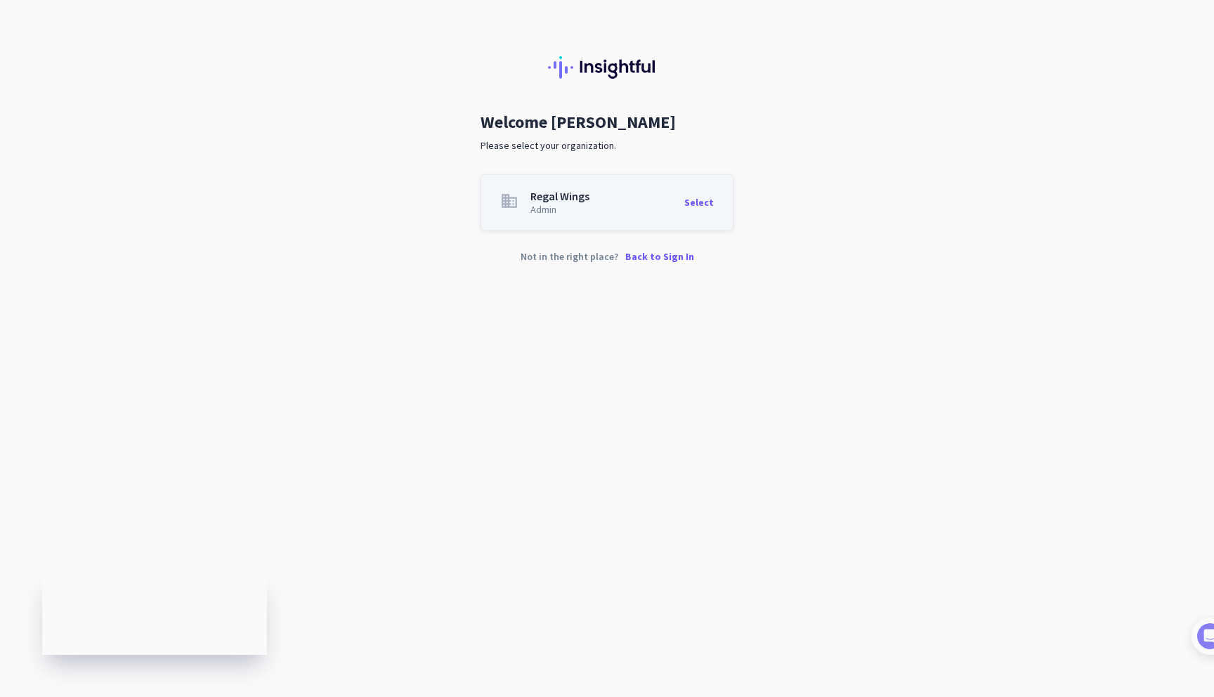
click at [580, 192] on div "Regal Wings" at bounding box center [559, 195] width 59 height 11
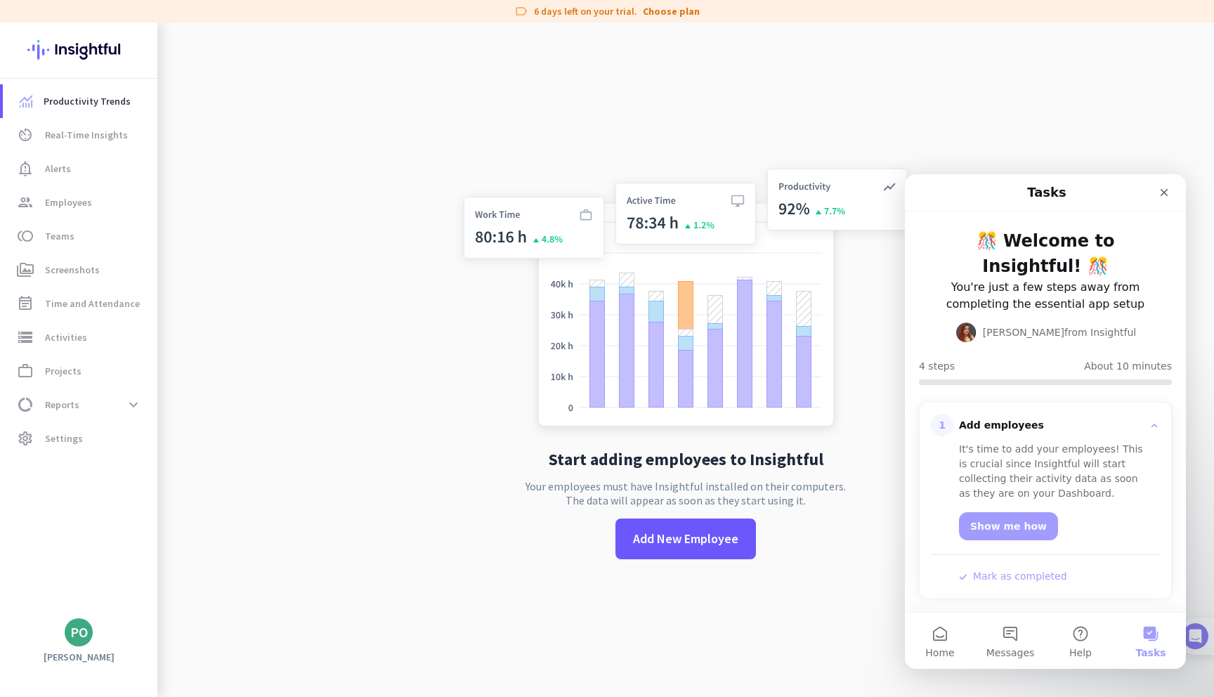
click at [1196, 630] on img at bounding box center [1195, 636] width 26 height 26
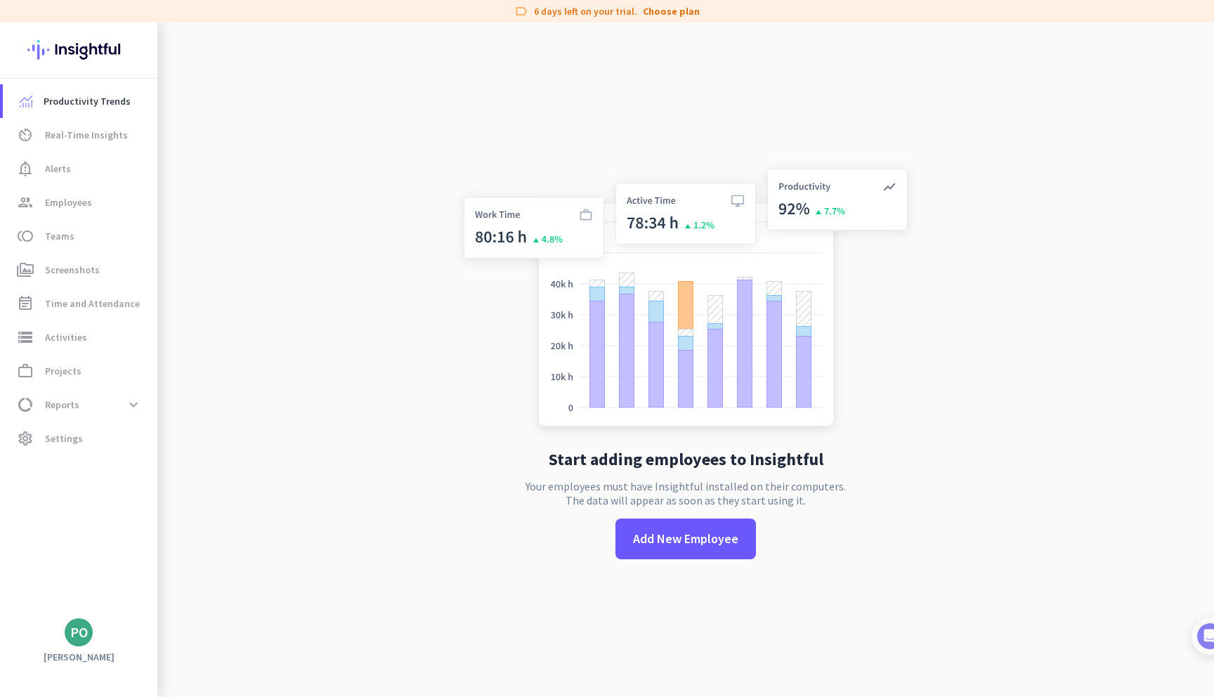
click at [232, 344] on app-no-employees "Start adding employees to Insightful Your employees must have Insightful instal…" at bounding box center [685, 370] width 1057 height 697
click at [48, 192] on link "group Employees" at bounding box center [80, 202] width 155 height 34
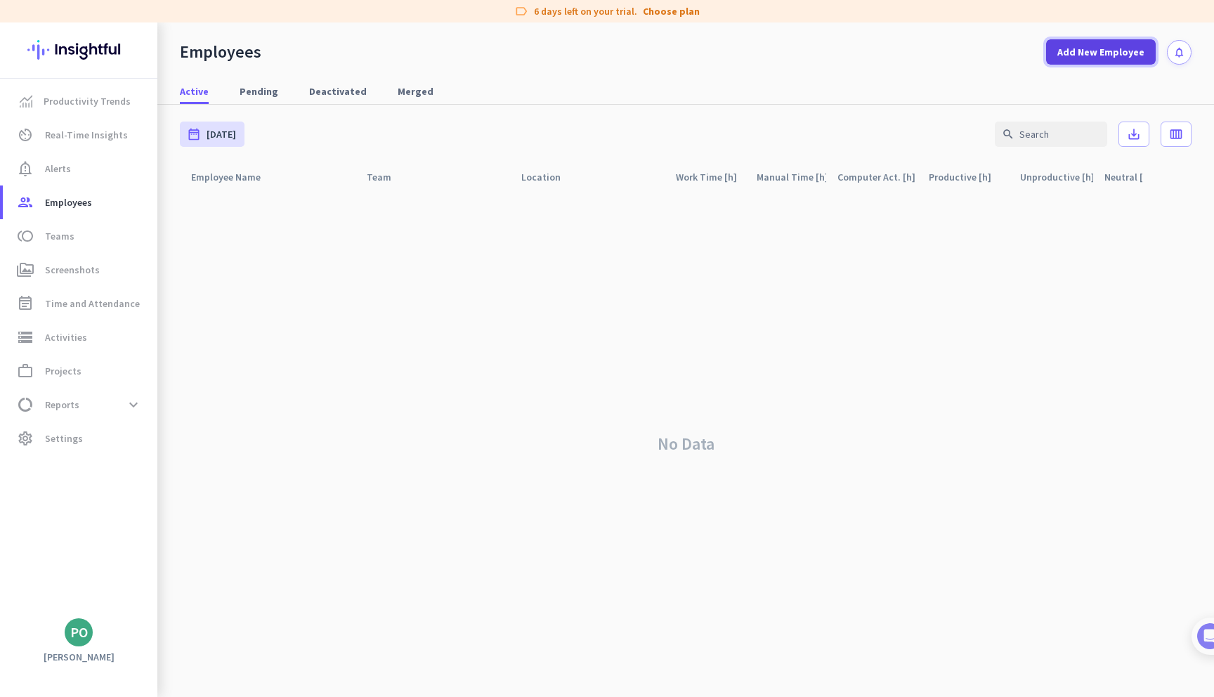
click at [1098, 49] on span "Add New Employee" at bounding box center [1100, 52] width 87 height 14
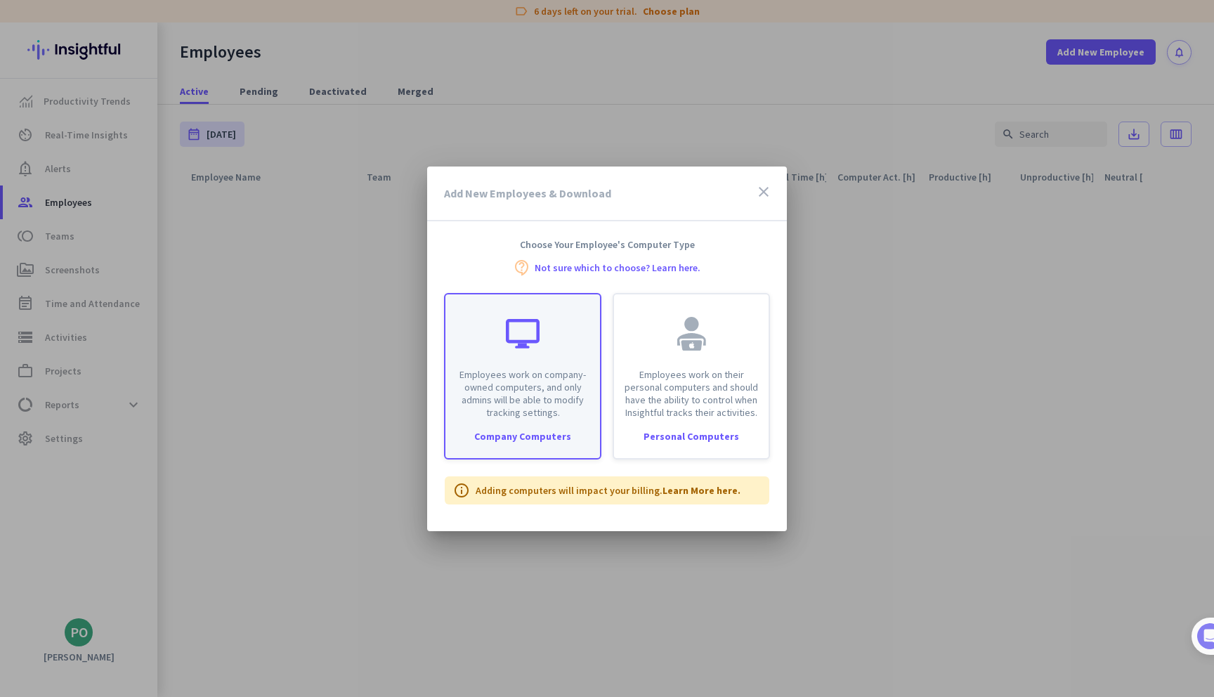
click at [542, 379] on p "Employees work on company-owned computers, and only admins will be able to modi…" at bounding box center [523, 393] width 138 height 51
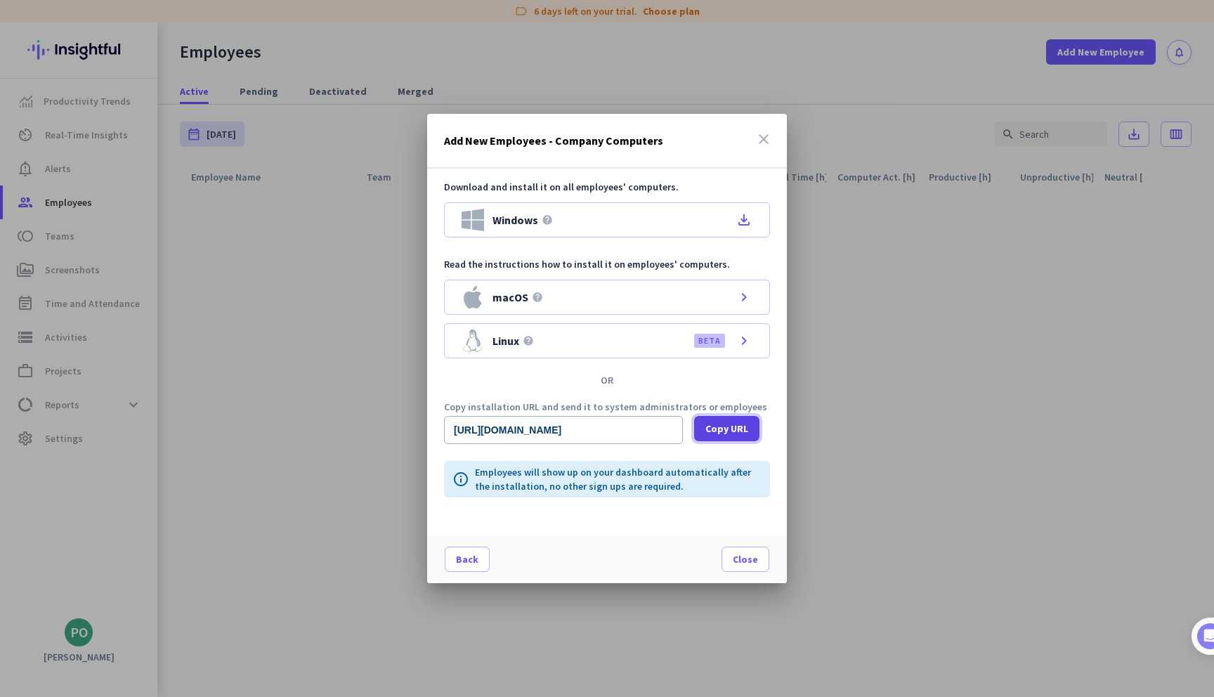
click at [722, 426] on span "Copy URL" at bounding box center [726, 429] width 43 height 14
click at [449, 71] on div at bounding box center [607, 348] width 1214 height 697
